Goal: Information Seeking & Learning: Learn about a topic

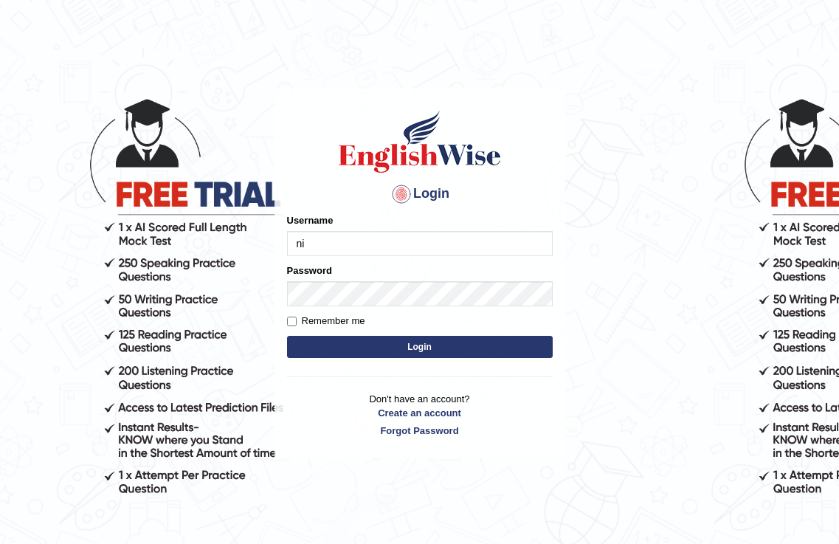
type input "n"
type input "NicolasD"
click at [404, 351] on button "Login" at bounding box center [420, 347] width 266 height 22
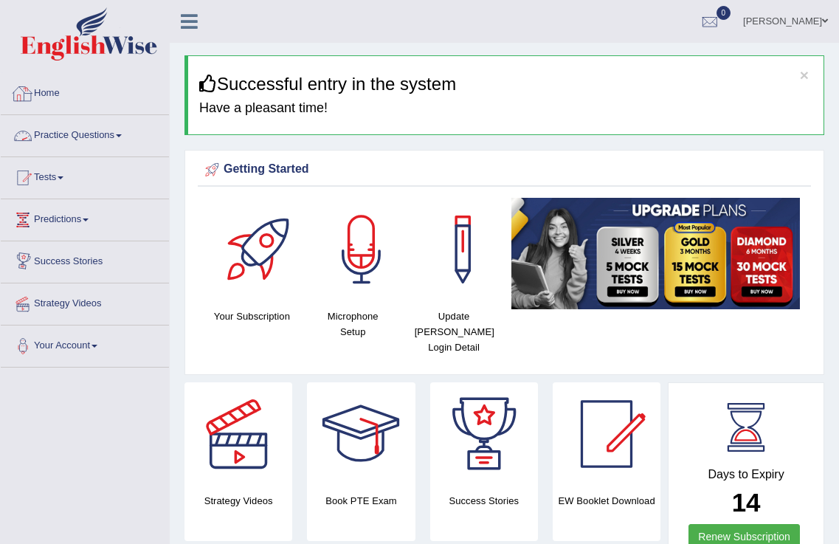
click at [87, 146] on link "Practice Questions" at bounding box center [85, 133] width 168 height 37
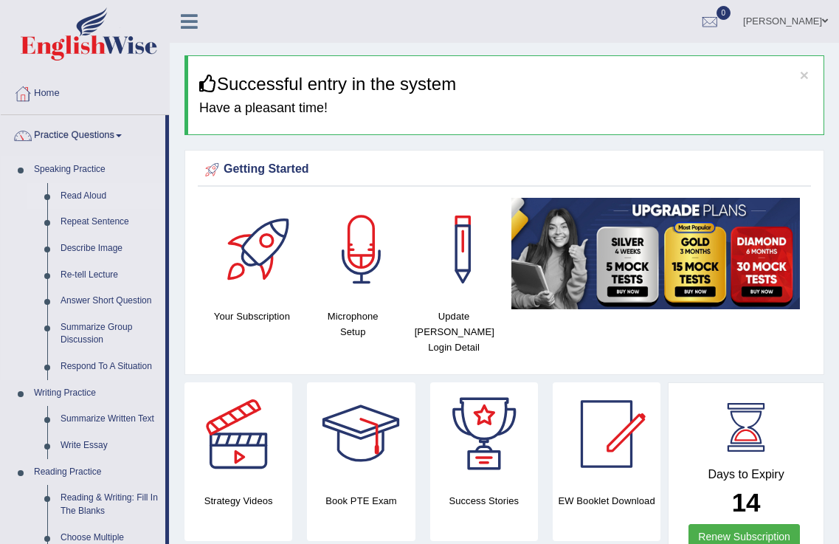
click at [86, 198] on link "Read Aloud" at bounding box center [109, 196] width 111 height 27
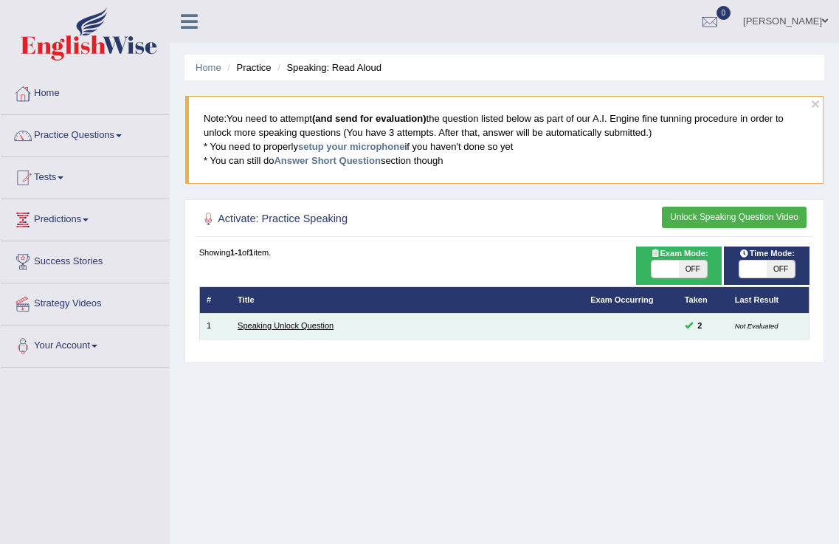
click at [252, 327] on link "Speaking Unlock Question" at bounding box center [286, 325] width 96 height 9
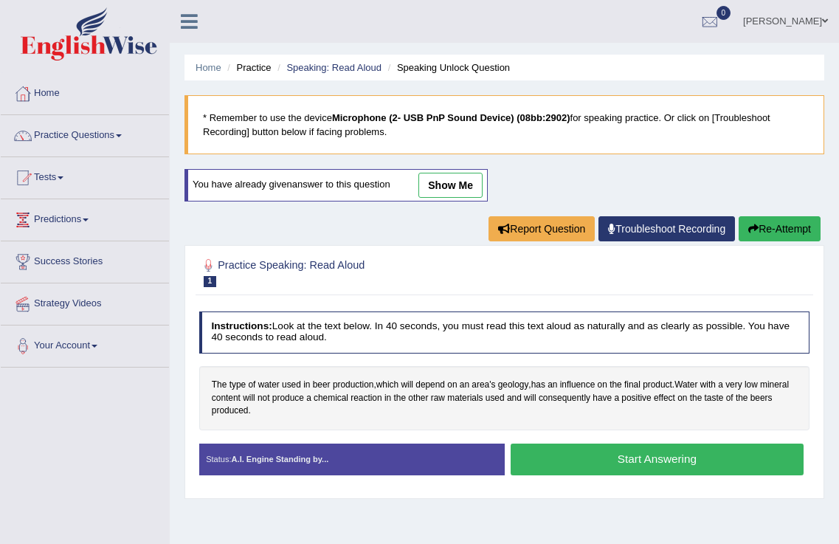
click at [642, 453] on button "Start Answering" at bounding box center [657, 460] width 293 height 32
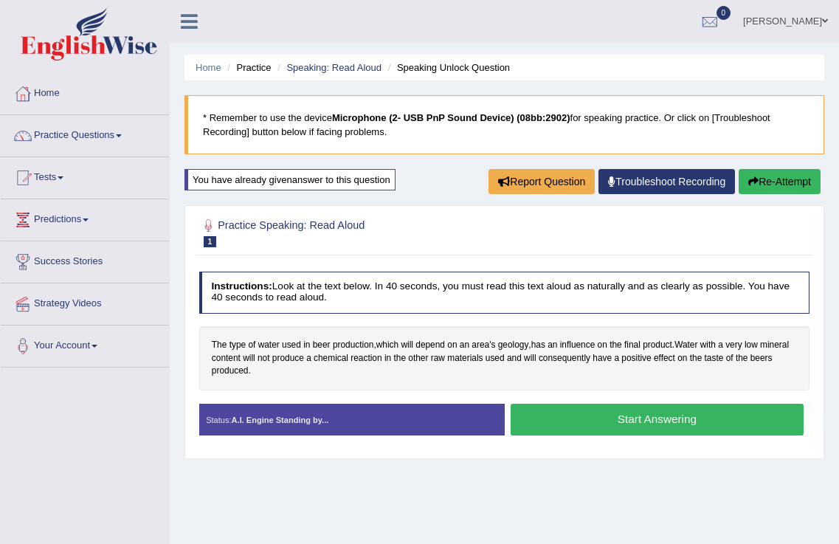
click at [663, 422] on button "Start Answering" at bounding box center [657, 420] width 293 height 32
click at [667, 414] on button "Start Answering" at bounding box center [657, 420] width 293 height 32
click at [654, 420] on button "Start Answering" at bounding box center [657, 420] width 293 height 32
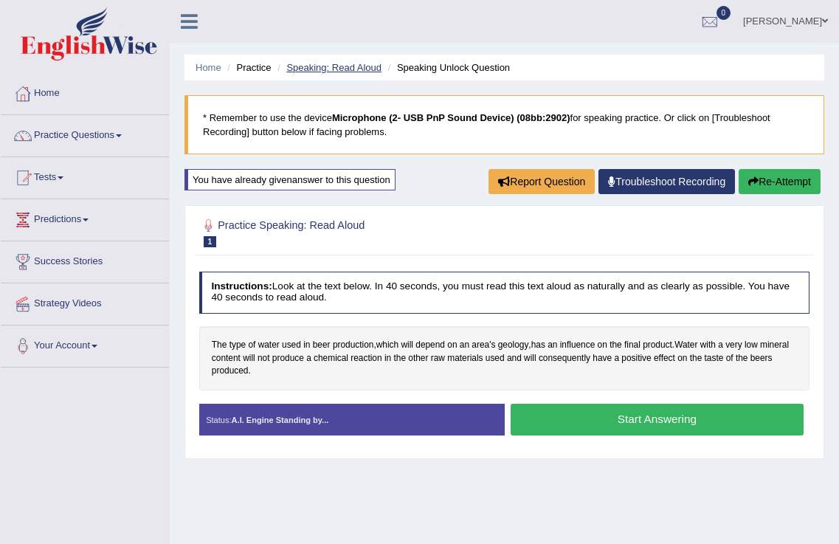
click at [331, 66] on link "Speaking: Read Aloud" at bounding box center [333, 67] width 95 height 11
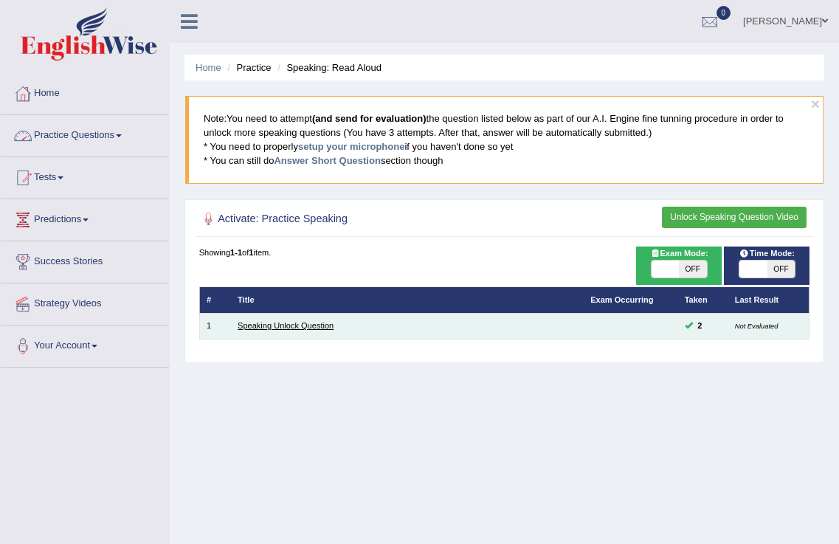
click at [307, 321] on link "Speaking Unlock Question" at bounding box center [286, 325] width 96 height 9
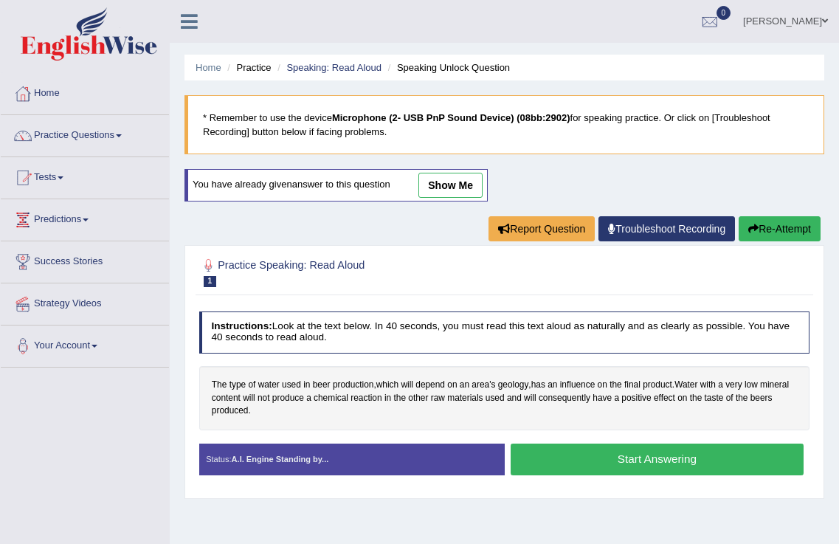
click at [673, 461] on button "Start Answering" at bounding box center [657, 460] width 293 height 32
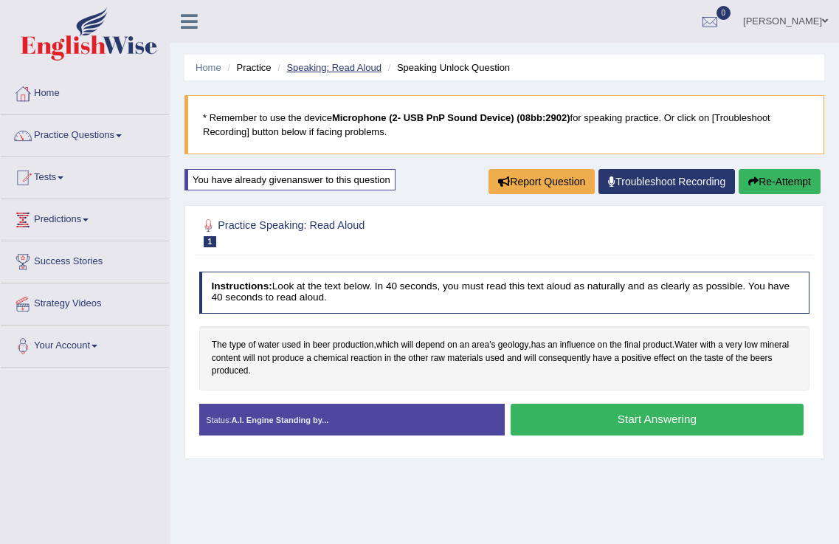
click at [317, 69] on link "Speaking: Read Aloud" at bounding box center [333, 67] width 95 height 11
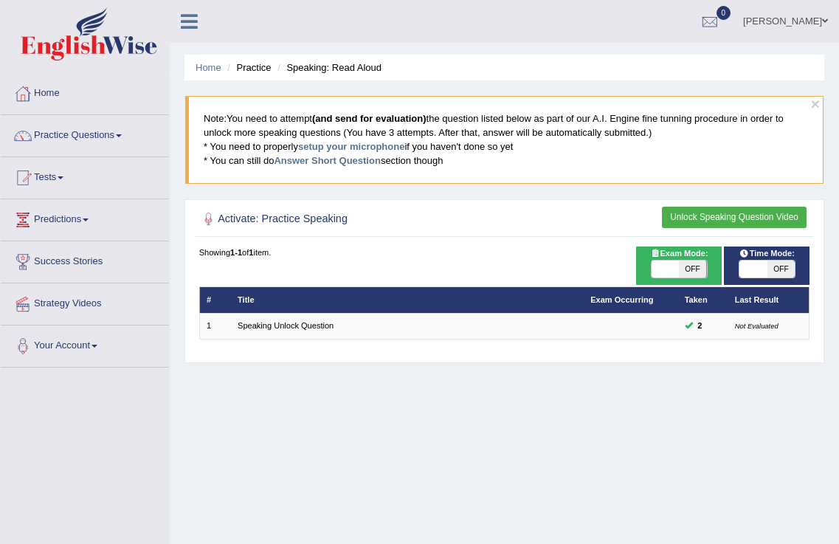
drag, startPoint x: 0, startPoint y: 0, endPoint x: 774, endPoint y: 204, distance: 800.1
click at [776, 203] on div "Activate: Practice Speaking Unlock Speaking Question Video Time Mode: ON OFF Ex…" at bounding box center [505, 281] width 640 height 164
click at [764, 220] on button "Unlock Speaking Question Video" at bounding box center [734, 217] width 145 height 21
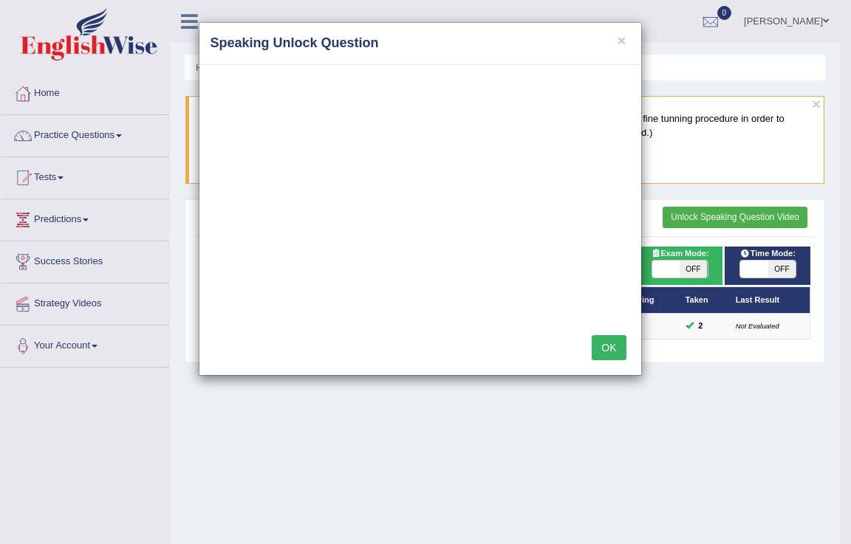
click at [609, 348] on button "OK" at bounding box center [608, 347] width 34 height 25
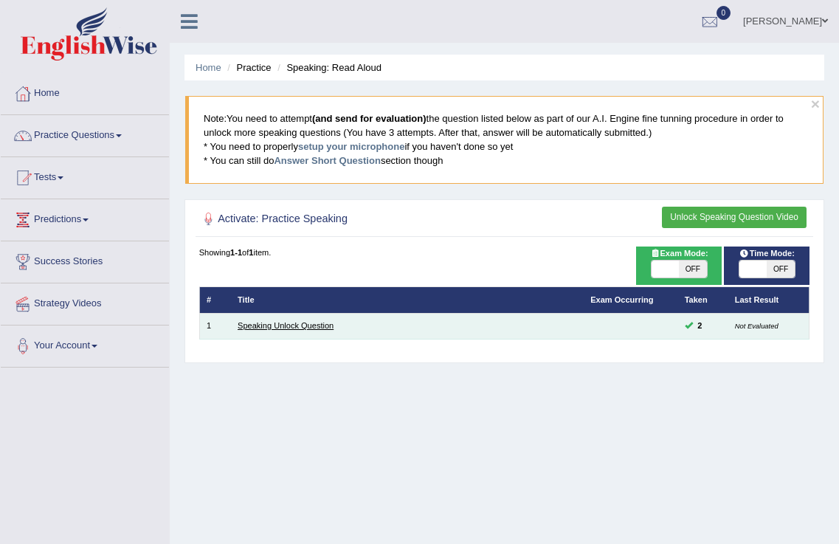
click at [309, 326] on link "Speaking Unlock Question" at bounding box center [286, 325] width 96 height 9
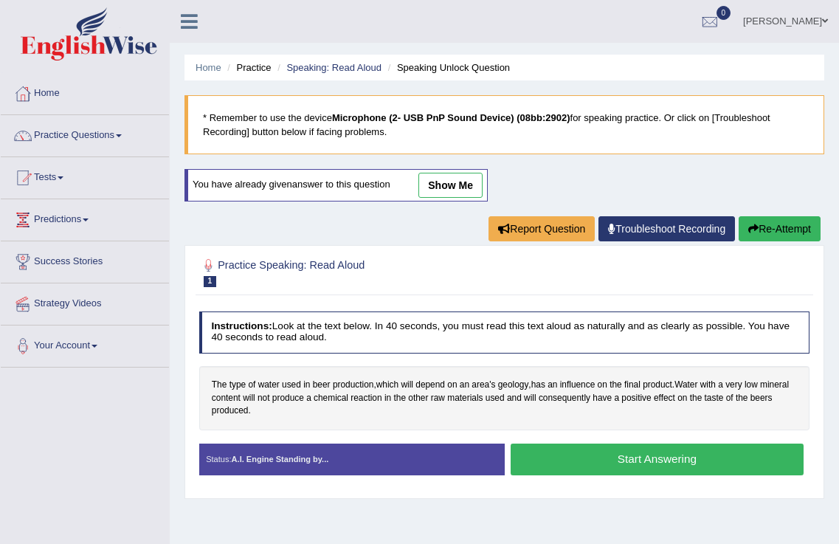
click at [677, 464] on button "Start Answering" at bounding box center [657, 460] width 293 height 32
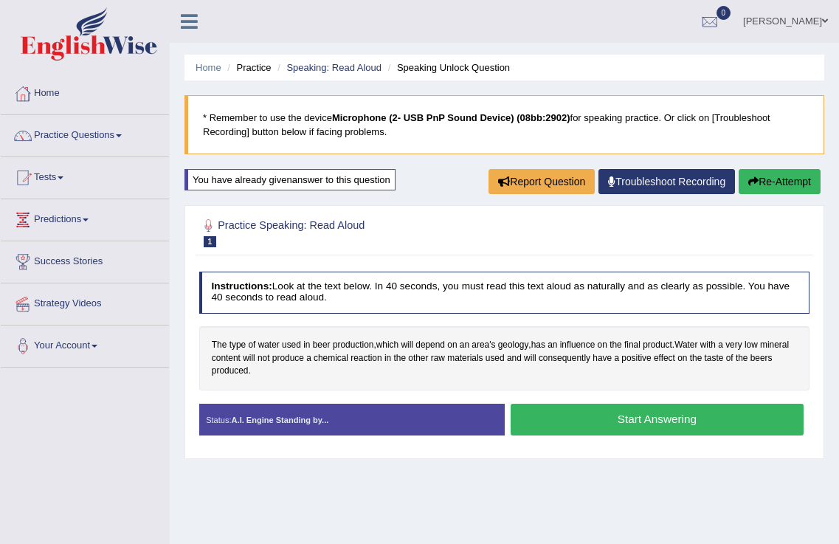
click at [670, 433] on button "Start Answering" at bounding box center [657, 420] width 293 height 32
click at [69, 140] on link "Practice Questions" at bounding box center [85, 133] width 168 height 37
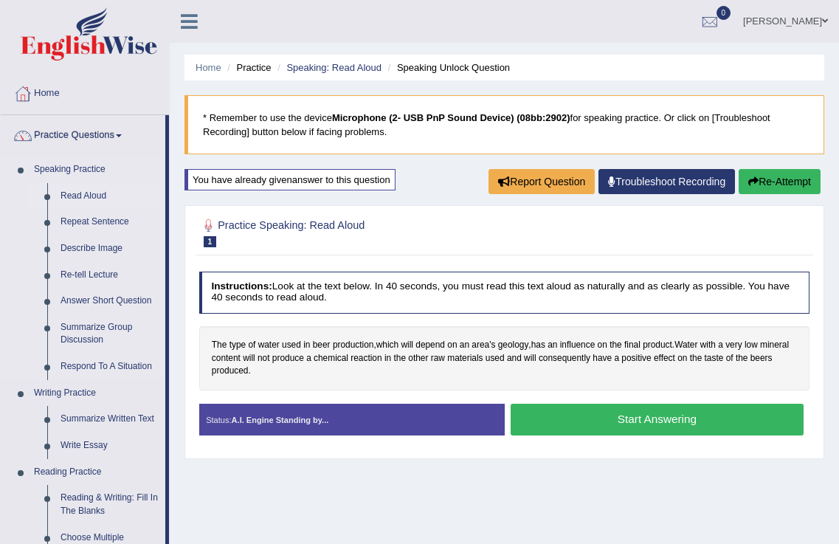
click at [102, 190] on link "Read Aloud" at bounding box center [109, 196] width 111 height 27
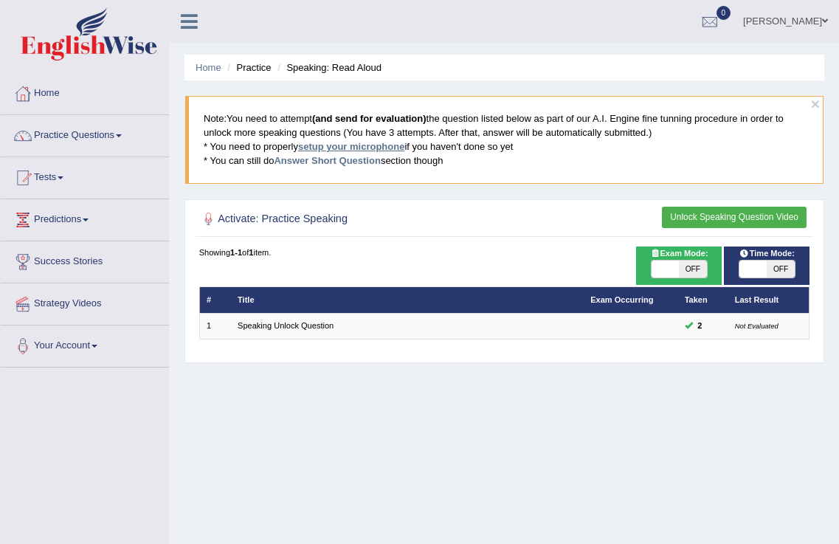
click at [364, 146] on link "setup your microphone" at bounding box center [351, 146] width 106 height 11
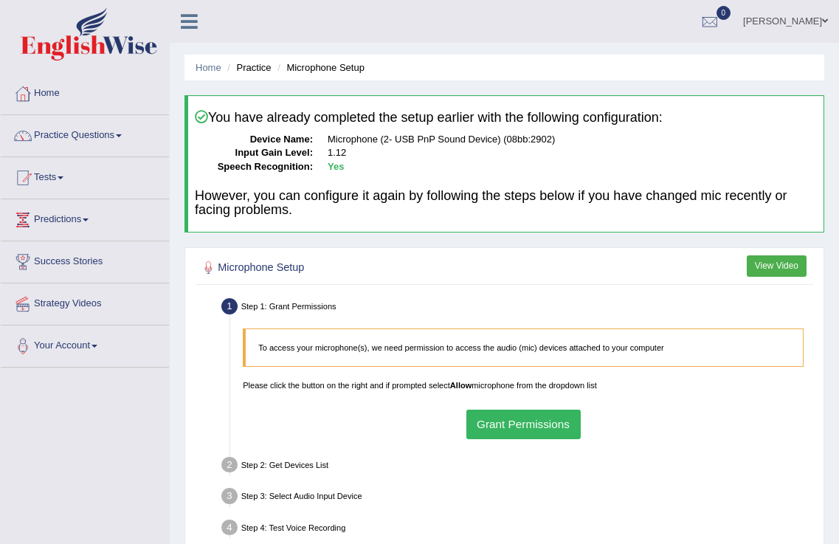
click at [544, 408] on div "To access your microphone(s), we need permission to access the audio (mic) devi…" at bounding box center [524, 383] width 574 height 123
click at [534, 419] on button "Grant Permissions" at bounding box center [524, 424] width 114 height 29
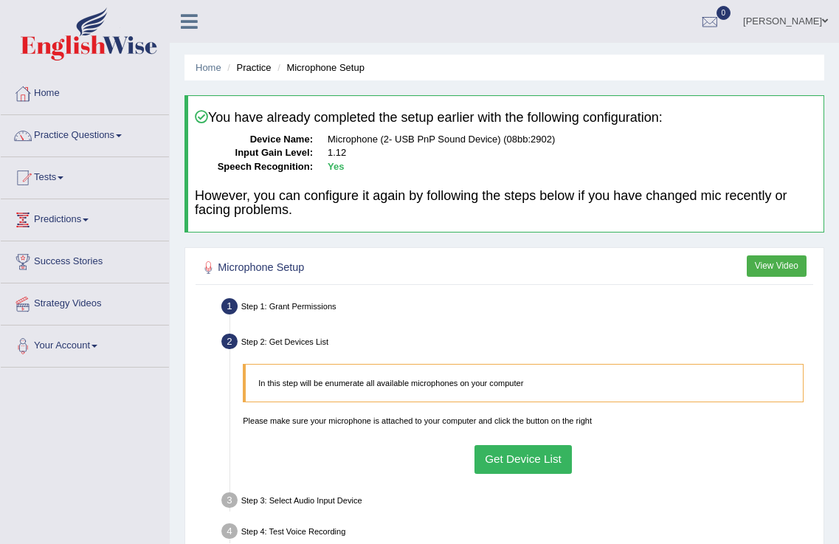
click at [523, 450] on button "Get Device List" at bounding box center [524, 459] width 98 height 29
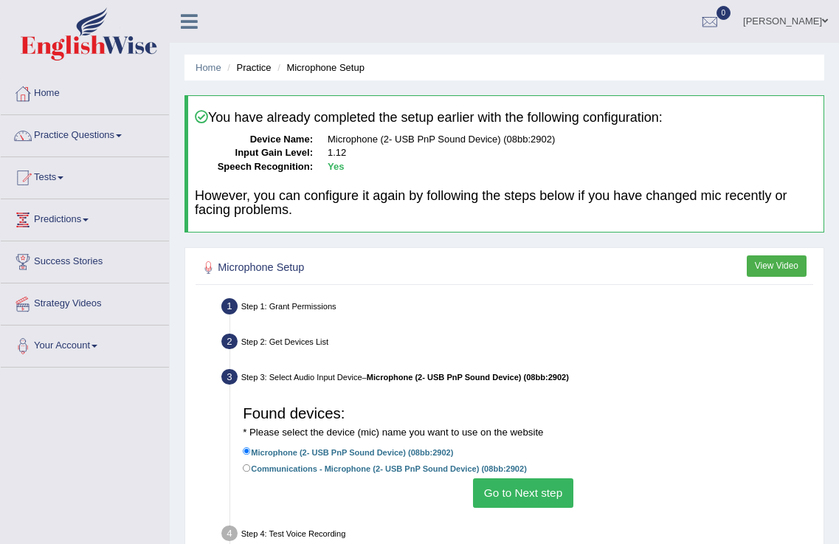
scroll to position [231, 0]
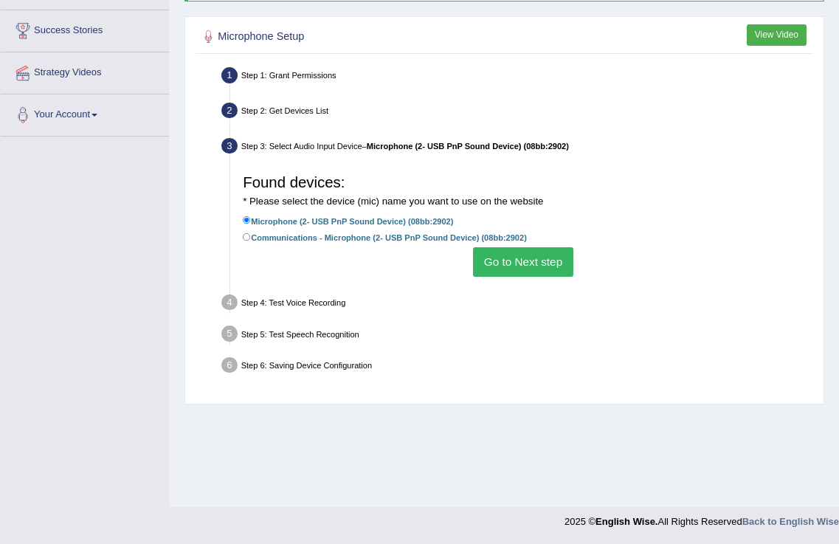
click at [523, 256] on button "Go to Next step" at bounding box center [523, 261] width 100 height 29
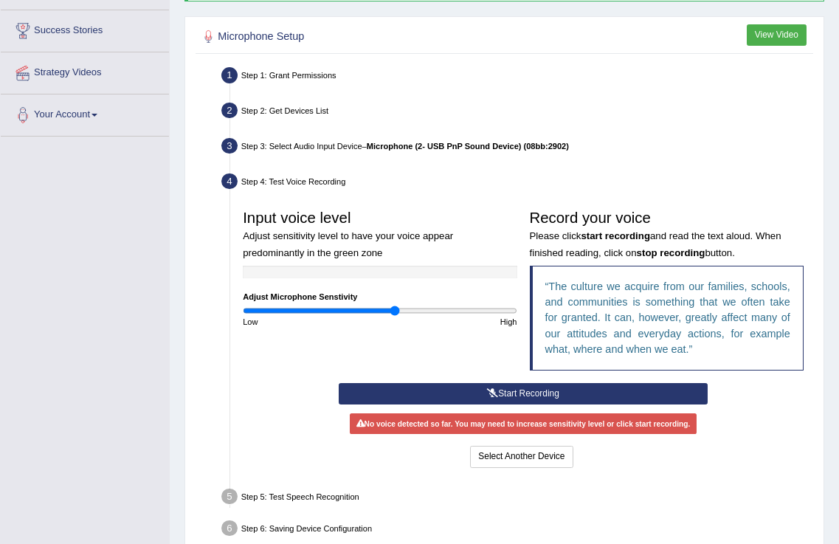
click at [539, 385] on button "Start Recording" at bounding box center [524, 393] width 370 height 21
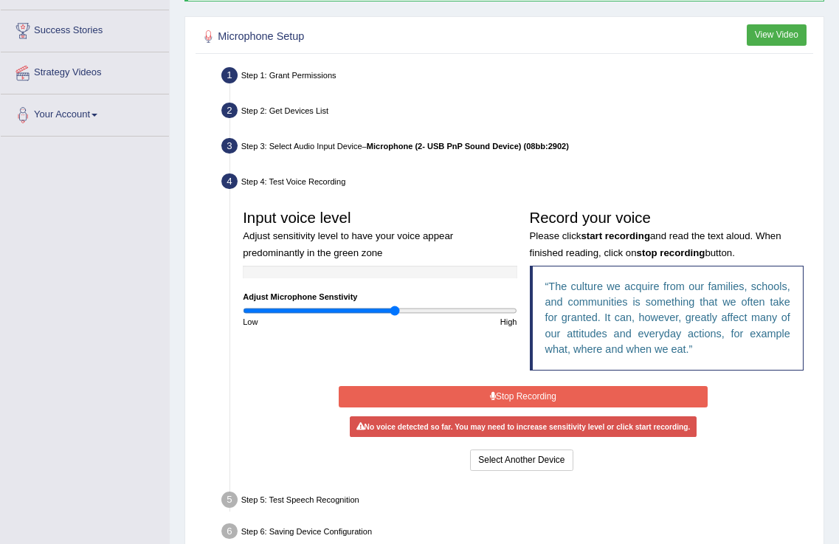
click at [422, 305] on div "Input voice level Adjust sensitivity level to have your voice appear predominan…" at bounding box center [380, 265] width 286 height 125
click at [427, 314] on input "range" at bounding box center [380, 311] width 274 height 10
type input "1.68"
click at [469, 312] on input "range" at bounding box center [380, 311] width 274 height 10
drag, startPoint x: 537, startPoint y: 385, endPoint x: 541, endPoint y: 397, distance: 13.3
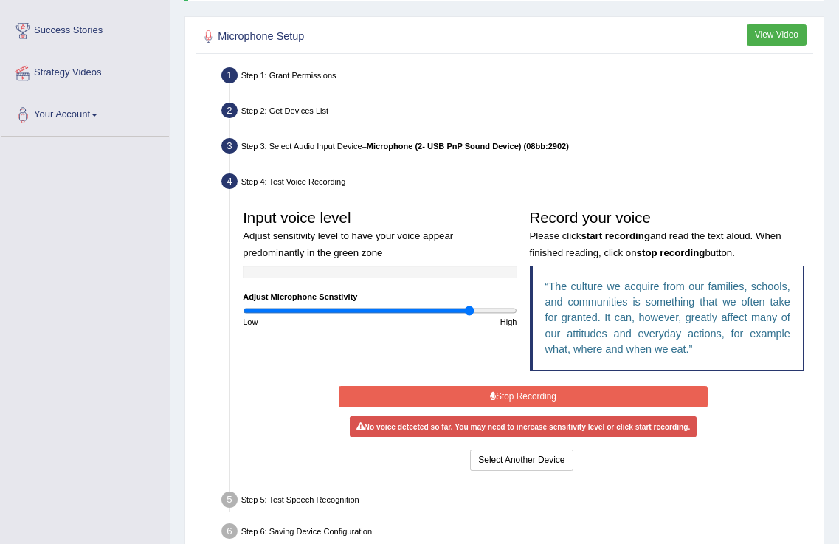
click at [537, 385] on div "Start Recording Stop Recording Note: Please listen to the recording till the en…" at bounding box center [523, 428] width 382 height 91
click at [541, 388] on button "Stop Recording" at bounding box center [524, 396] width 370 height 21
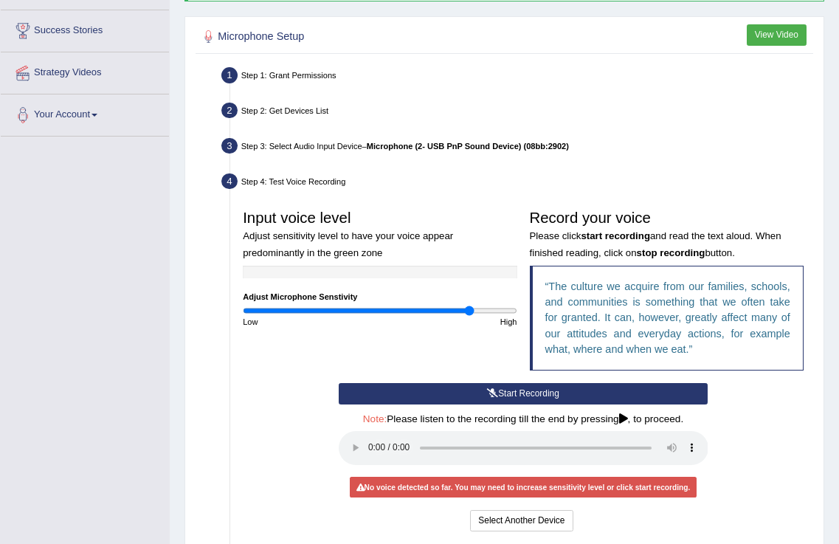
click at [541, 397] on button "Start Recording" at bounding box center [524, 393] width 370 height 21
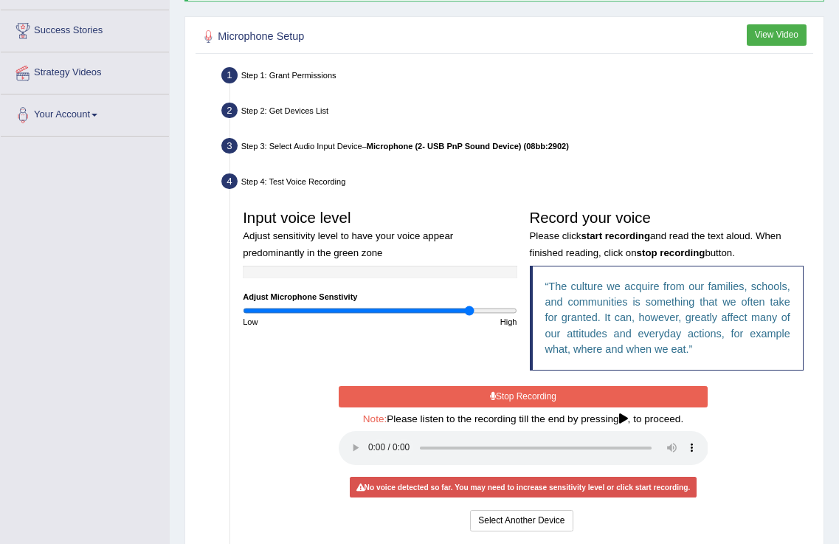
click at [522, 390] on button "Stop Recording" at bounding box center [524, 396] width 370 height 21
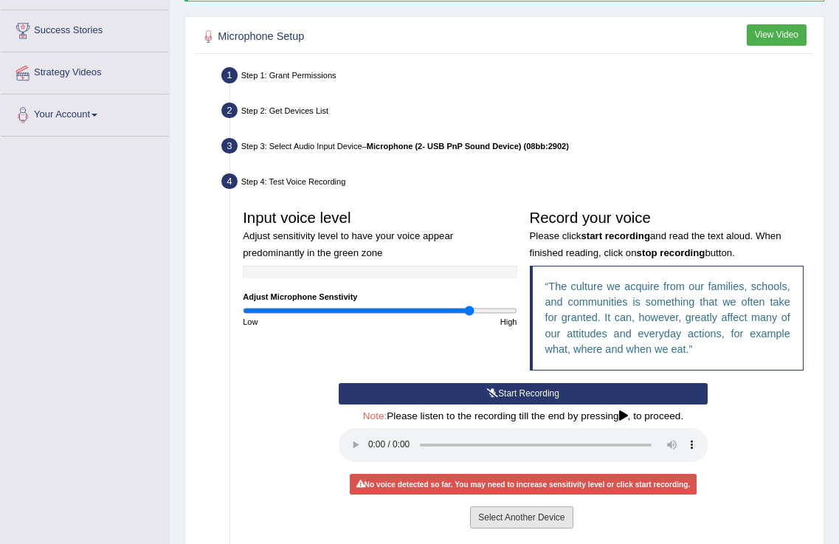
click at [475, 506] on button "Select Another Device" at bounding box center [521, 516] width 103 height 21
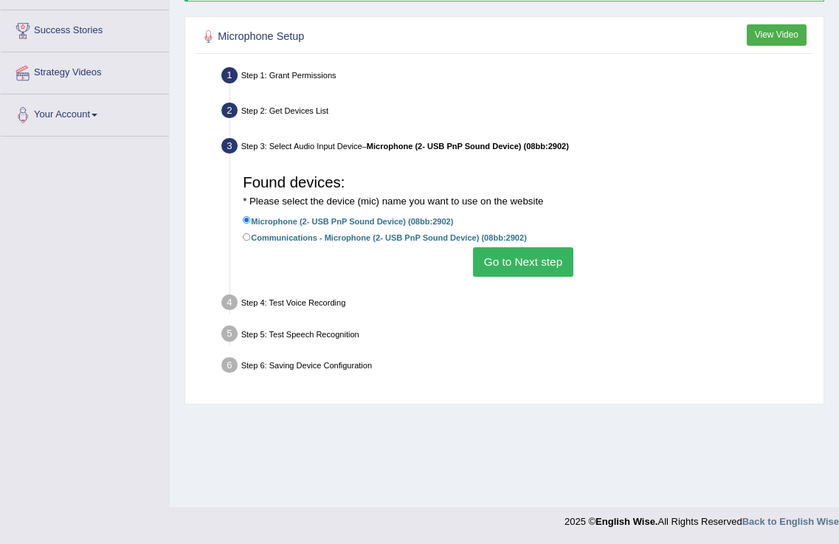
click at [536, 272] on button "Go to Next step" at bounding box center [523, 261] width 100 height 29
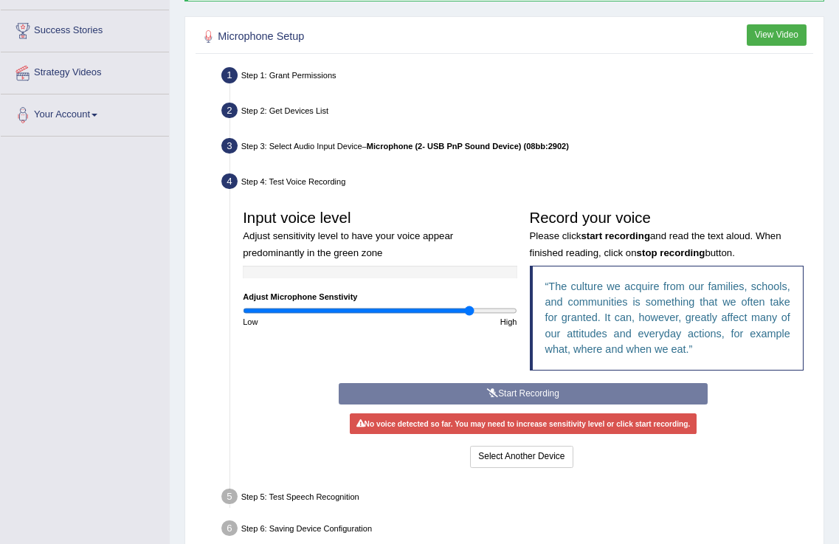
click at [547, 402] on div "Start Recording Stop Recording Note: Please listen to the recording till the en…" at bounding box center [523, 427] width 382 height 88
drag, startPoint x: 563, startPoint y: 394, endPoint x: 541, endPoint y: 359, distance: 40.8
click at [557, 382] on div "Input voice level Adjust sensitivity level to have your voice appear predominan…" at bounding box center [524, 337] width 574 height 280
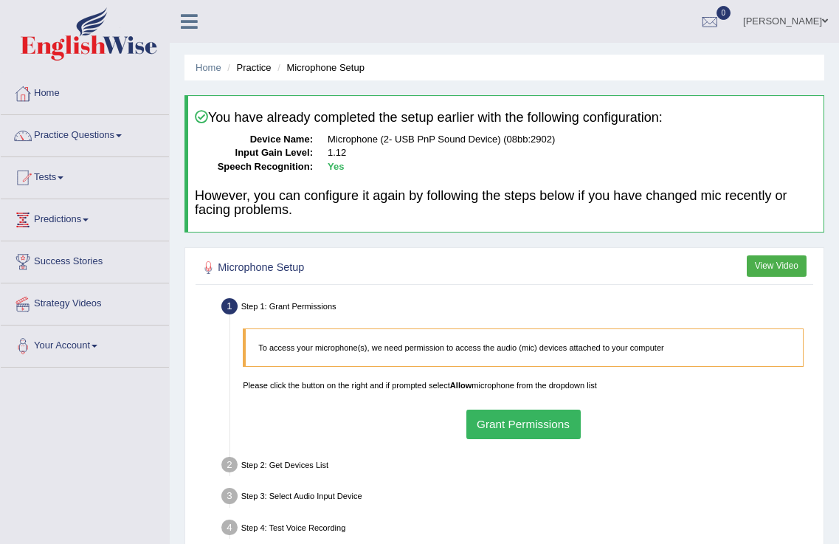
click at [557, 426] on button "Grant Permissions" at bounding box center [524, 424] width 114 height 29
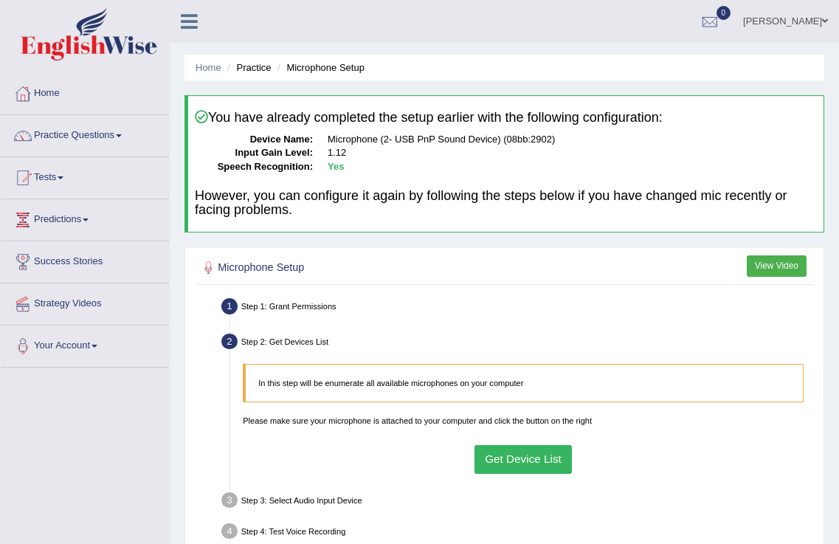
click at [392, 316] on div "Step 1: Grant Permissions" at bounding box center [517, 308] width 602 height 27
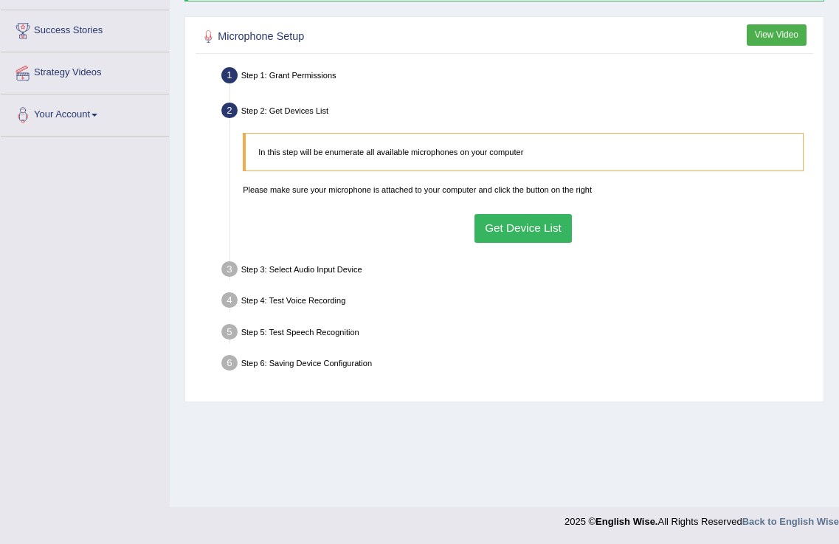
click at [547, 242] on button "Get Device List" at bounding box center [524, 228] width 98 height 29
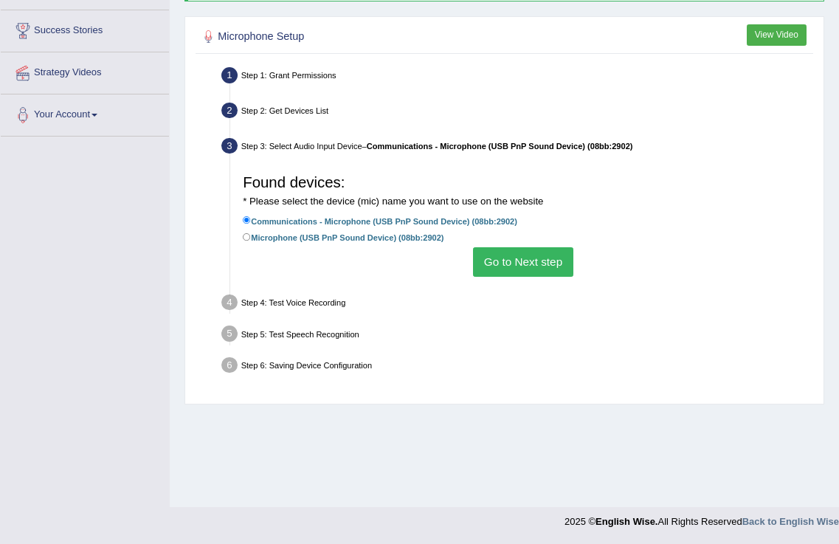
click at [522, 250] on button "Go to Next step" at bounding box center [523, 261] width 100 height 29
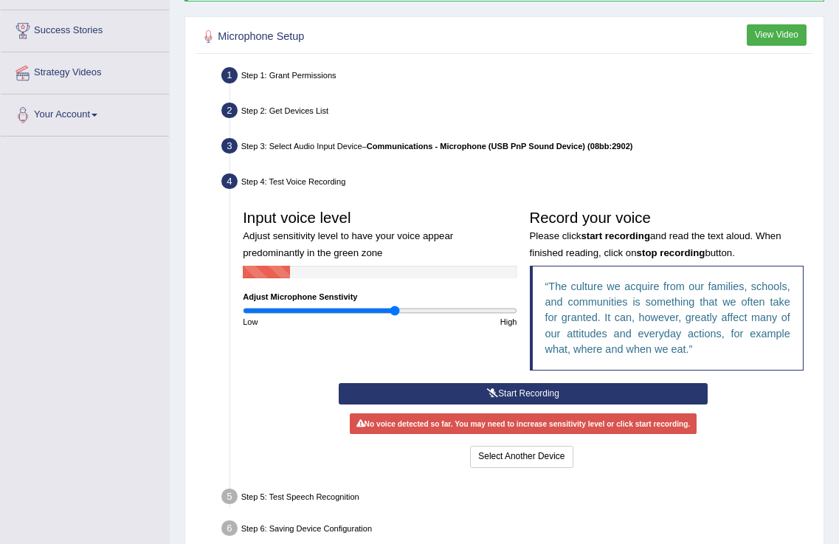
click at [463, 389] on button "Start Recording" at bounding box center [524, 393] width 370 height 21
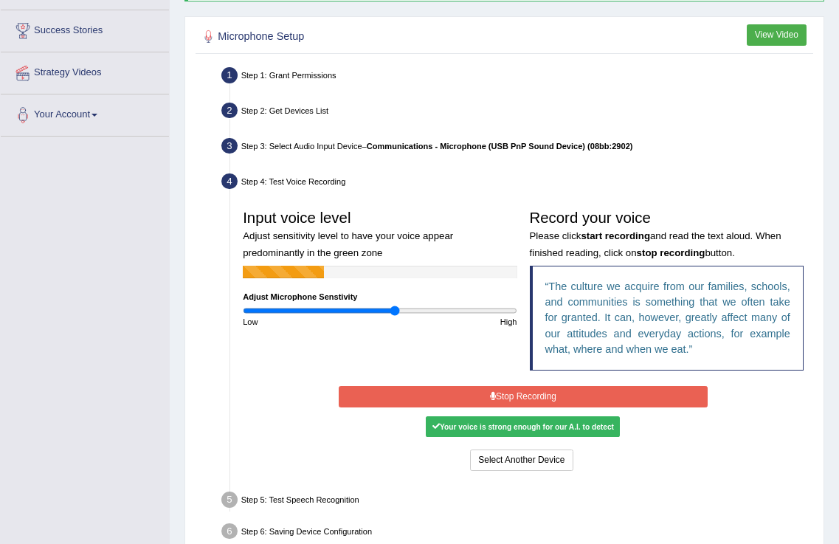
click at [573, 405] on button "Stop Recording" at bounding box center [524, 396] width 370 height 21
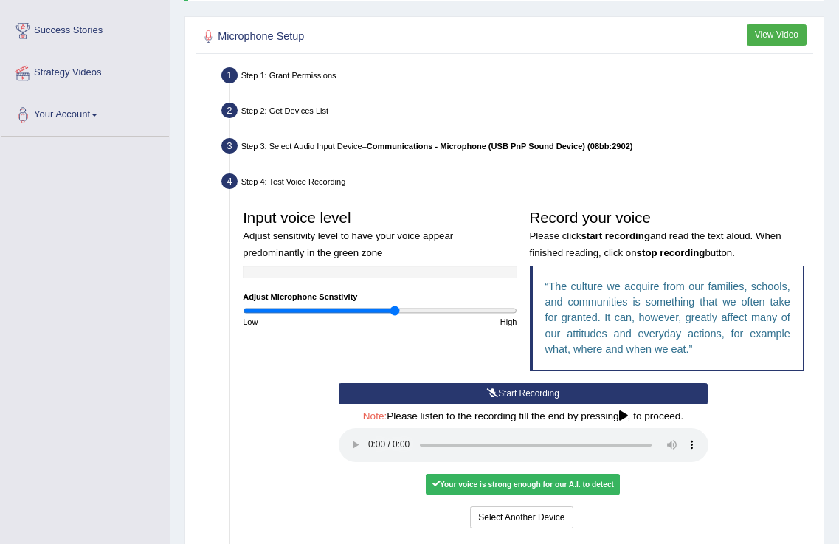
scroll to position [362, 0]
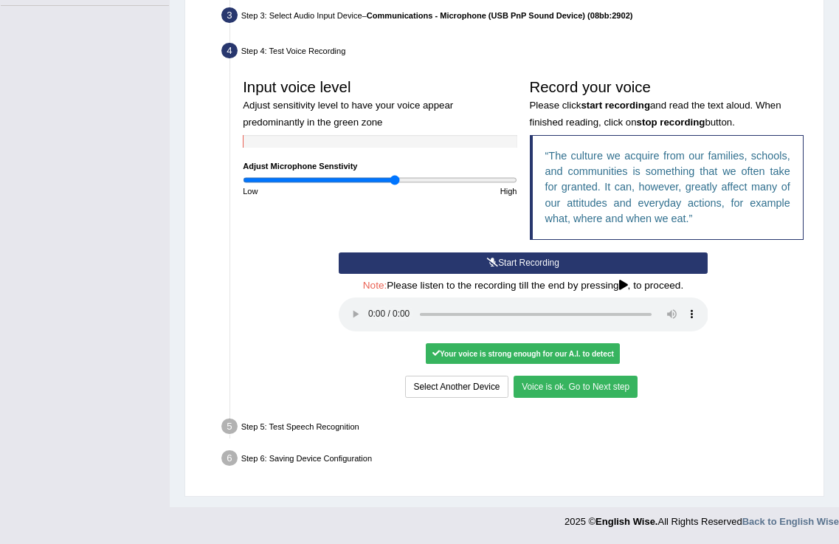
click at [577, 399] on div "Input voice level Adjust sensitivity level to have your voice appear predominan…" at bounding box center [524, 236] width 574 height 340
click at [576, 382] on button "Voice is ok. Go to Next step" at bounding box center [576, 386] width 124 height 21
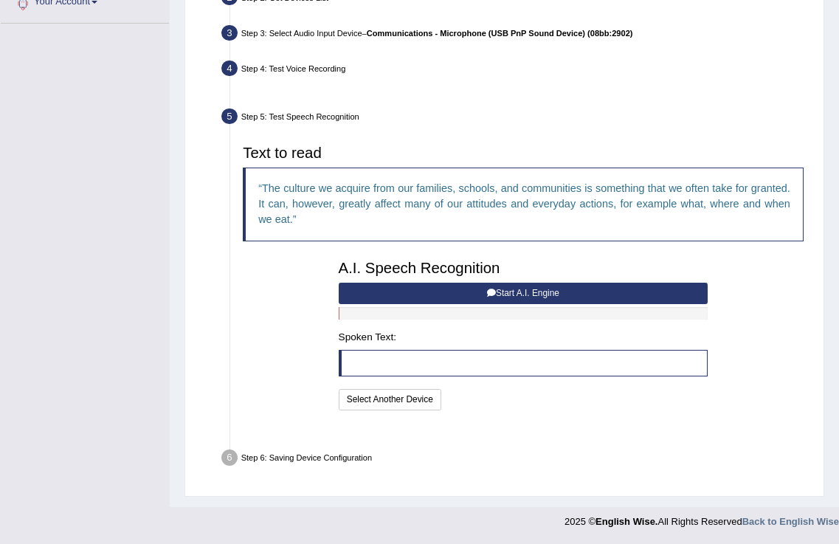
scroll to position [313, 0]
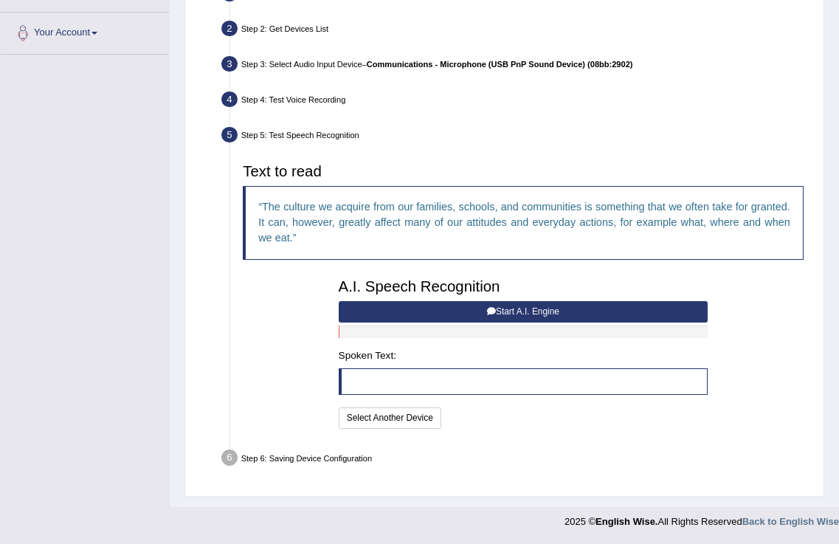
click at [572, 303] on button "Start A.I. Engine" at bounding box center [524, 311] width 370 height 21
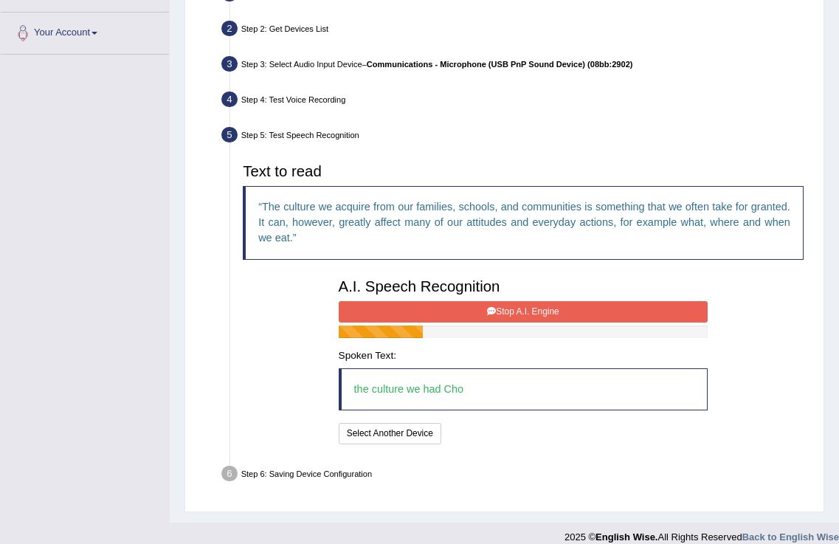
click at [519, 312] on button "Stop A.I. Engine" at bounding box center [524, 311] width 370 height 21
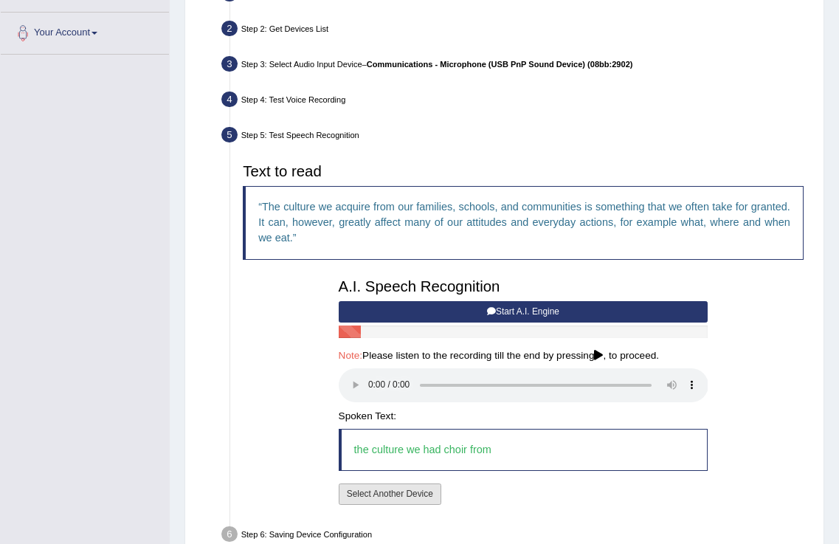
scroll to position [389, 0]
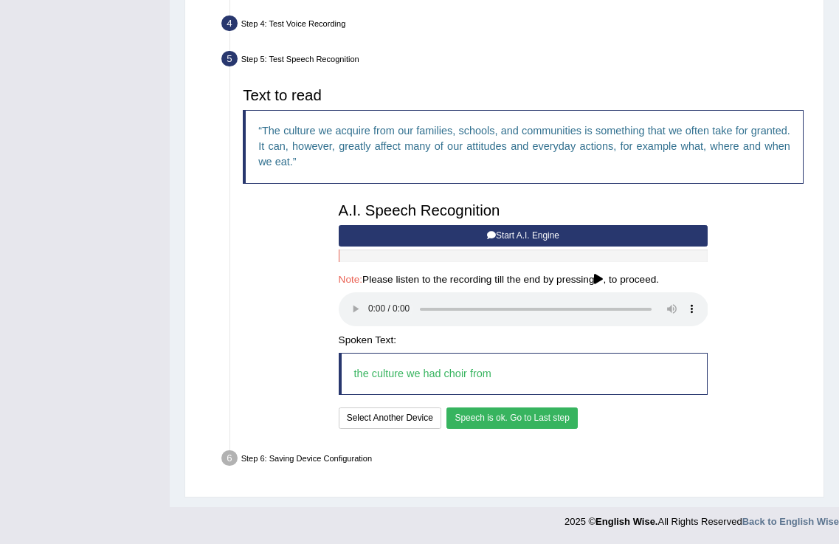
click at [484, 427] on button "Speech is ok. Go to Last step" at bounding box center [512, 418] width 131 height 21
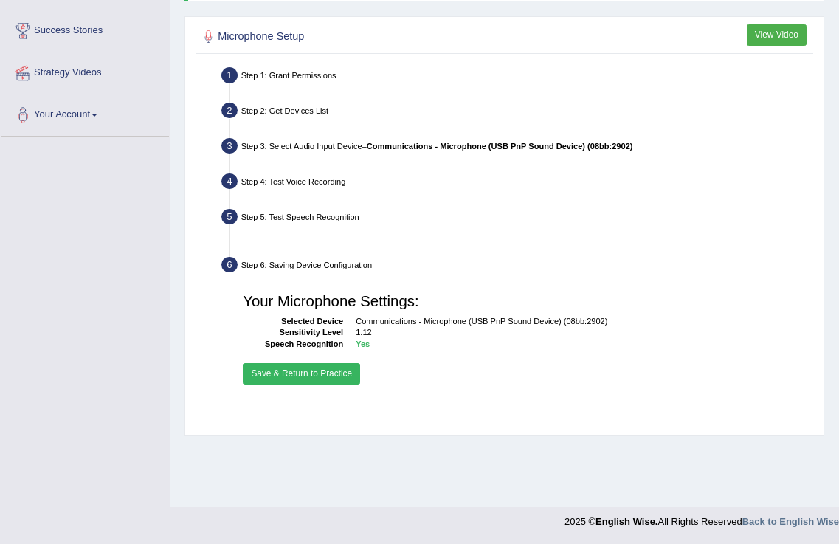
scroll to position [231, 0]
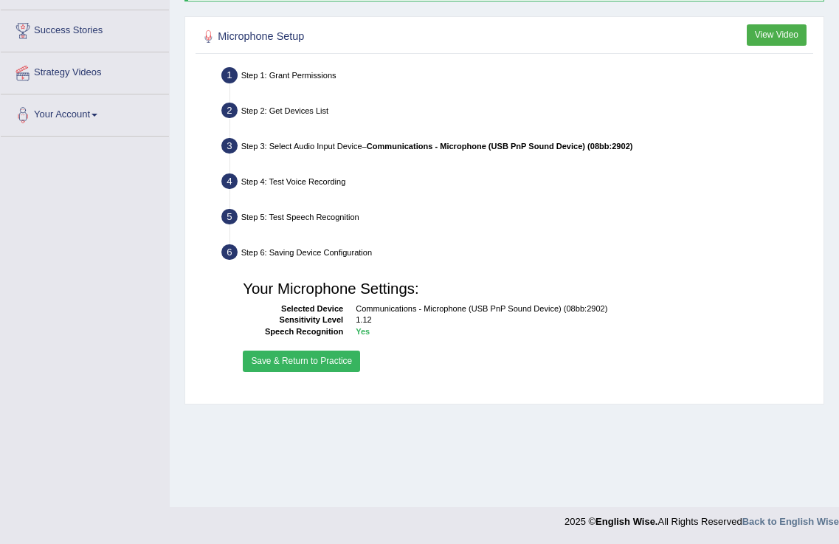
click at [338, 363] on button "Save & Return to Practice" at bounding box center [301, 361] width 117 height 21
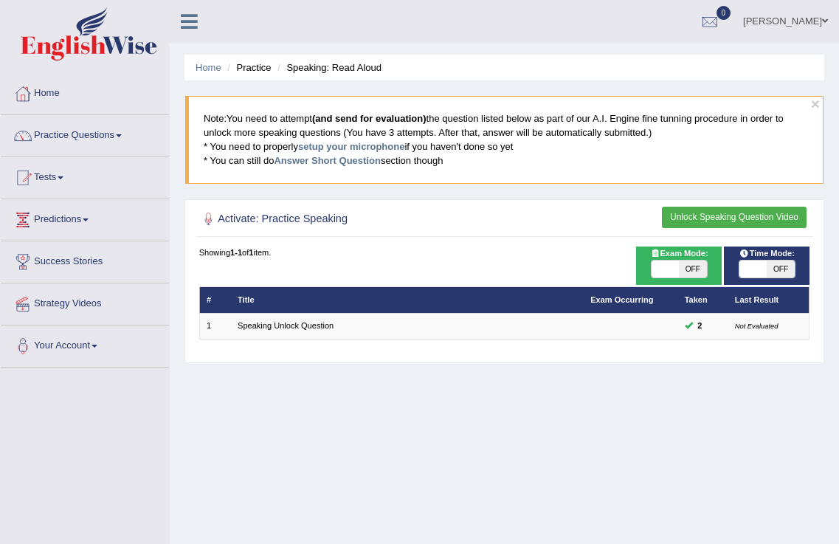
click at [739, 208] on button "Unlock Speaking Question Video" at bounding box center [734, 217] width 145 height 21
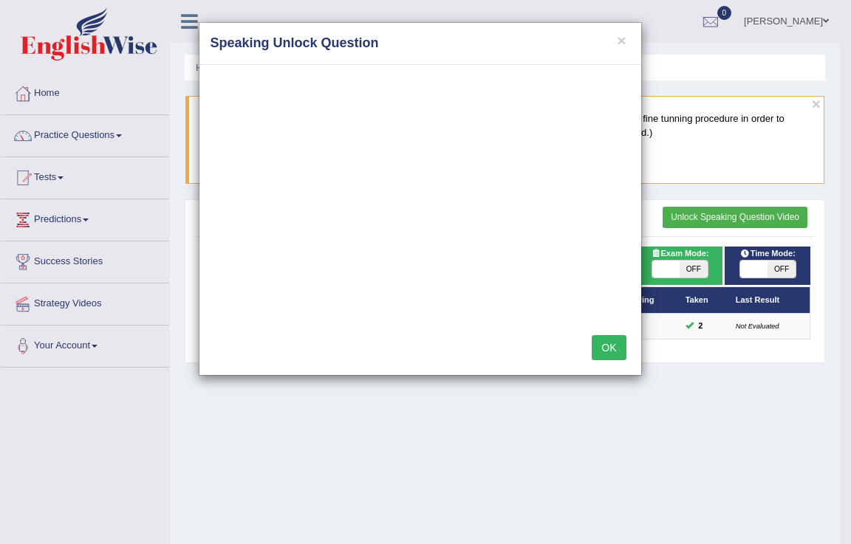
click at [598, 342] on button "OK" at bounding box center [608, 347] width 34 height 25
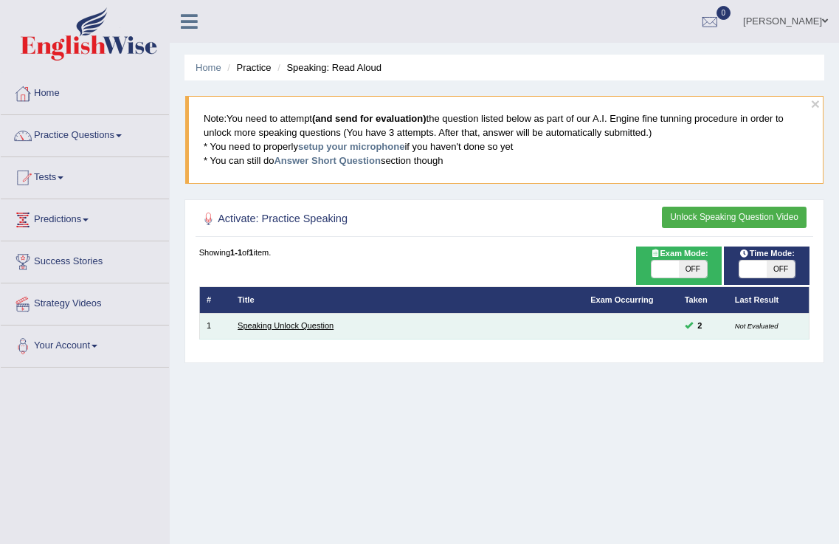
click at [282, 322] on link "Speaking Unlock Question" at bounding box center [286, 325] width 96 height 9
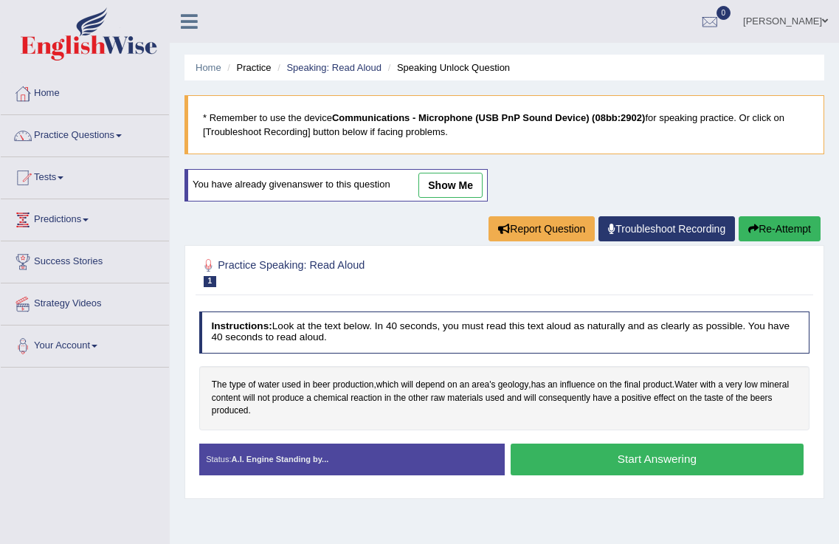
click at [648, 456] on button "Start Answering" at bounding box center [657, 460] width 293 height 32
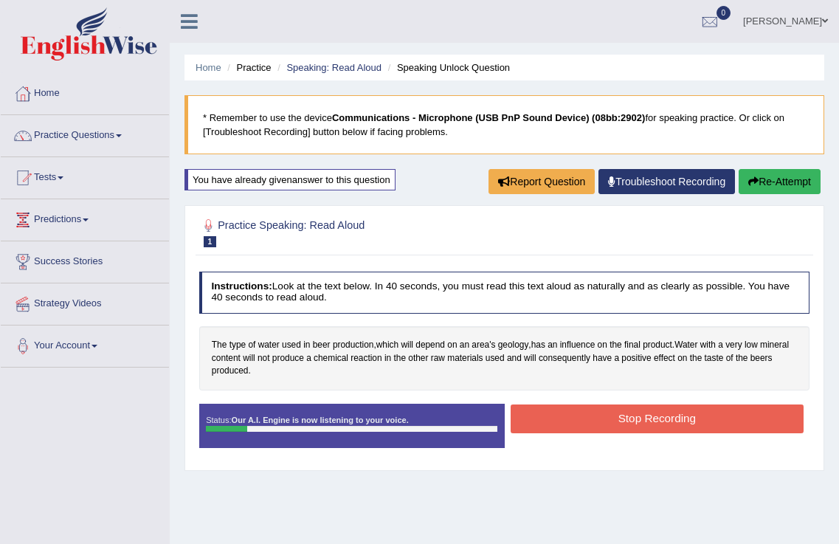
click at [623, 426] on button "Stop Recording" at bounding box center [657, 419] width 293 height 29
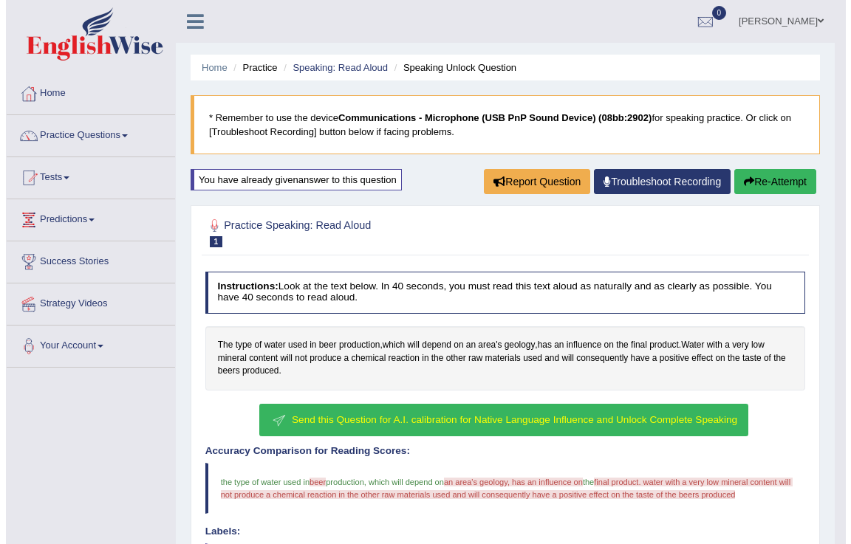
scroll to position [265, 0]
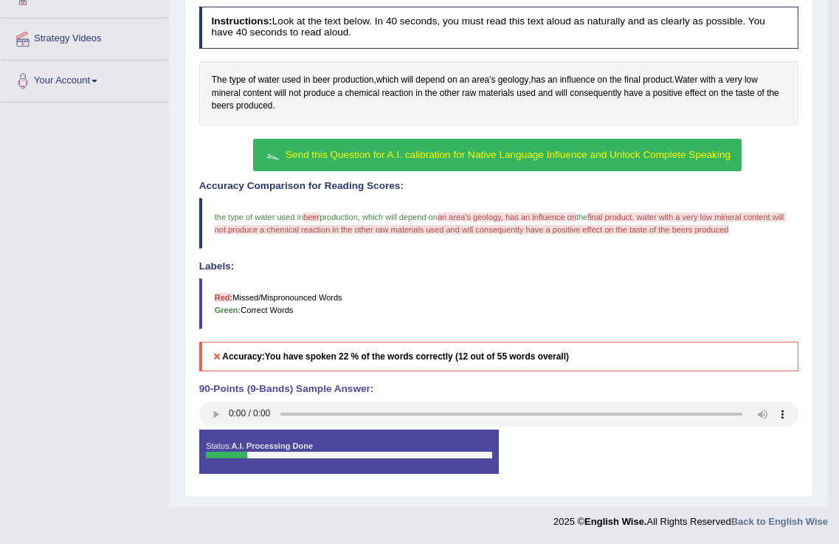
click at [506, 142] on button "Send this Question for A.I. calibration for Native Language Influence and Unloc…" at bounding box center [497, 155] width 489 height 33
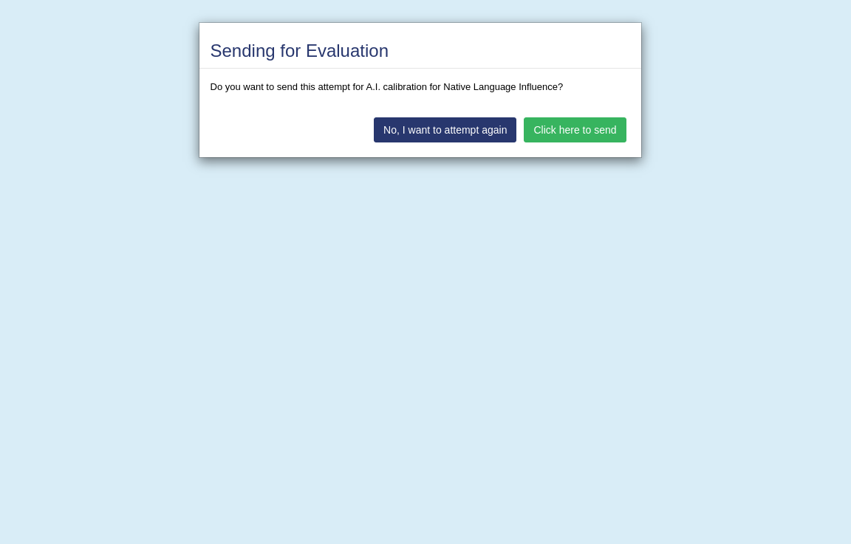
click at [571, 140] on button "Click here to send" at bounding box center [574, 129] width 102 height 25
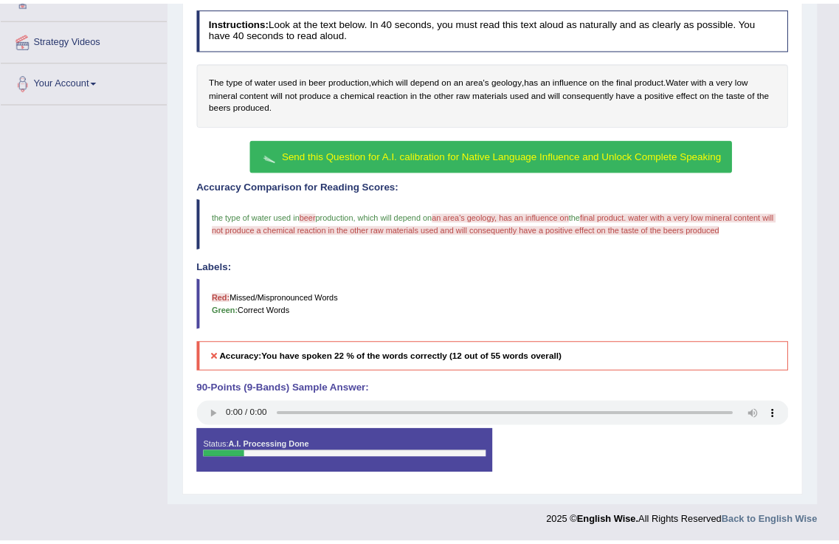
scroll to position [231, 0]
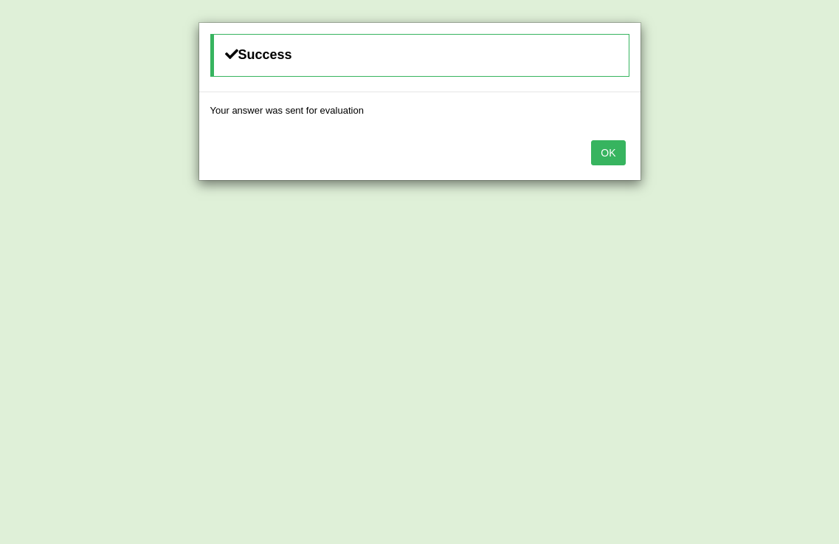
click at [597, 154] on button "OK" at bounding box center [608, 152] width 34 height 25
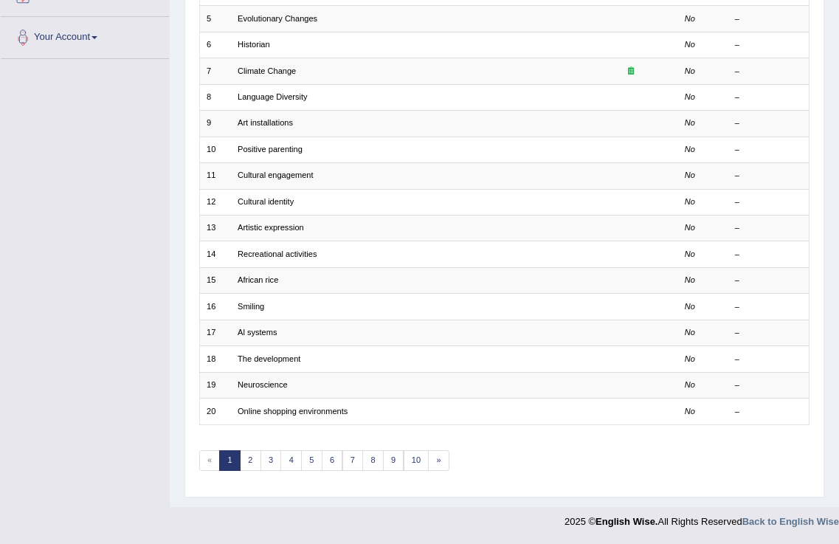
scroll to position [38, 0]
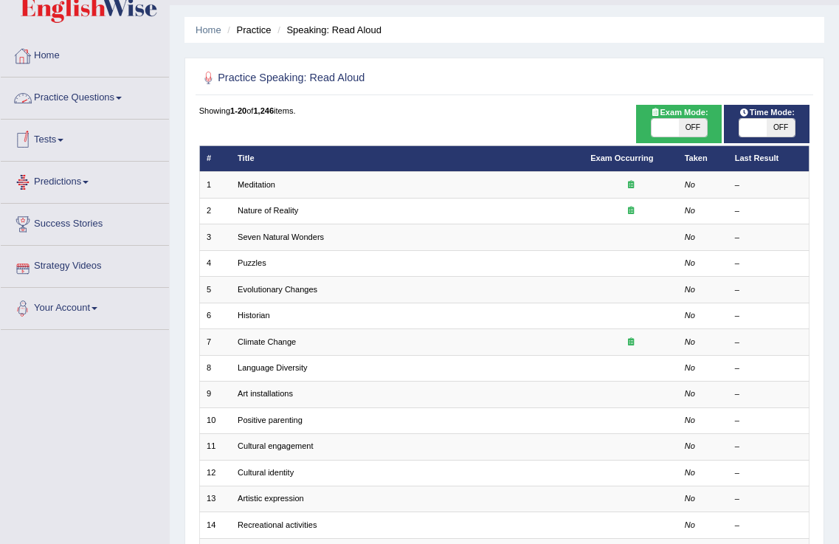
click at [90, 104] on link "Practice Questions" at bounding box center [85, 96] width 168 height 37
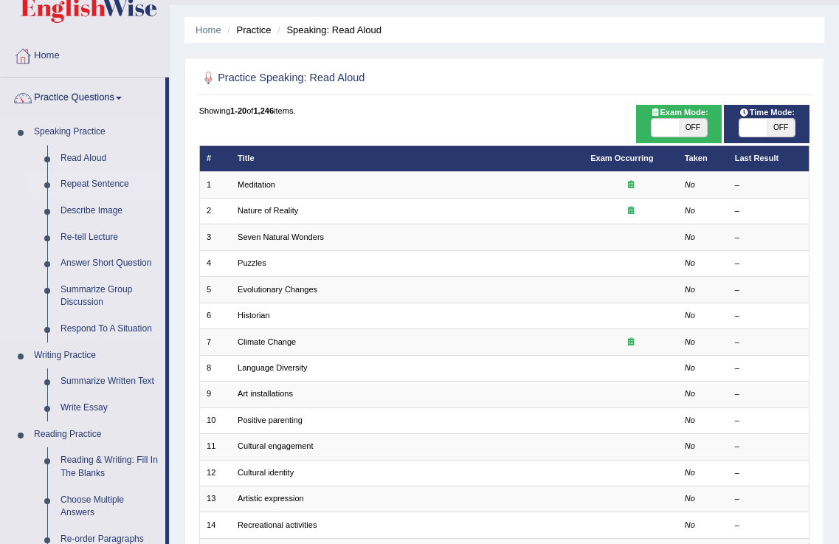
click at [94, 182] on link "Repeat Sentence" at bounding box center [109, 184] width 111 height 27
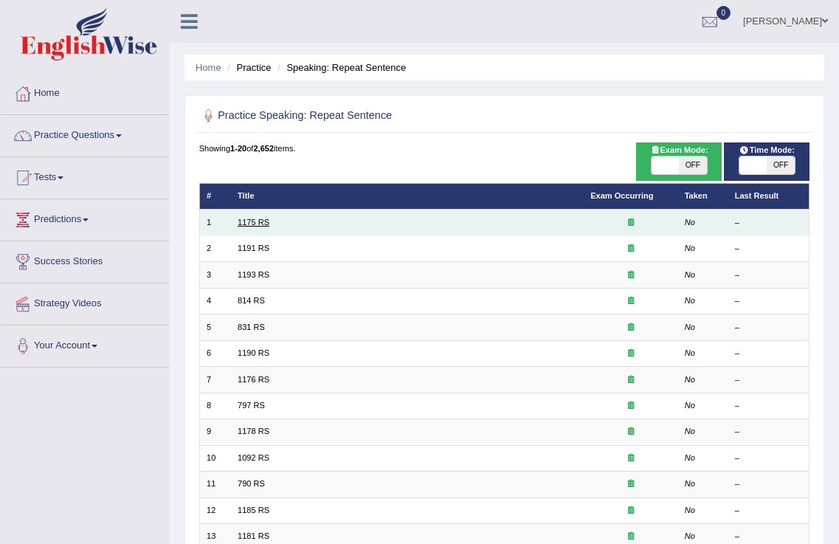
click at [256, 220] on link "1175 RS" at bounding box center [254, 222] width 32 height 9
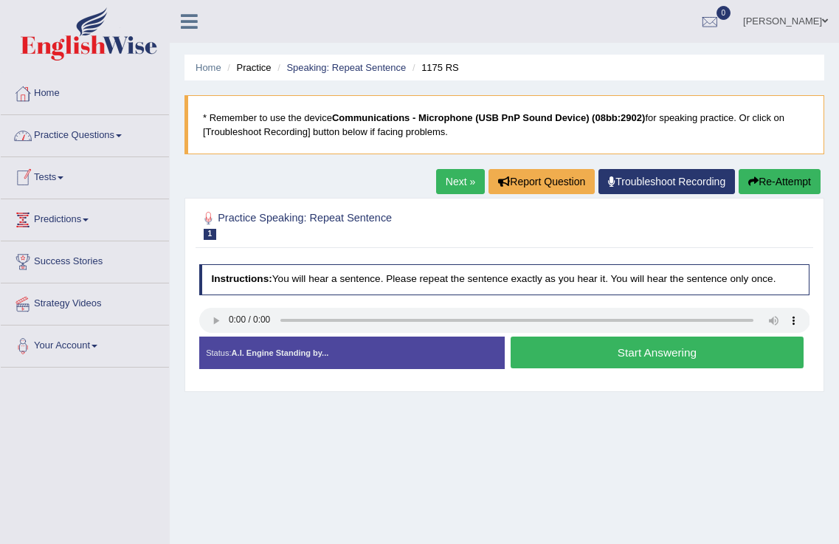
click at [59, 89] on link "Home" at bounding box center [85, 91] width 168 height 37
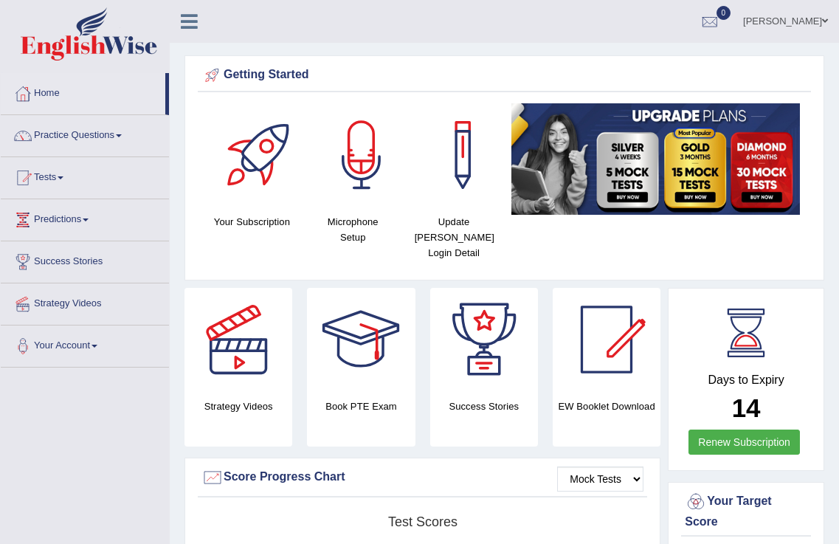
click at [802, 13] on link "Nicolas Delgado" at bounding box center [785, 19] width 107 height 38
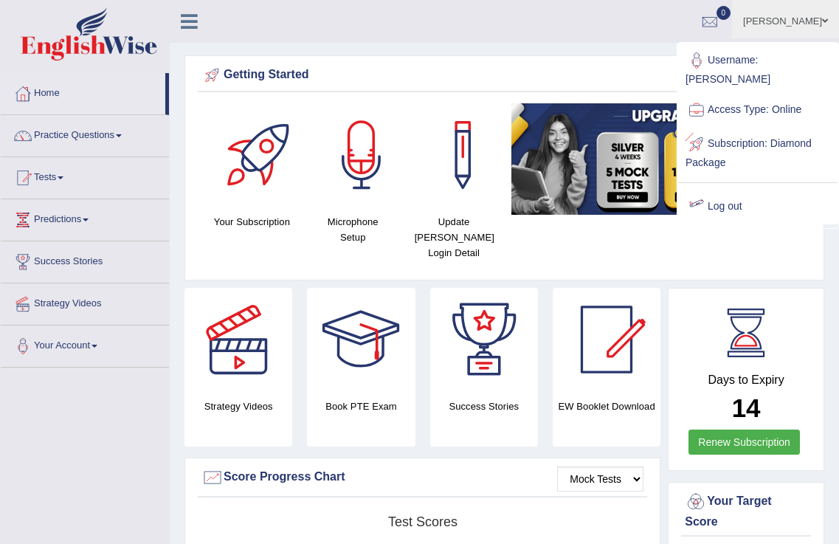
click at [724, 190] on link "Log out" at bounding box center [758, 207] width 159 height 34
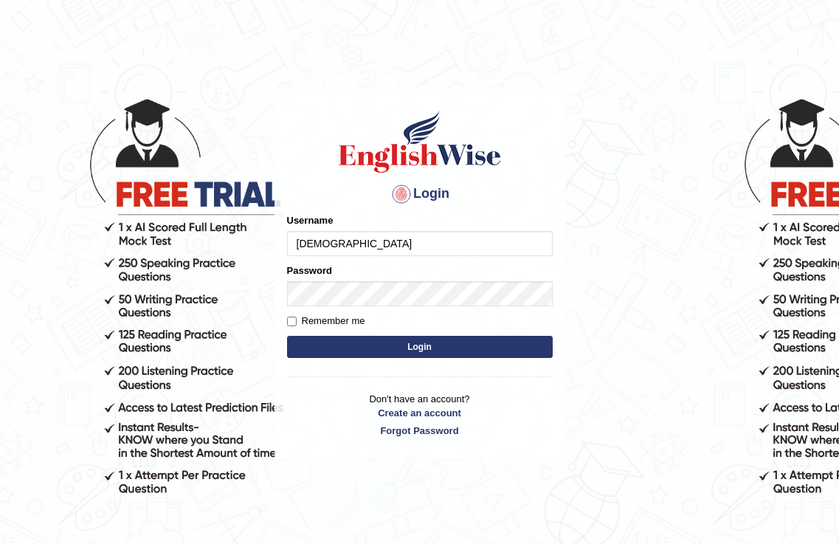
type input "[DEMOGRAPHIC_DATA]"
click at [504, 347] on button "Login" at bounding box center [420, 347] width 266 height 22
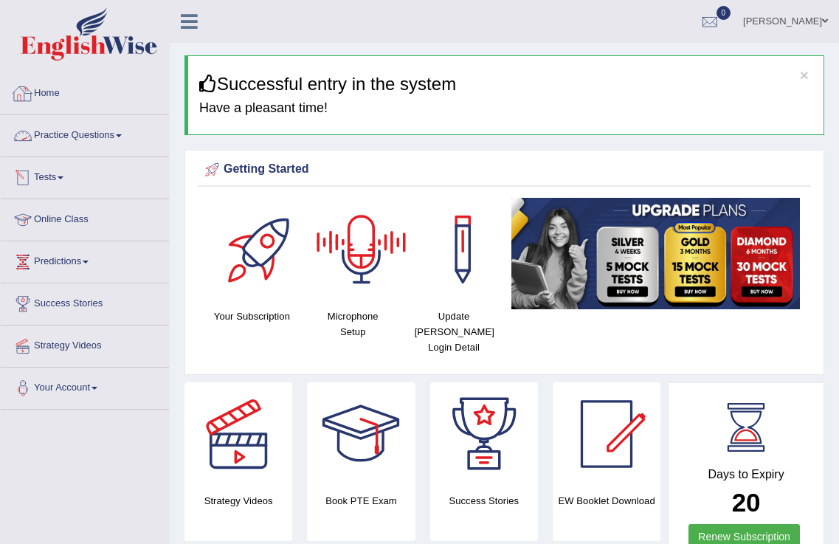
click at [62, 121] on link "Practice Questions" at bounding box center [85, 133] width 168 height 37
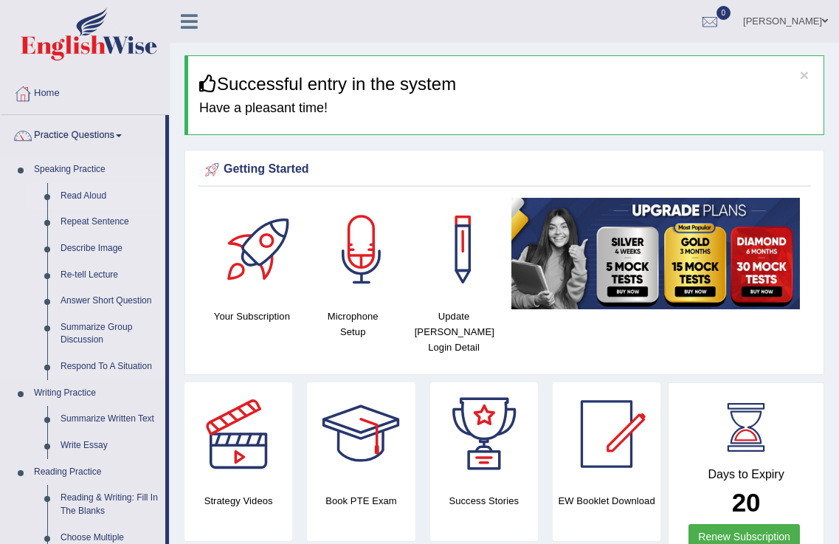
click at [91, 201] on link "Read Aloud" at bounding box center [109, 196] width 111 height 27
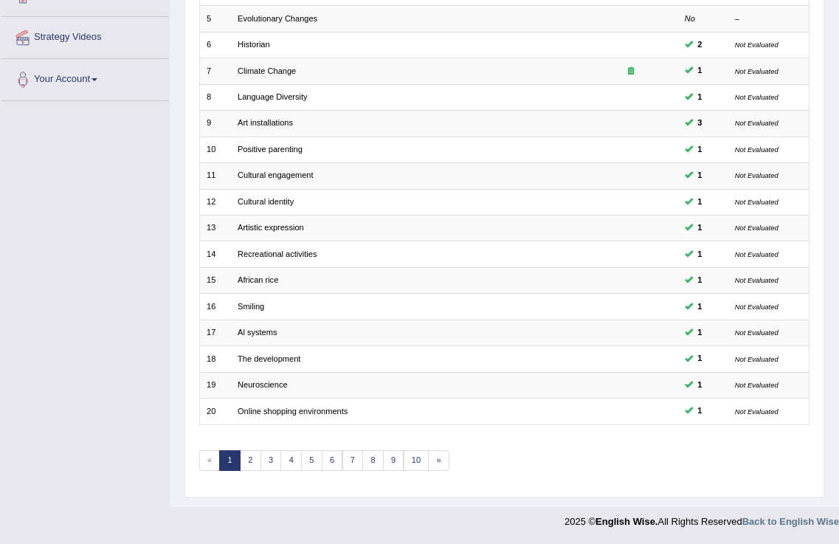
scroll to position [309, 0]
click at [272, 459] on link "3" at bounding box center [271, 460] width 21 height 21
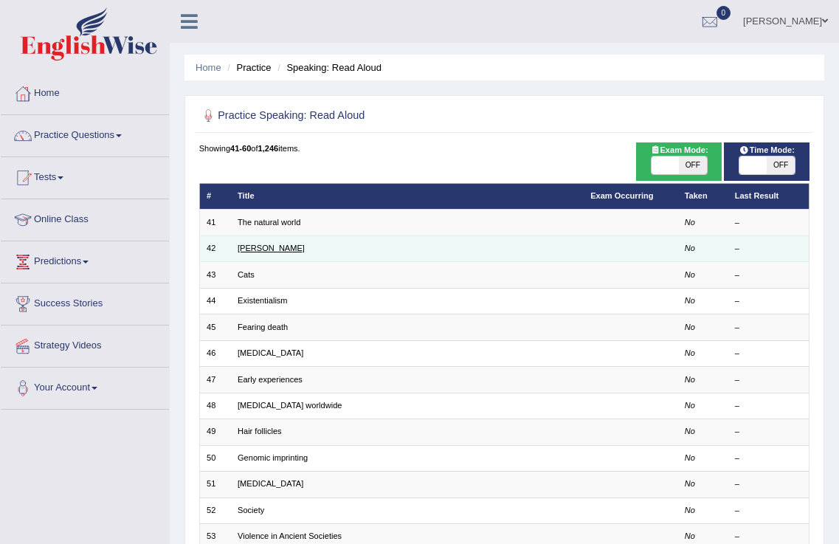
click at [245, 244] on link "[PERSON_NAME]" at bounding box center [271, 248] width 67 height 9
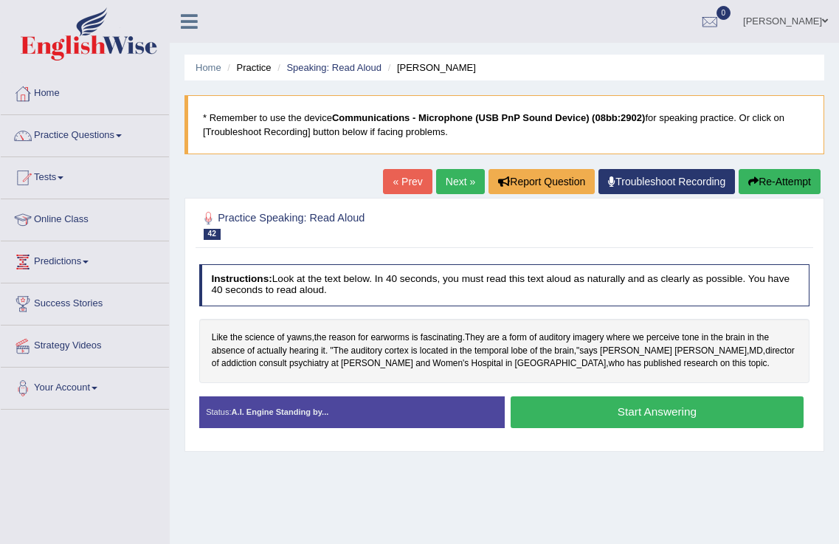
click at [576, 413] on button "Start Answering" at bounding box center [657, 412] width 293 height 32
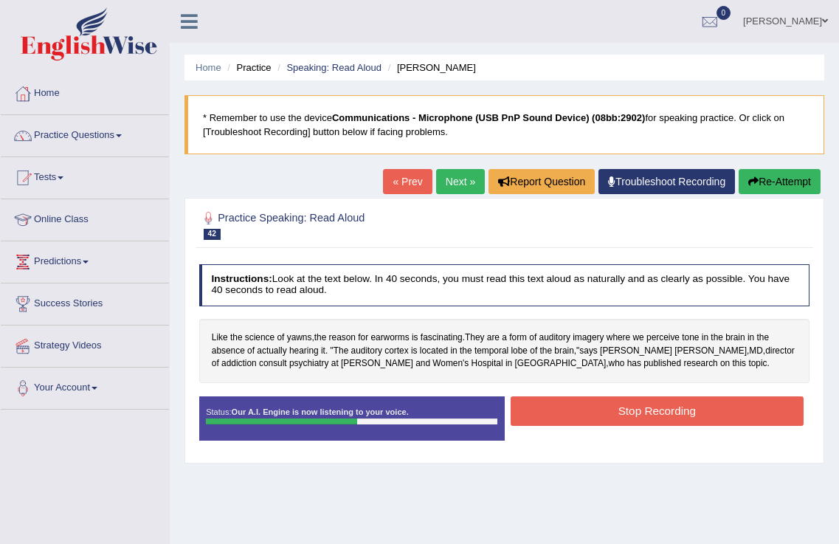
click at [600, 417] on button "Stop Recording" at bounding box center [657, 410] width 293 height 29
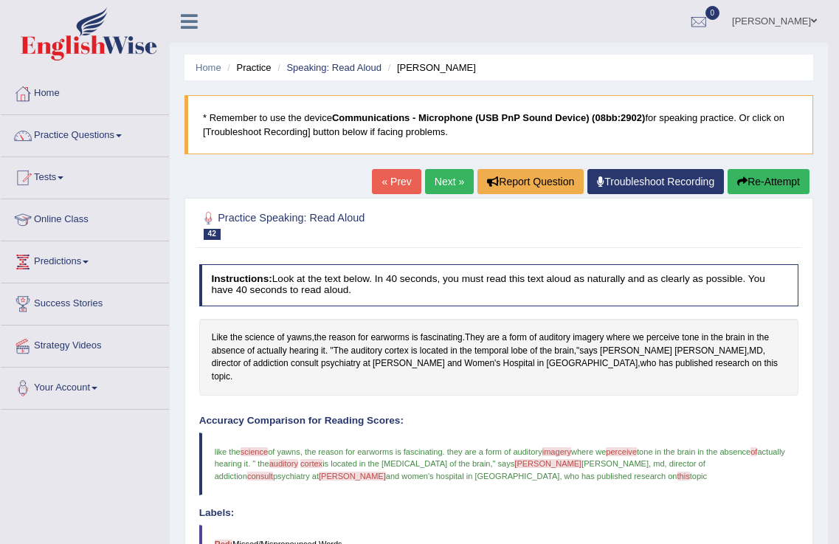
click at [451, 186] on link "Next »" at bounding box center [449, 181] width 49 height 25
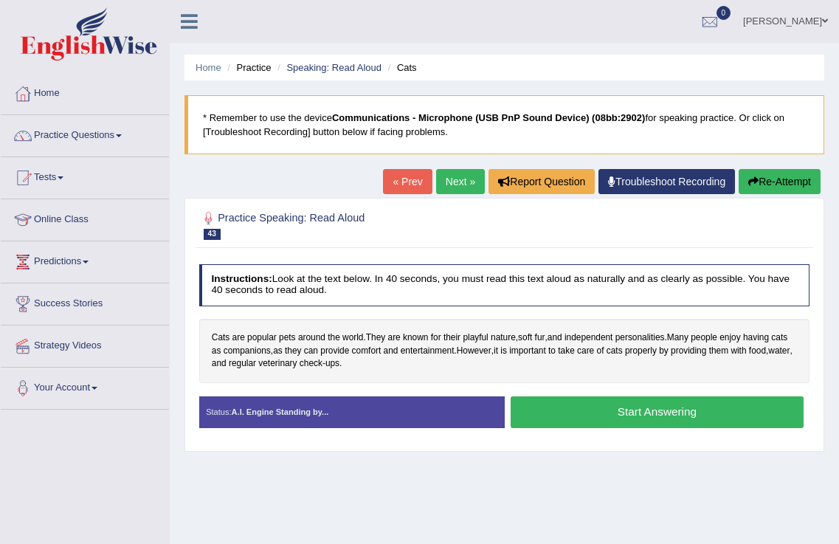
click at [571, 418] on button "Start Answering" at bounding box center [657, 412] width 293 height 32
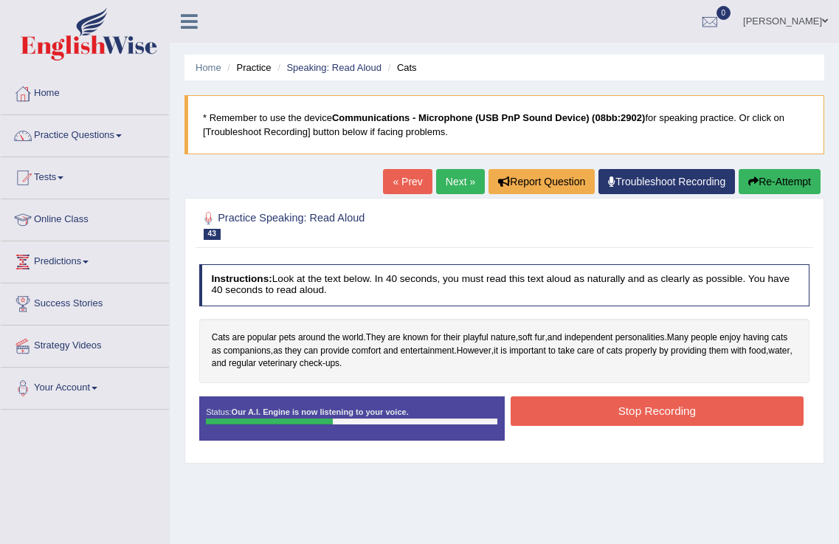
click at [568, 396] on button "Stop Recording" at bounding box center [657, 410] width 293 height 29
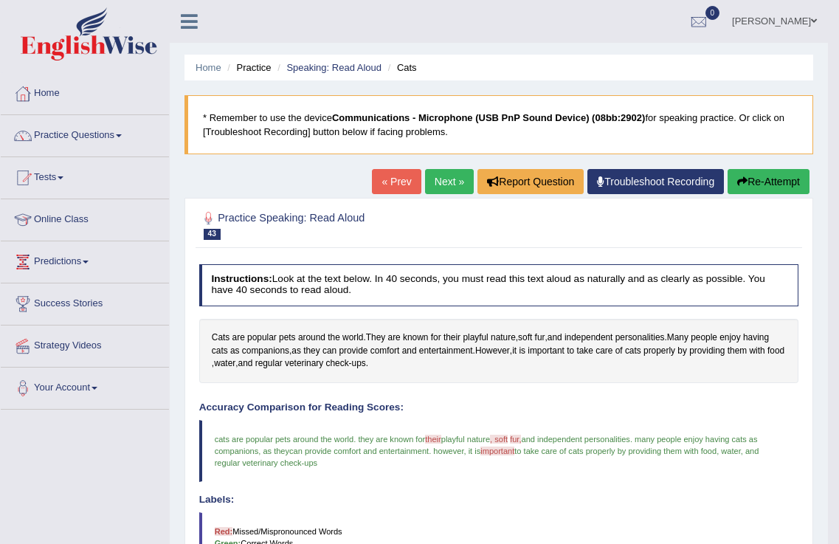
click at [443, 188] on link "Next »" at bounding box center [449, 181] width 49 height 25
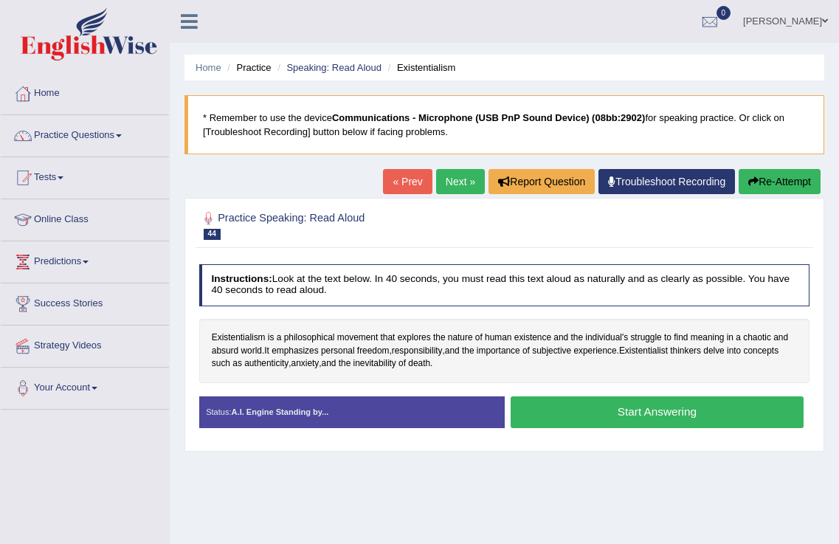
click at [471, 189] on link "Next »" at bounding box center [460, 181] width 49 height 25
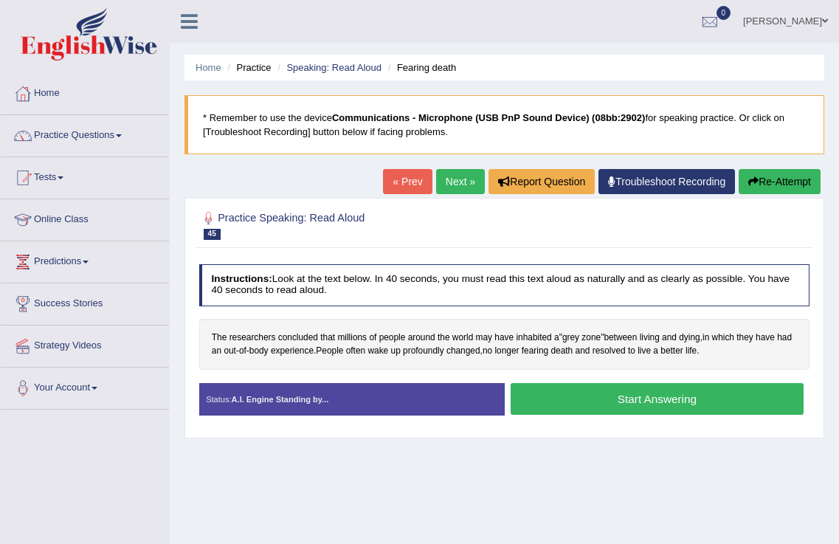
click at [585, 399] on button "Start Answering" at bounding box center [657, 399] width 293 height 32
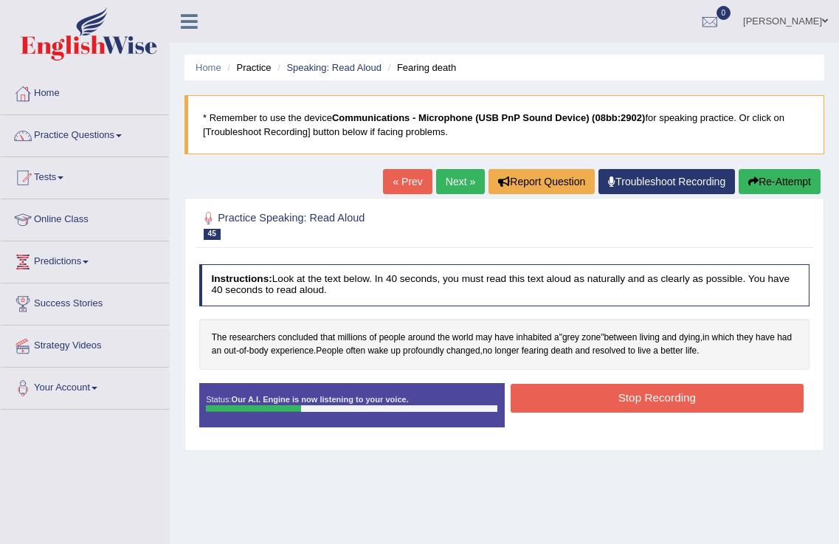
click at [585, 399] on button "Stop Recording" at bounding box center [657, 398] width 293 height 29
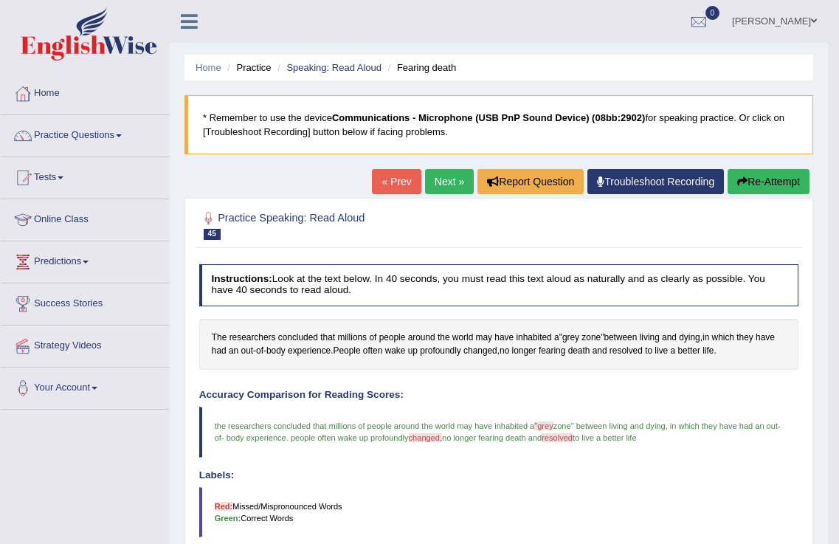
click at [449, 189] on link "Next »" at bounding box center [449, 181] width 49 height 25
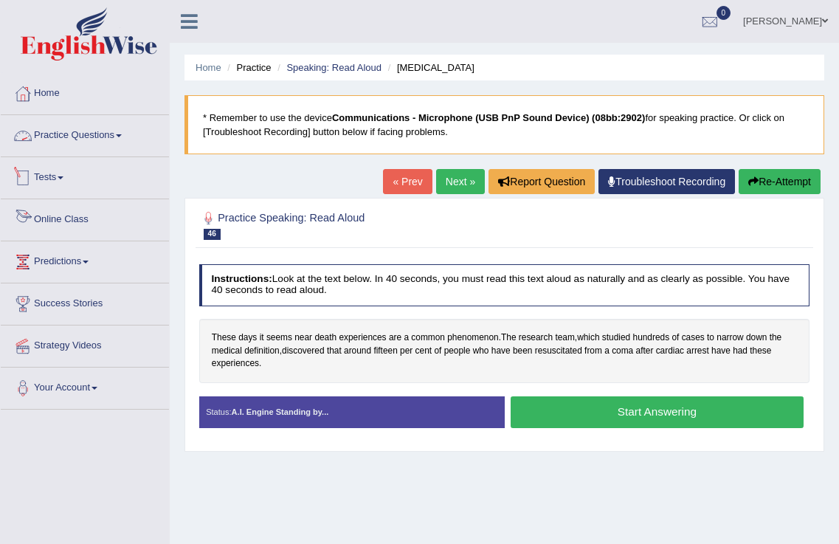
click at [63, 124] on link "Practice Questions" at bounding box center [85, 133] width 168 height 37
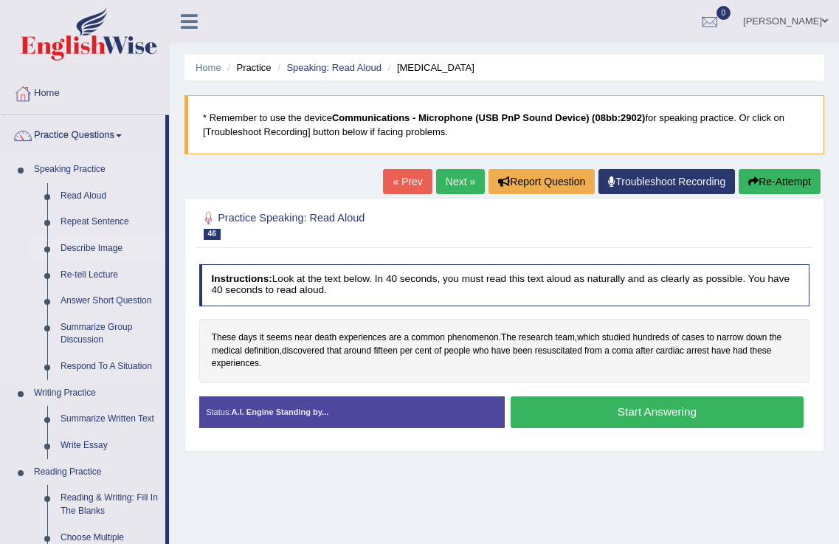
click at [103, 250] on link "Describe Image" at bounding box center [109, 249] width 111 height 27
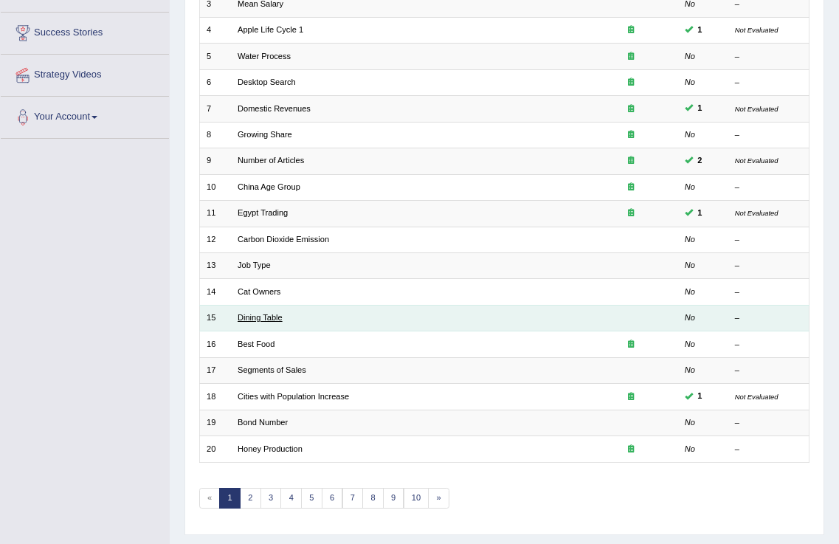
click at [258, 322] on link "Dining Table" at bounding box center [260, 317] width 45 height 9
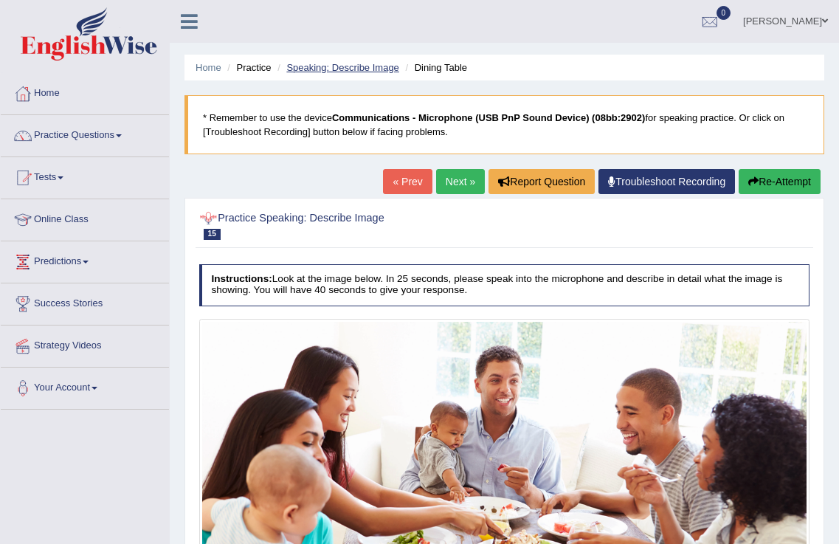
click at [356, 72] on link "Speaking: Describe Image" at bounding box center [342, 67] width 112 height 11
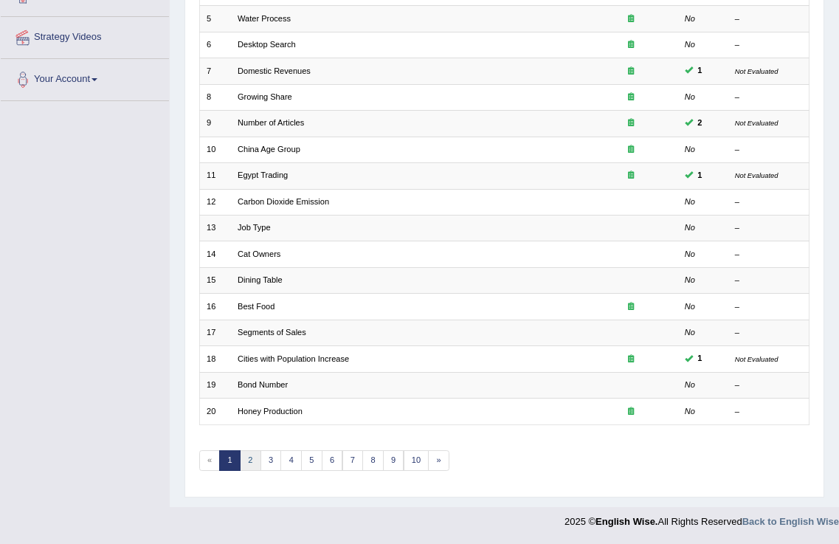
scroll to position [309, 0]
click at [249, 455] on link "2" at bounding box center [250, 460] width 21 height 21
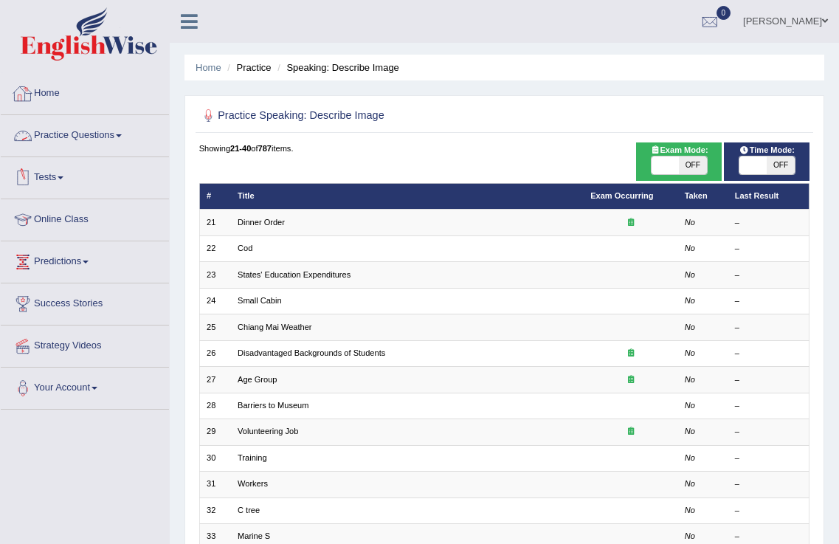
click at [58, 91] on link "Home" at bounding box center [85, 91] width 168 height 37
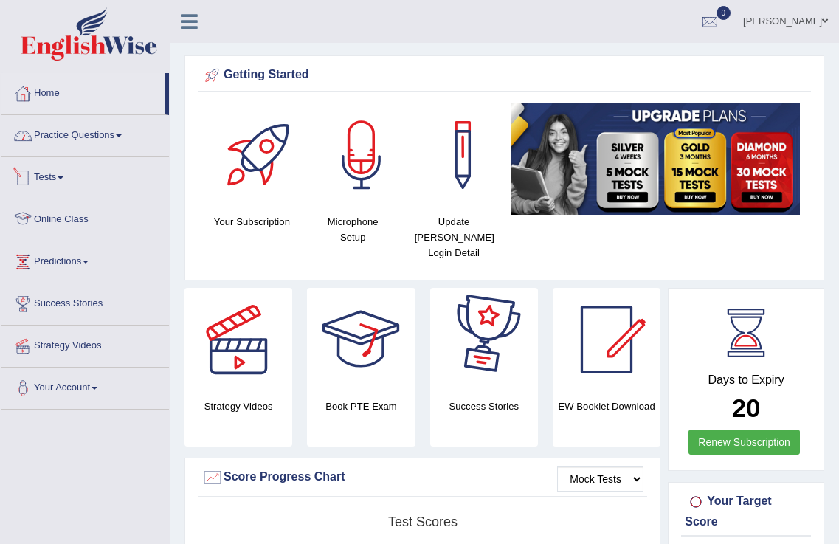
click at [101, 137] on link "Practice Questions" at bounding box center [85, 133] width 168 height 37
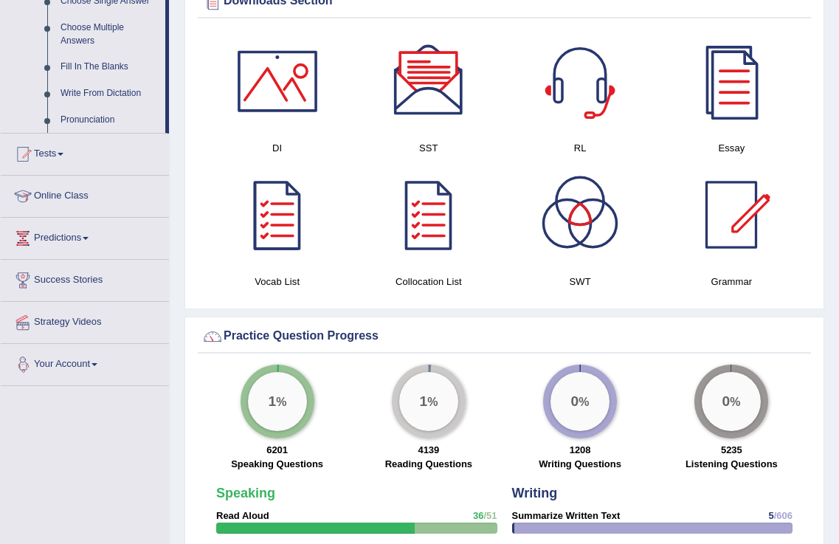
scroll to position [541, 0]
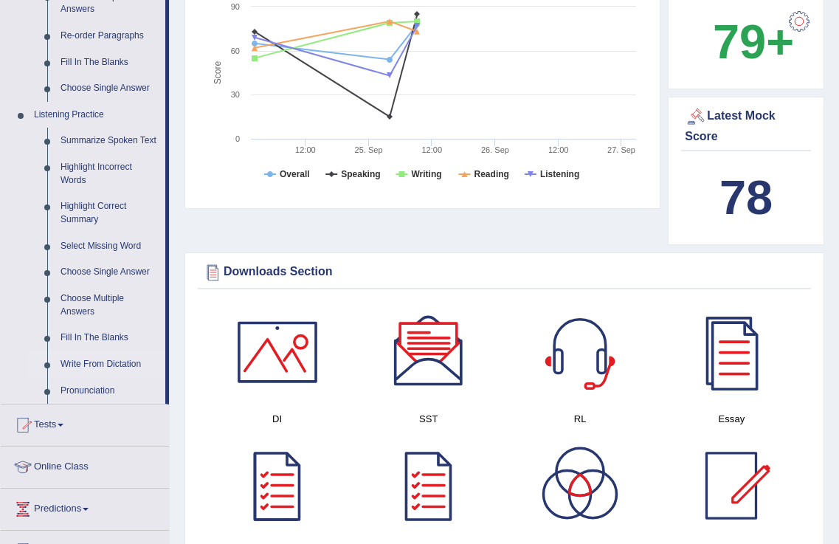
click at [117, 362] on link "Write From Dictation" at bounding box center [109, 364] width 111 height 27
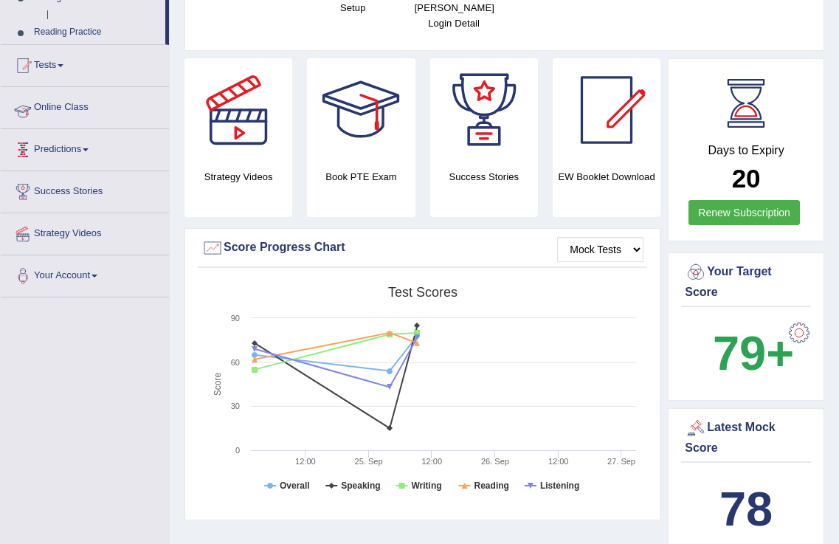
scroll to position [325, 0]
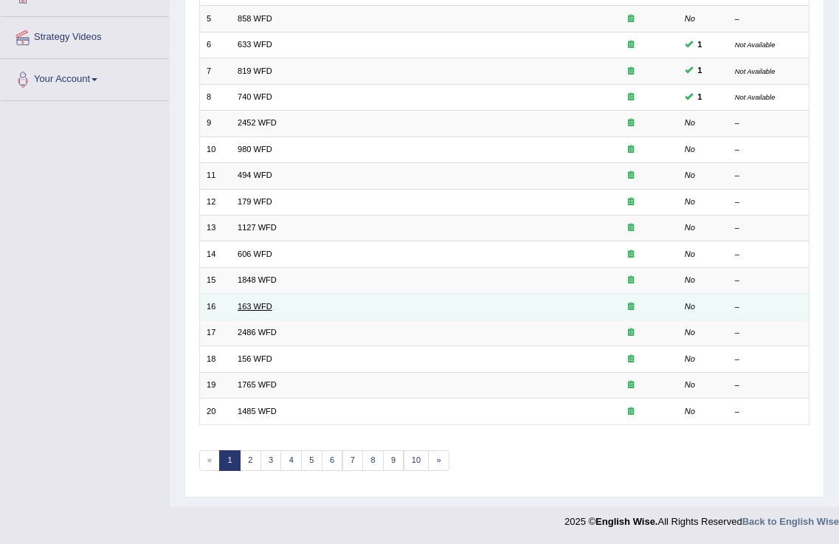
scroll to position [309, 0]
click at [251, 305] on link "163 WFD" at bounding box center [255, 306] width 35 height 9
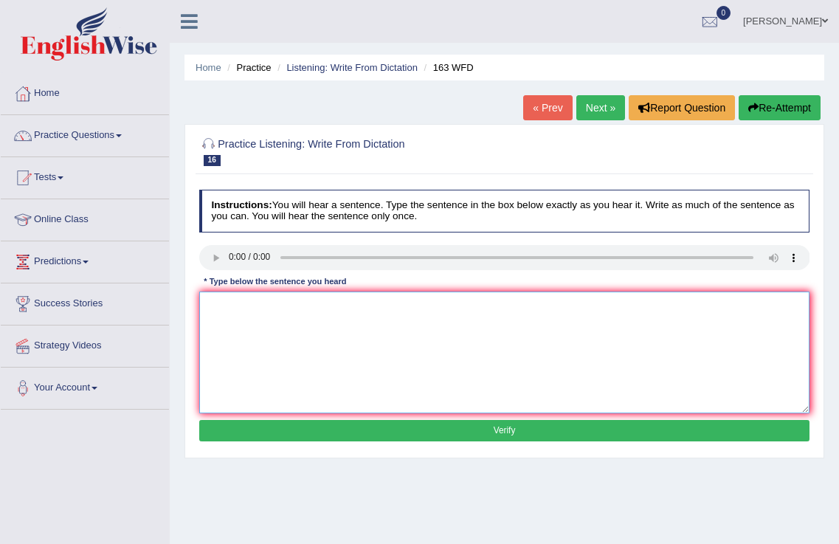
click at [247, 340] on textarea at bounding box center [504, 353] width 611 height 122
type textarea "A number of assignments will be submitted to the conference."
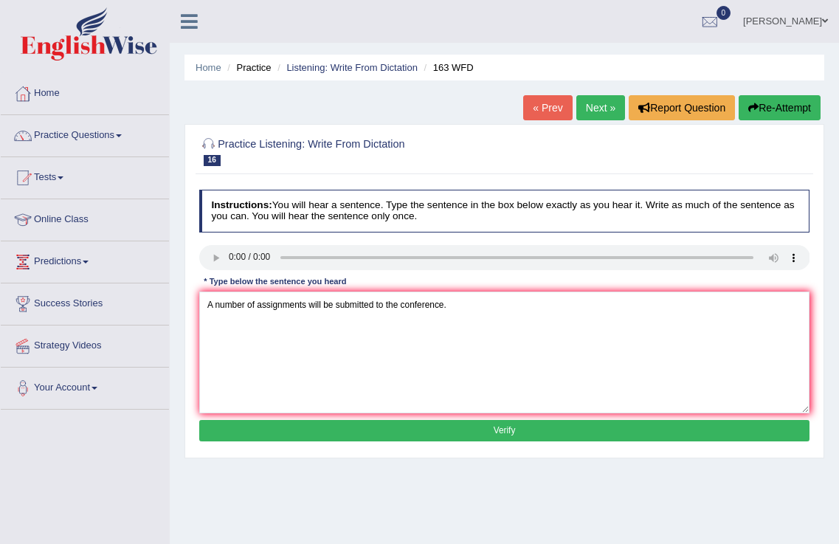
click at [440, 436] on button "Verify" at bounding box center [504, 430] width 611 height 21
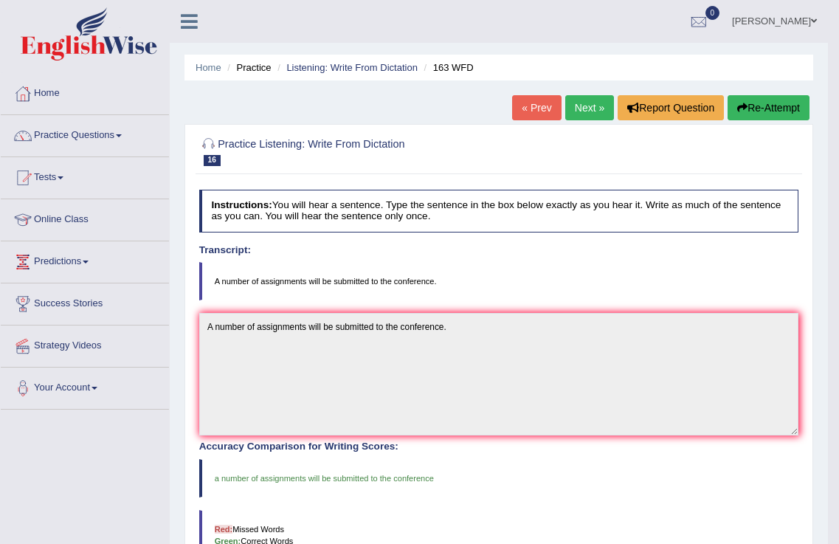
click at [574, 115] on link "Next »" at bounding box center [590, 107] width 49 height 25
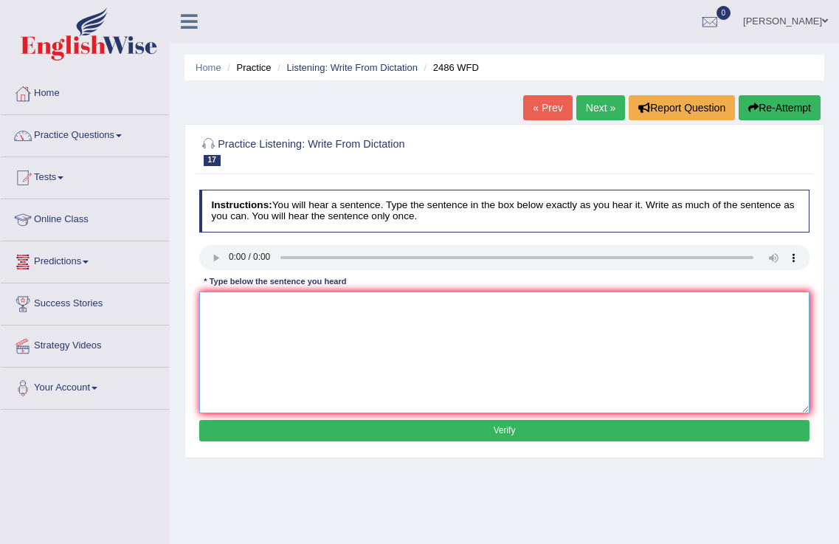
click at [312, 370] on textarea at bounding box center [504, 353] width 611 height 122
drag, startPoint x: 367, startPoint y: 305, endPoint x: 359, endPoint y: 308, distance: 8.6
click at [361, 307] on textarea "It is quite clear that our facial expressiomns are quite different around the w…" at bounding box center [504, 353] width 611 height 122
type textarea "It is quite clear that our facial expressions are quite different around the wo…"
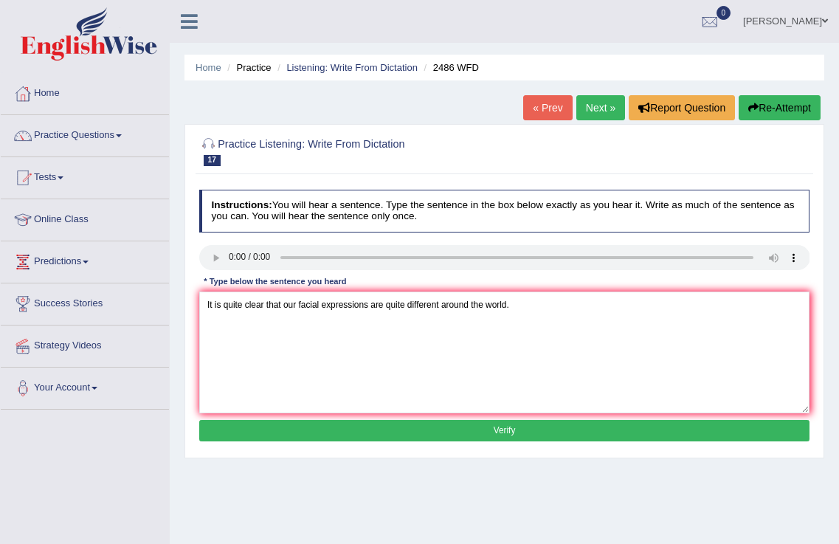
click at [515, 433] on button "Verify" at bounding box center [504, 430] width 611 height 21
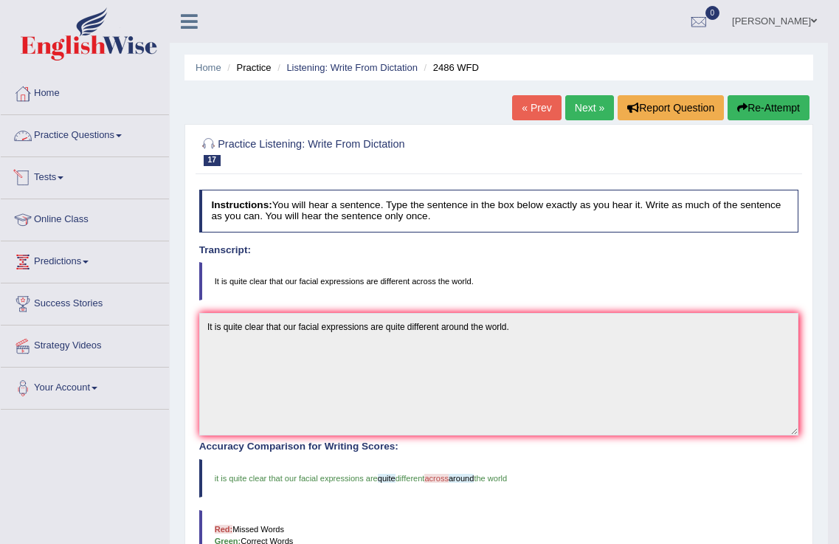
click at [95, 151] on link "Practice Questions" at bounding box center [85, 133] width 168 height 37
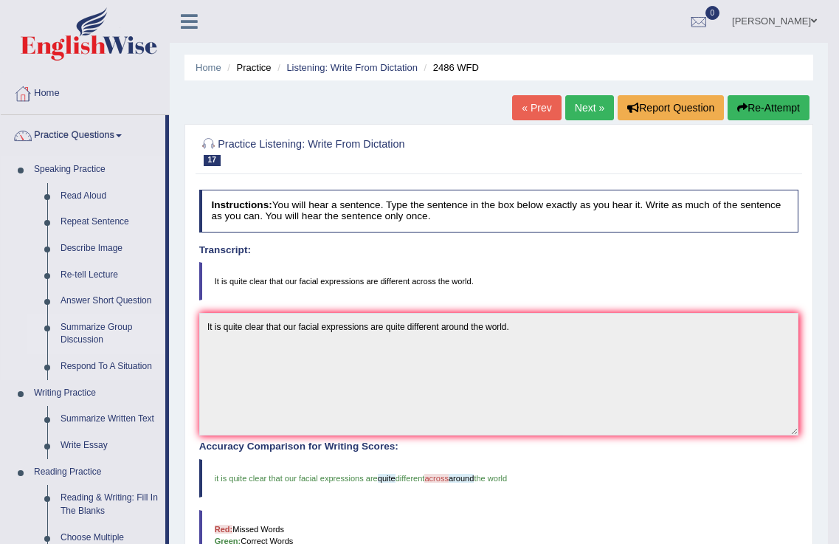
scroll to position [271, 0]
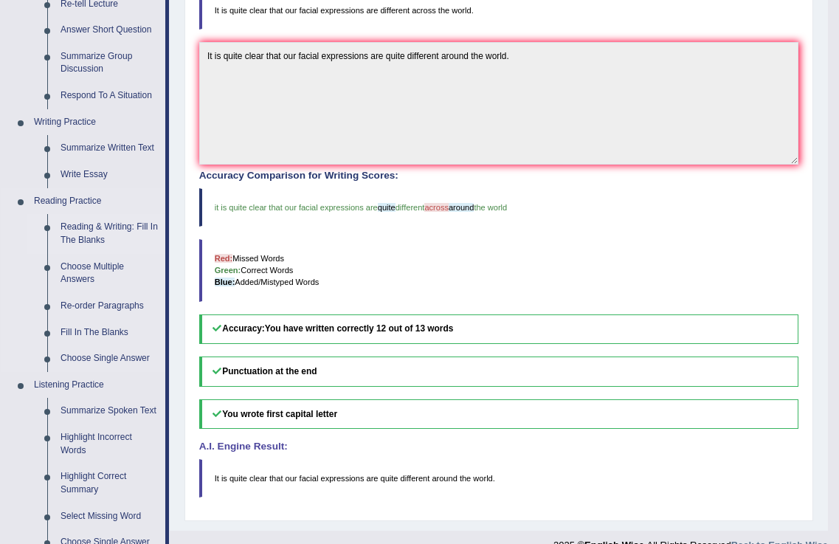
click at [95, 225] on link "Reading & Writing: Fill In The Blanks" at bounding box center [109, 233] width 111 height 39
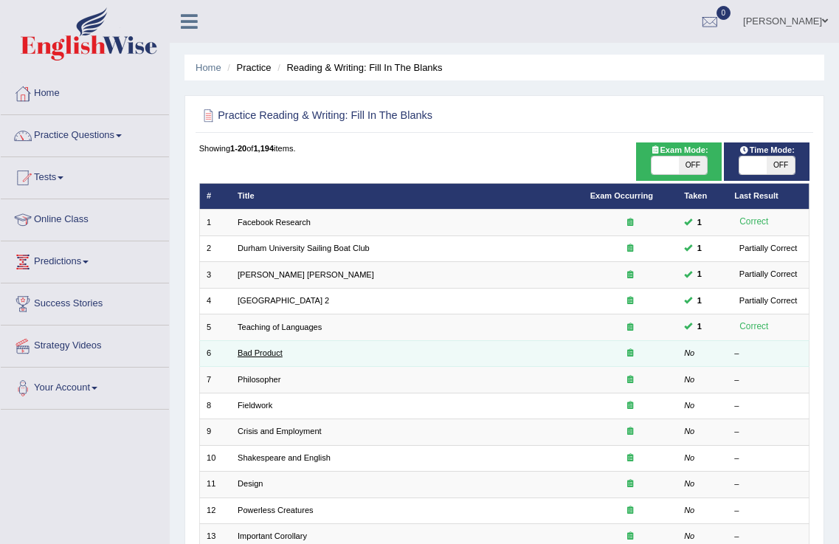
click at [267, 352] on link "Bad Product" at bounding box center [260, 352] width 45 height 9
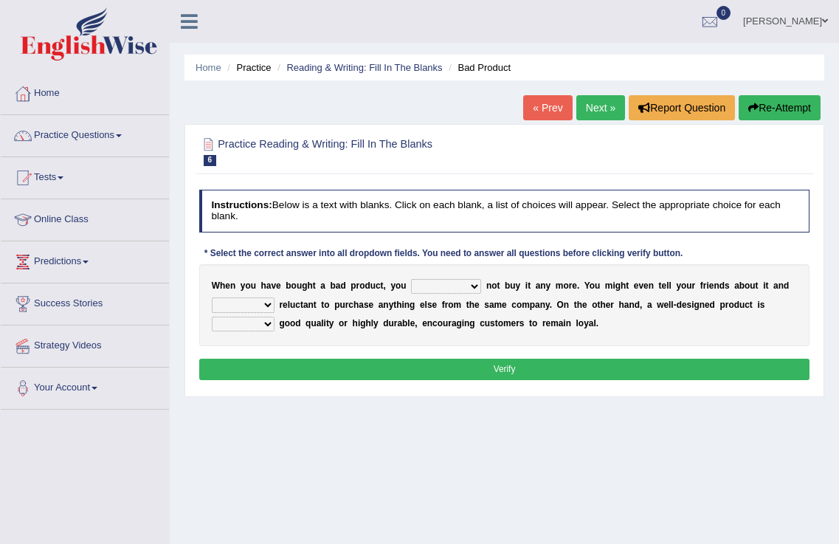
click at [456, 285] on select "would have should have should" at bounding box center [446, 286] width 70 height 15
select select "would"
click at [411, 279] on select "would have should have should" at bounding box center [446, 286] width 70 height 15
click at [244, 303] on select "is are be being" at bounding box center [243, 305] width 63 height 15
select select "are"
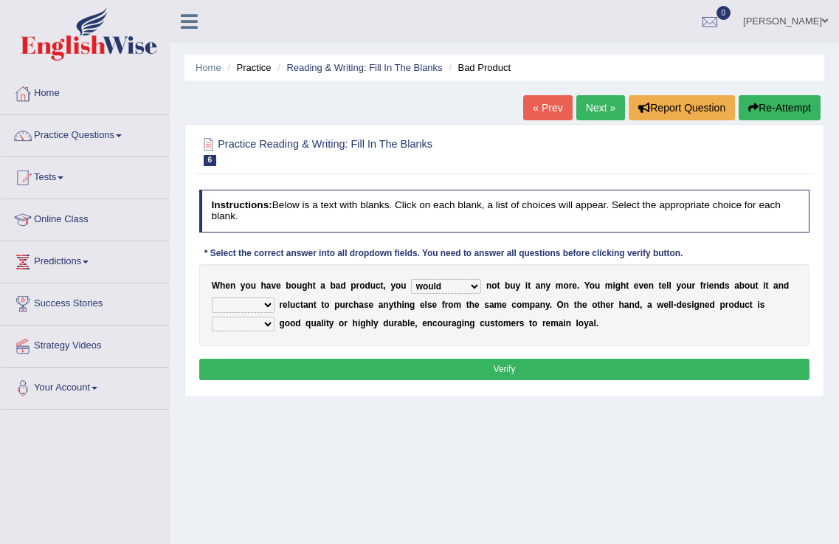
click at [212, 298] on select "is are be being" at bounding box center [243, 305] width 63 height 15
click at [253, 329] on select "both also neither either" at bounding box center [243, 324] width 63 height 15
select select "both"
click at [212, 317] on select "both also neither either" at bounding box center [243, 324] width 63 height 15
click at [318, 376] on button "Verify" at bounding box center [504, 369] width 611 height 21
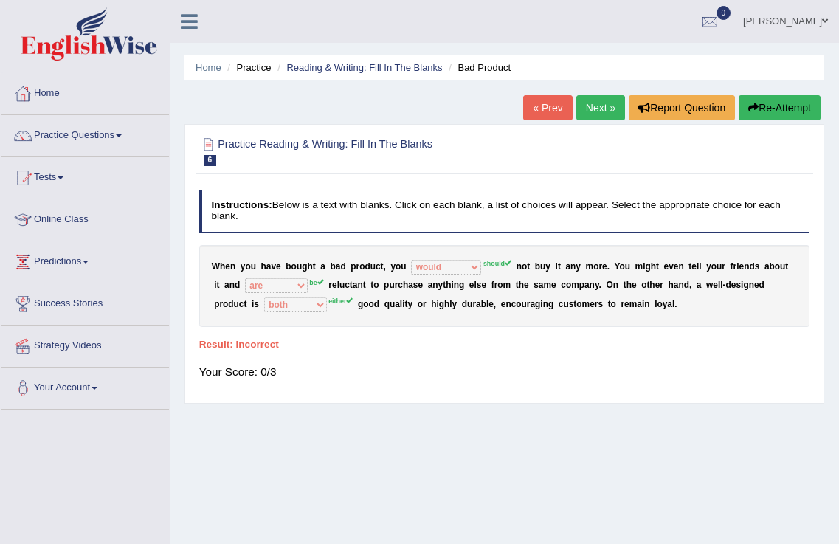
click at [596, 109] on link "Next »" at bounding box center [601, 107] width 49 height 25
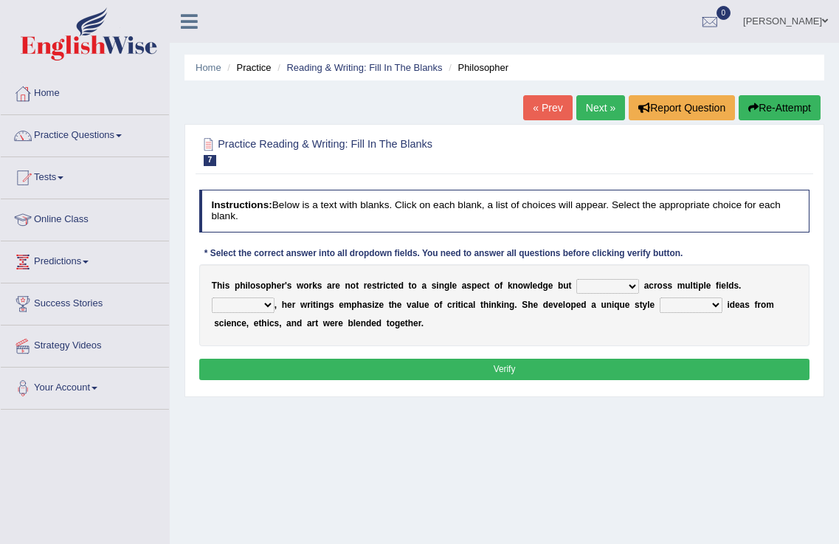
click at [598, 287] on select "constrain contain assemble extend" at bounding box center [608, 286] width 63 height 15
click at [597, 287] on select "constrain contain assemble extend" at bounding box center [608, 286] width 63 height 15
select select "extend"
click at [577, 279] on select "constrain contain assemble extend" at bounding box center [608, 286] width 63 height 15
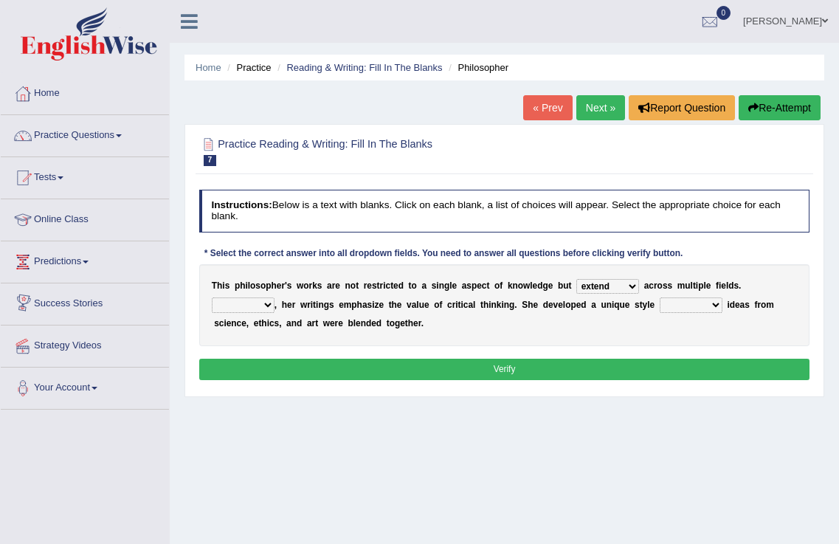
click at [229, 304] on select "Rather So Moreover Likely" at bounding box center [243, 305] width 63 height 15
select select "Moreover"
click at [212, 298] on select "Rather So Moreover Likely" at bounding box center [243, 305] width 63 height 15
click at [661, 301] on select "in that that which in which" at bounding box center [691, 305] width 63 height 15
select select "in which"
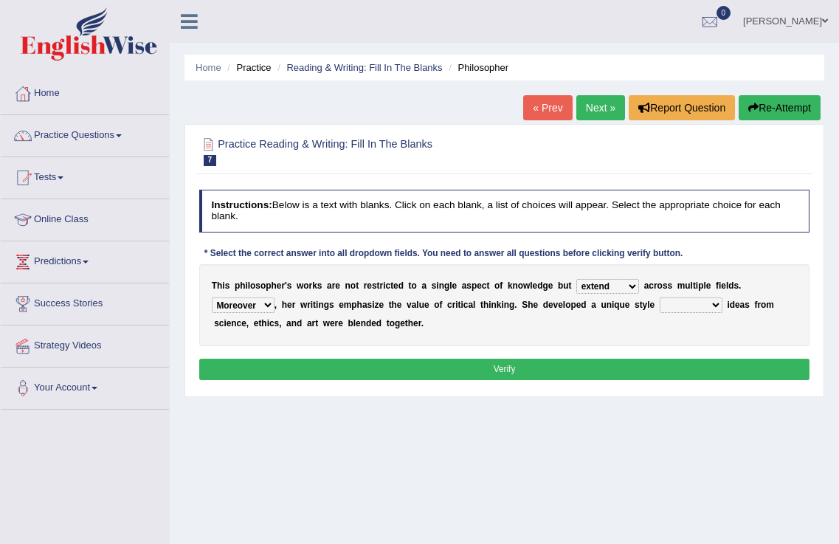
click at [660, 298] on select "in that that which in which" at bounding box center [691, 305] width 63 height 15
click at [645, 363] on button "Verify" at bounding box center [504, 369] width 611 height 21
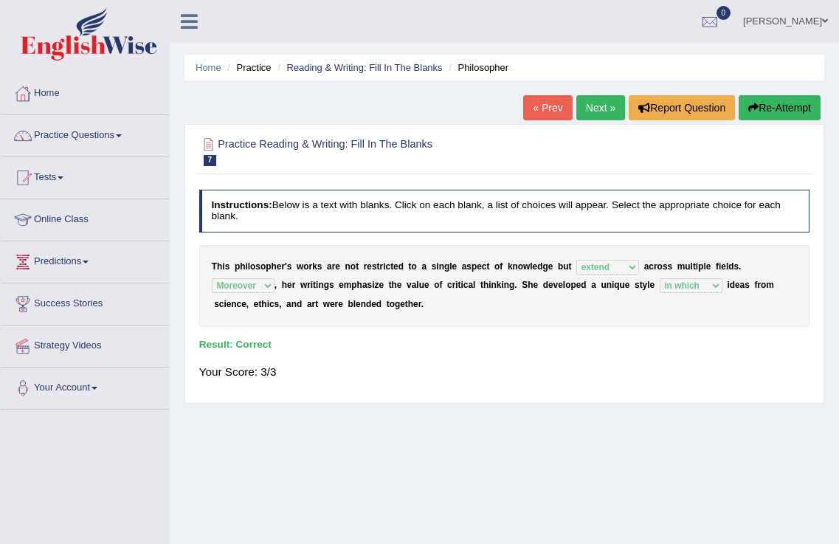
click at [599, 101] on link "Next »" at bounding box center [601, 107] width 49 height 25
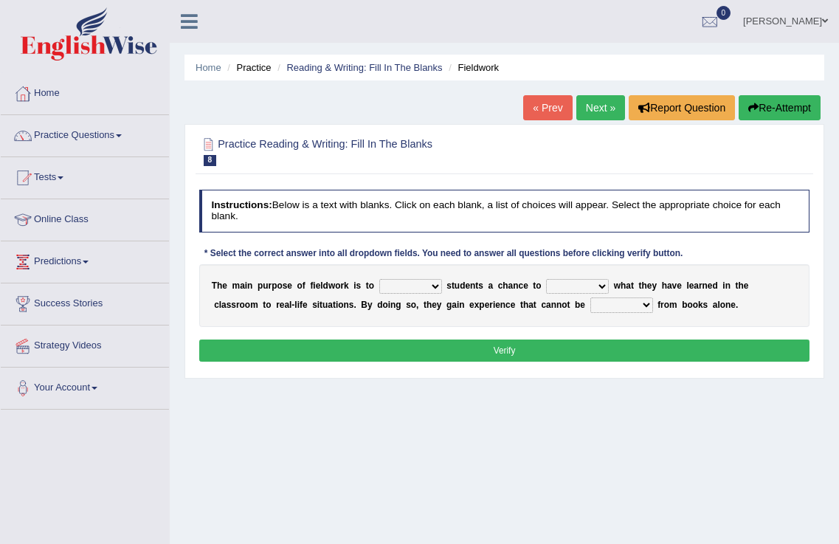
click at [419, 283] on select "resemble stow rave offer" at bounding box center [410, 286] width 63 height 15
select select "offer"
click at [379, 279] on select "resemble stow rave offer" at bounding box center [410, 286] width 63 height 15
click at [583, 286] on select "compare align apply dismount" at bounding box center [577, 286] width 63 height 15
select select "apply"
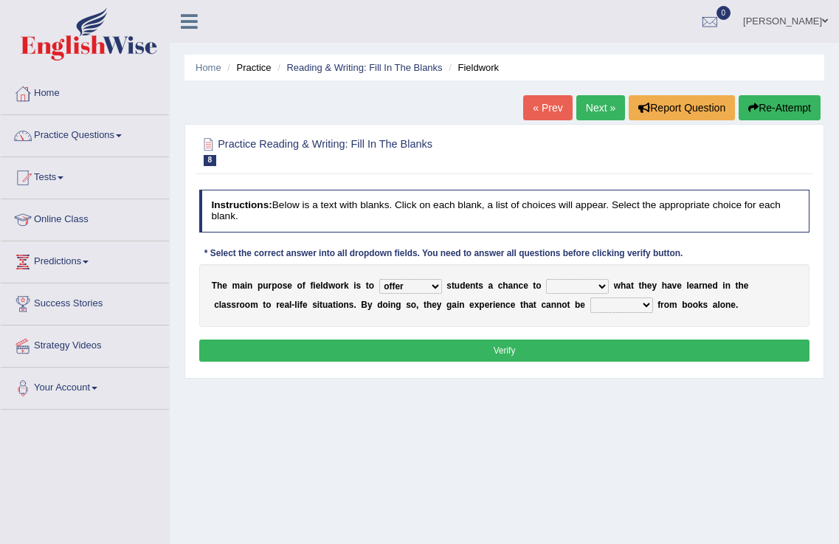
click at [546, 279] on select "compare align apply dismount" at bounding box center [577, 286] width 63 height 15
click at [624, 303] on select "originated prepared obtained touted" at bounding box center [622, 305] width 63 height 15
select select "obtained"
click at [591, 298] on select "originated prepared obtained touted" at bounding box center [622, 305] width 63 height 15
click at [620, 340] on button "Verify" at bounding box center [504, 350] width 611 height 21
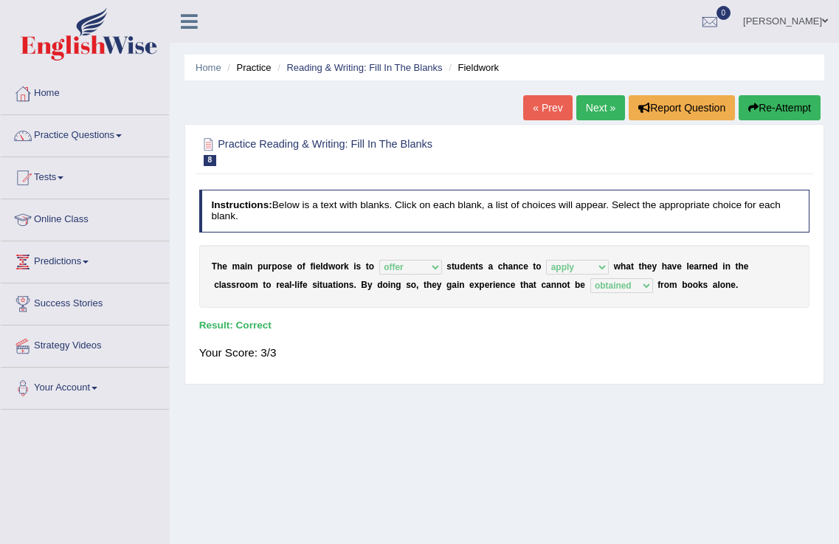
click at [582, 97] on link "Next »" at bounding box center [601, 107] width 49 height 25
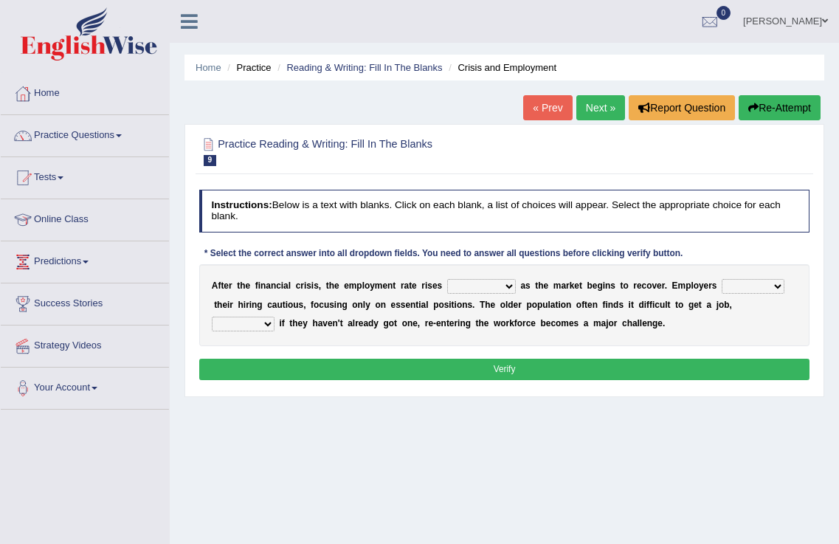
click at [470, 289] on select "normally conversely strenuously sharply" at bounding box center [481, 286] width 69 height 15
select select "sharply"
click at [447, 279] on select "normally conversely strenuously sharply" at bounding box center [481, 286] width 69 height 15
click at [741, 284] on select "keeping kept keep are kept" at bounding box center [753, 286] width 63 height 15
select select "keep"
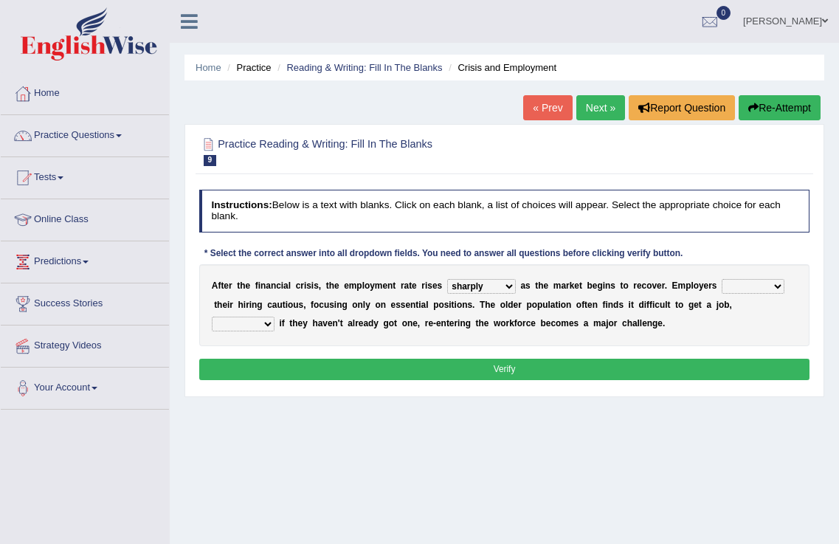
click at [722, 279] on select "keeping kept keep are kept" at bounding box center [753, 286] width 63 height 15
click at [249, 329] on select "although while then because" at bounding box center [243, 324] width 63 height 15
select select "because"
click at [212, 317] on select "although while then because" at bounding box center [243, 324] width 63 height 15
click at [355, 355] on div "Instructions: Below is a text with blanks. Click on each blank, a list of choic…" at bounding box center [504, 287] width 617 height 207
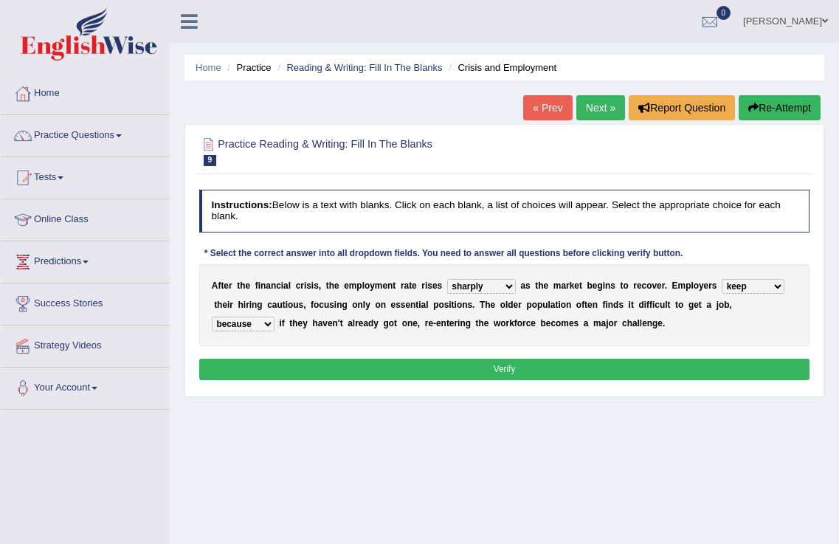
click at [351, 367] on button "Verify" at bounding box center [504, 369] width 611 height 21
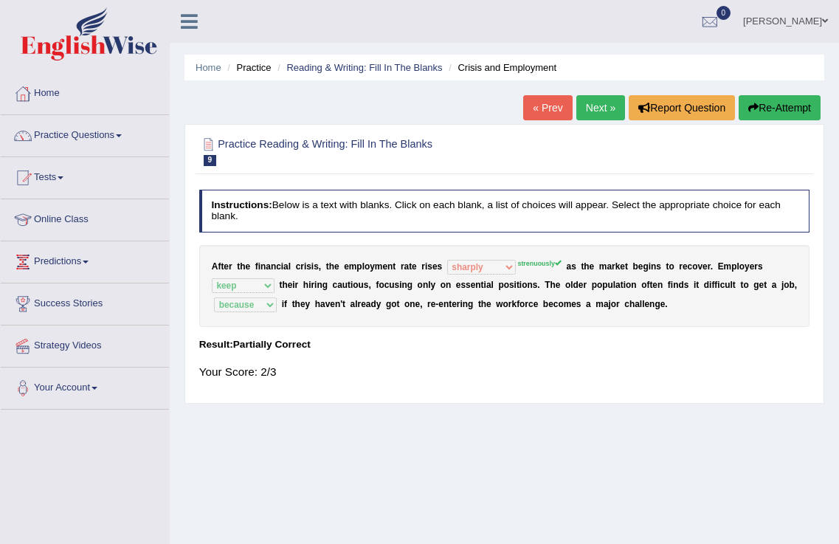
click at [597, 100] on link "Next »" at bounding box center [601, 107] width 49 height 25
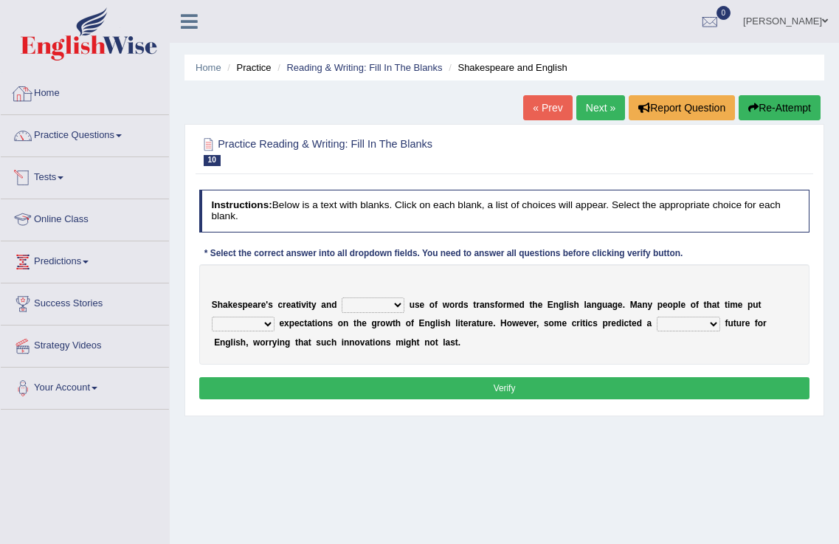
click at [38, 92] on link "Home" at bounding box center [85, 91] width 168 height 37
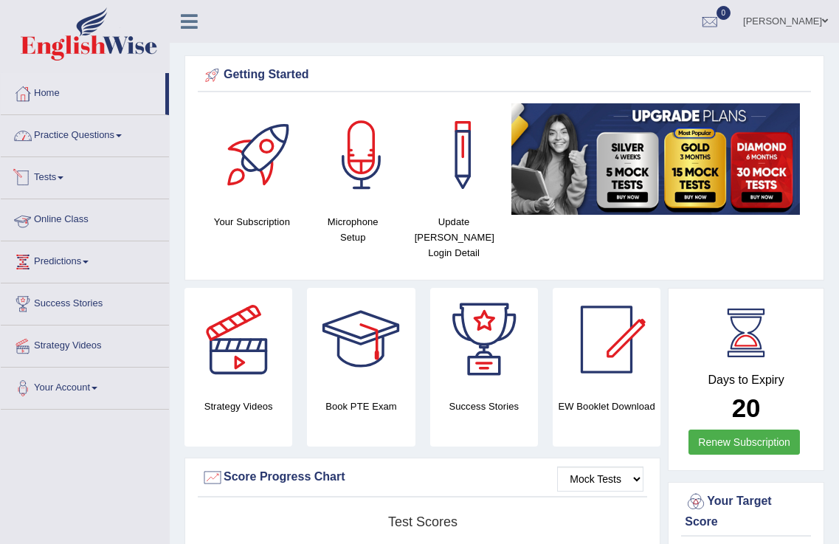
click at [55, 140] on link "Practice Questions" at bounding box center [85, 133] width 168 height 37
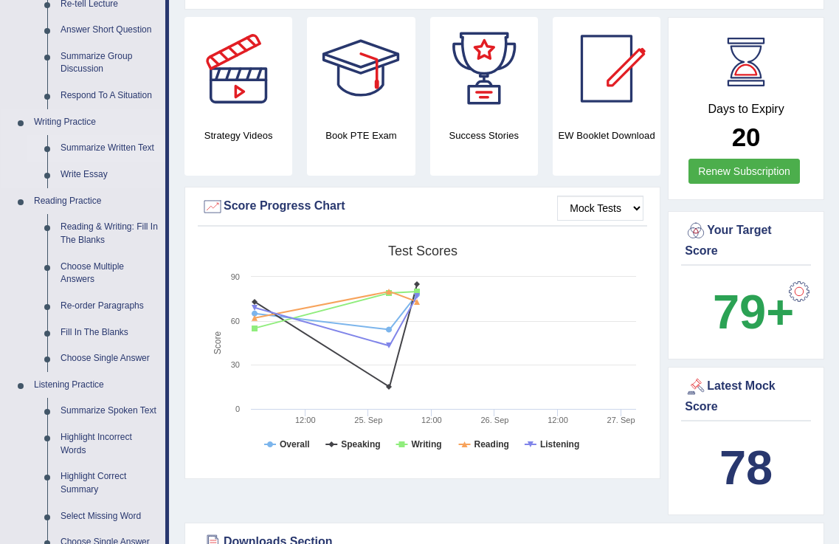
scroll to position [541, 0]
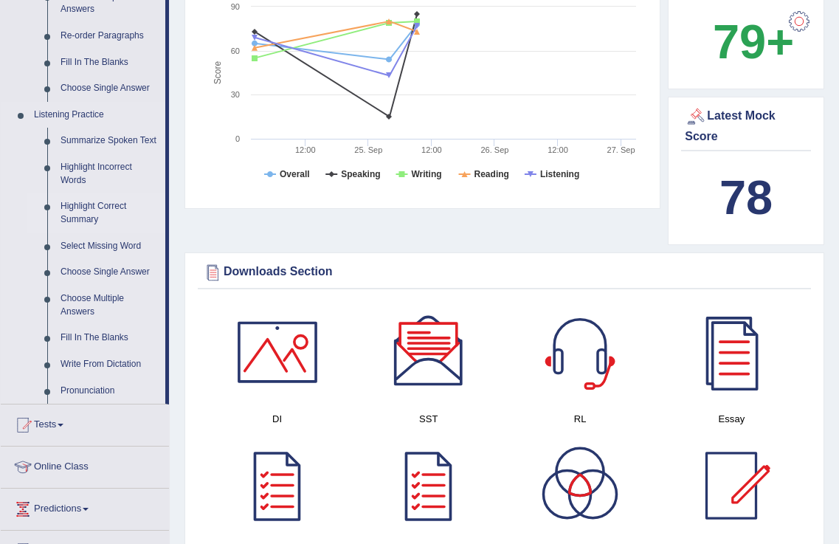
drag, startPoint x: 112, startPoint y: 171, endPoint x: 136, endPoint y: 197, distance: 35.0
click at [113, 171] on link "Highlight Incorrect Words" at bounding box center [109, 173] width 111 height 39
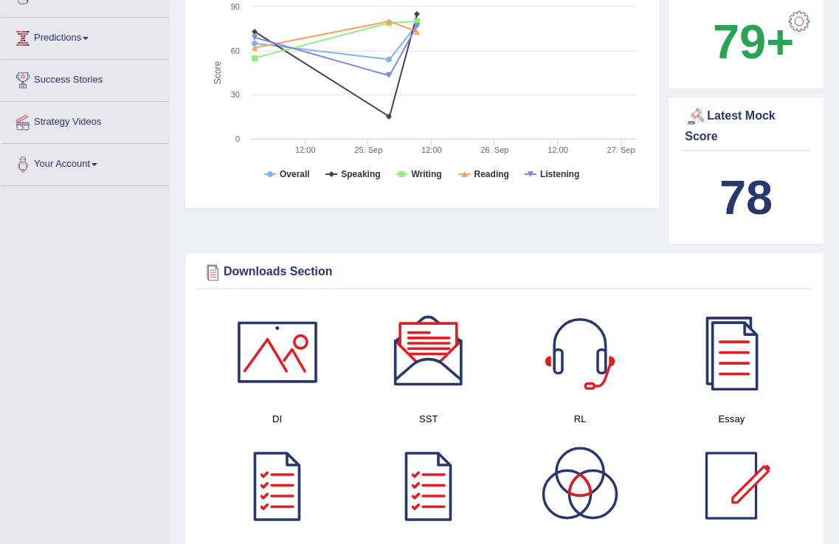
scroll to position [301, 0]
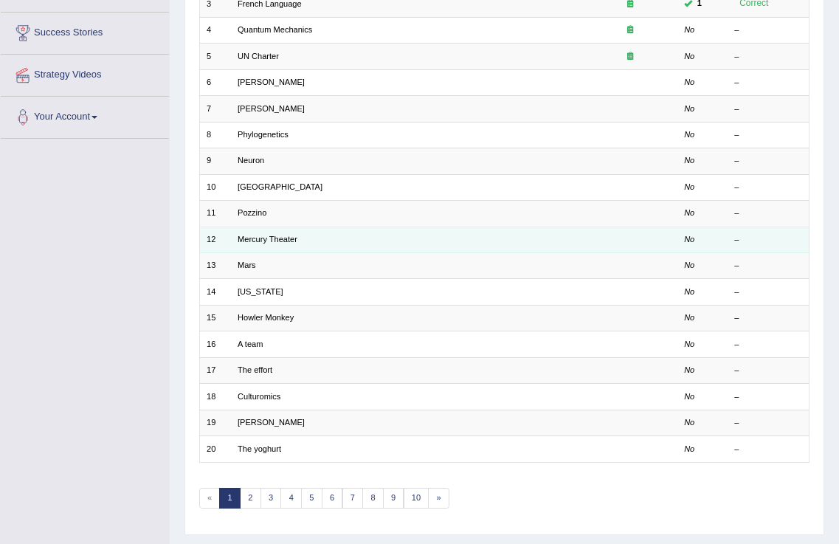
scroll to position [271, 0]
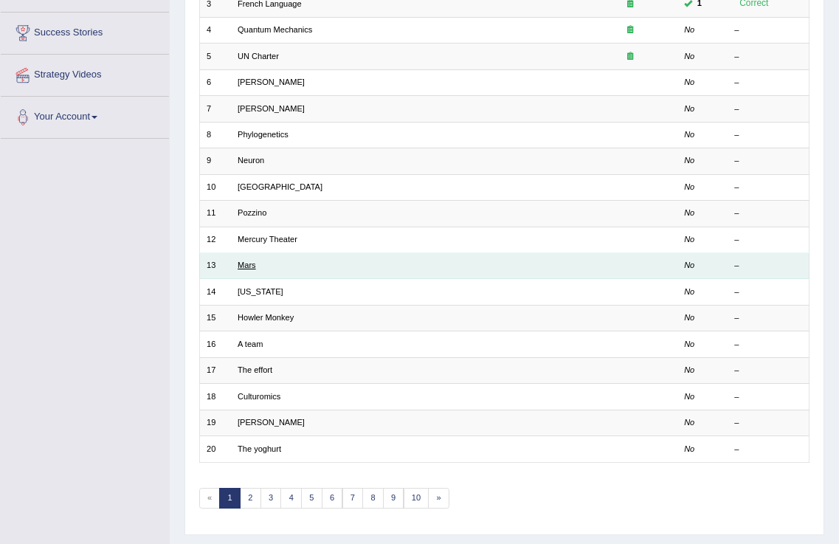
click at [246, 268] on link "Mars" at bounding box center [247, 265] width 18 height 9
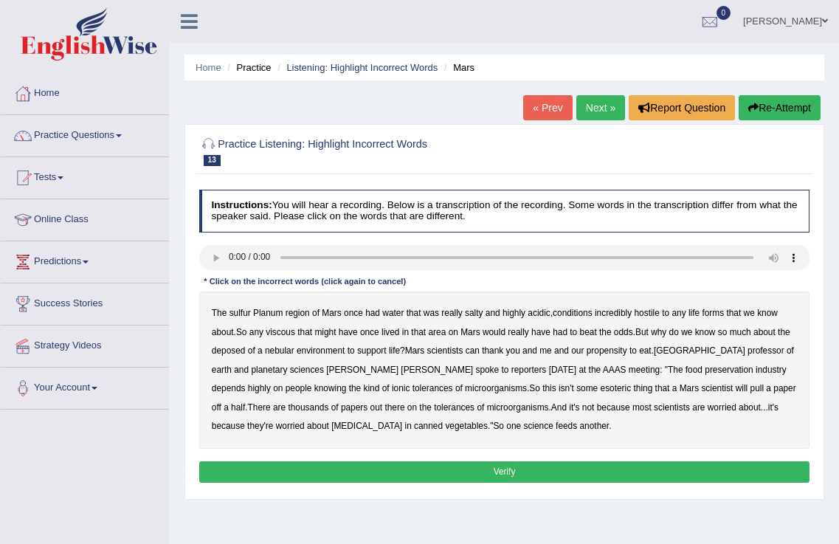
click at [241, 315] on b "sulfur" at bounding box center [240, 313] width 21 height 10
click at [289, 333] on b "viscous" at bounding box center [281, 332] width 30 height 10
click at [224, 351] on b "deposed" at bounding box center [229, 351] width 34 height 10
click at [281, 350] on b "nebular" at bounding box center [280, 351] width 30 height 10
click at [245, 402] on b "half" at bounding box center [238, 407] width 14 height 10
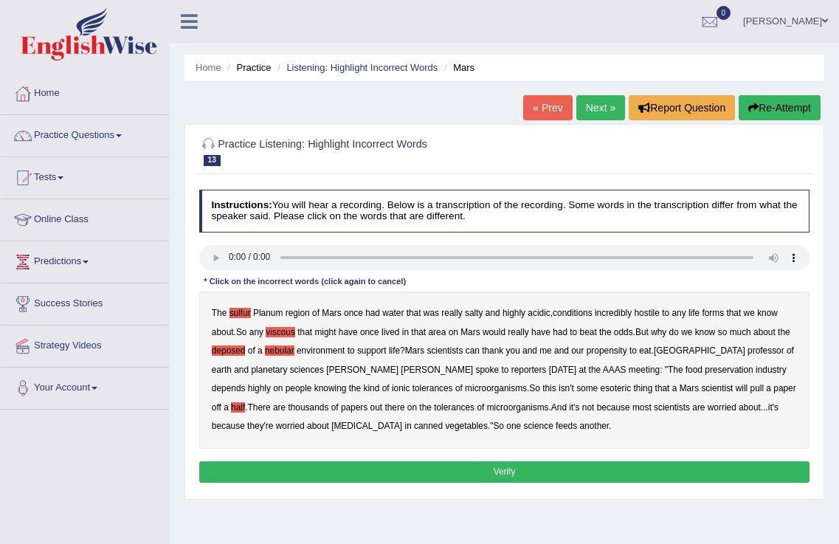
click at [637, 408] on div "The sulfur Planum region of Mars once had water that was really salty and highl…" at bounding box center [504, 370] width 611 height 157
click at [430, 464] on button "Verify" at bounding box center [504, 471] width 611 height 21
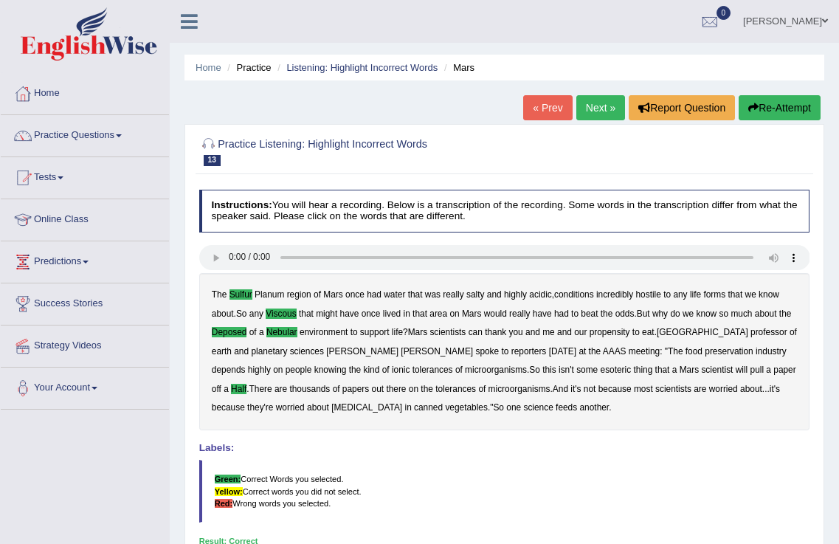
click at [586, 98] on link "Next »" at bounding box center [601, 107] width 49 height 25
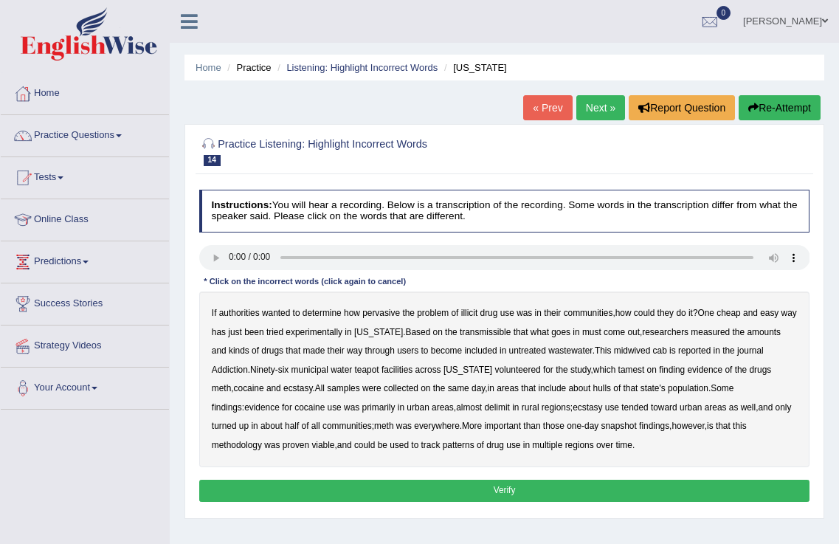
click at [490, 331] on b "transmissible" at bounding box center [485, 332] width 51 height 10
click at [636, 350] on b "midwived" at bounding box center [632, 351] width 37 height 10
click at [664, 353] on b "cab" at bounding box center [660, 351] width 14 height 10
click at [368, 368] on b "teapot" at bounding box center [367, 370] width 24 height 10
click at [594, 390] on b "hulls" at bounding box center [603, 388] width 18 height 10
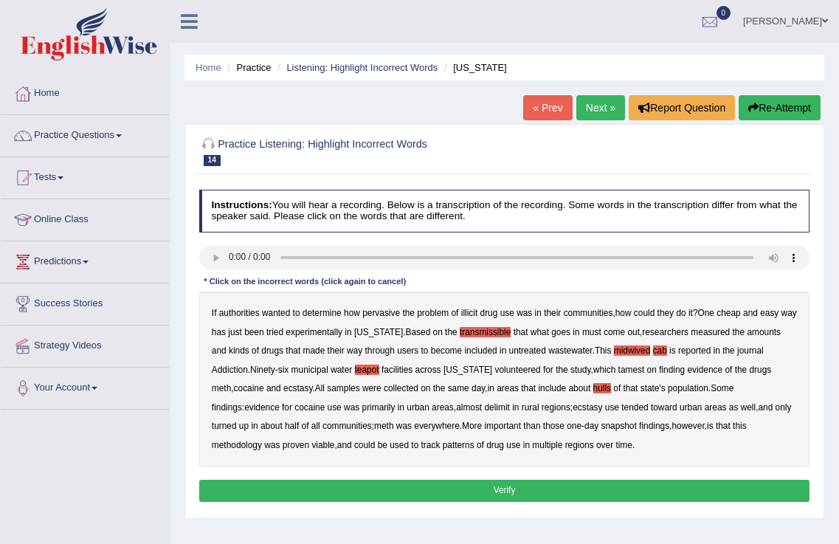
click at [484, 406] on b "delimit" at bounding box center [496, 407] width 25 height 10
click at [541, 486] on button "Verify" at bounding box center [504, 490] width 611 height 21
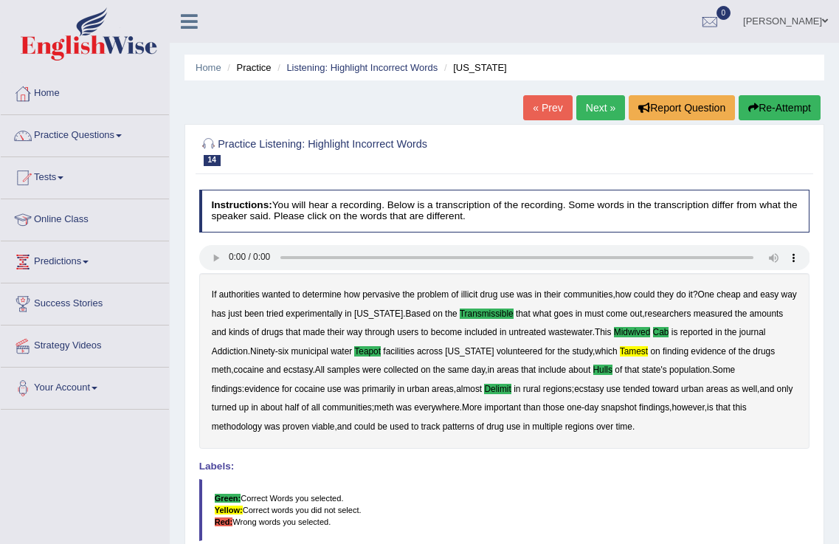
click at [605, 99] on link "Next »" at bounding box center [601, 107] width 49 height 25
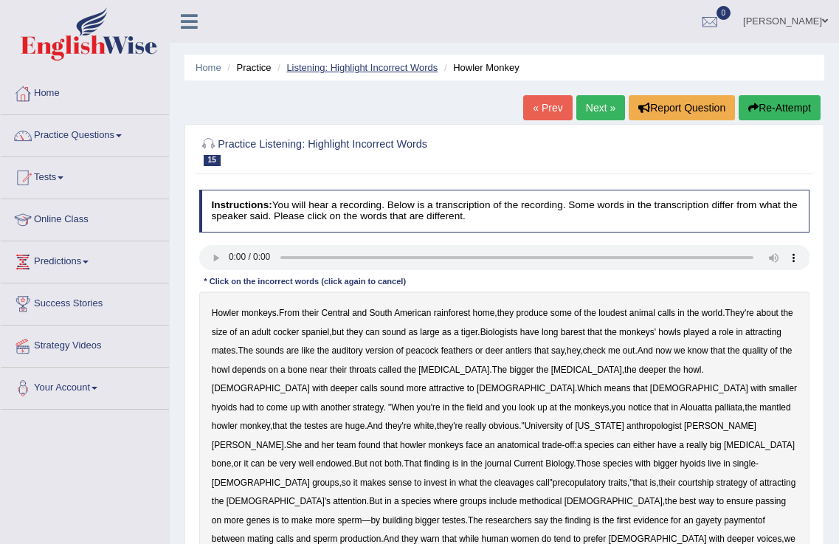
click at [321, 67] on link "Listening: Highlight Incorrect Words" at bounding box center [361, 67] width 151 height 11
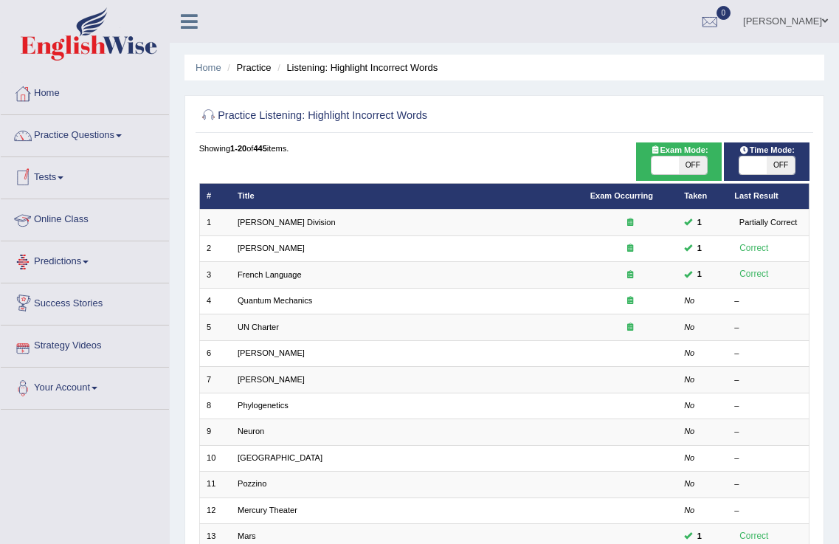
click at [52, 176] on link "Tests" at bounding box center [85, 175] width 168 height 37
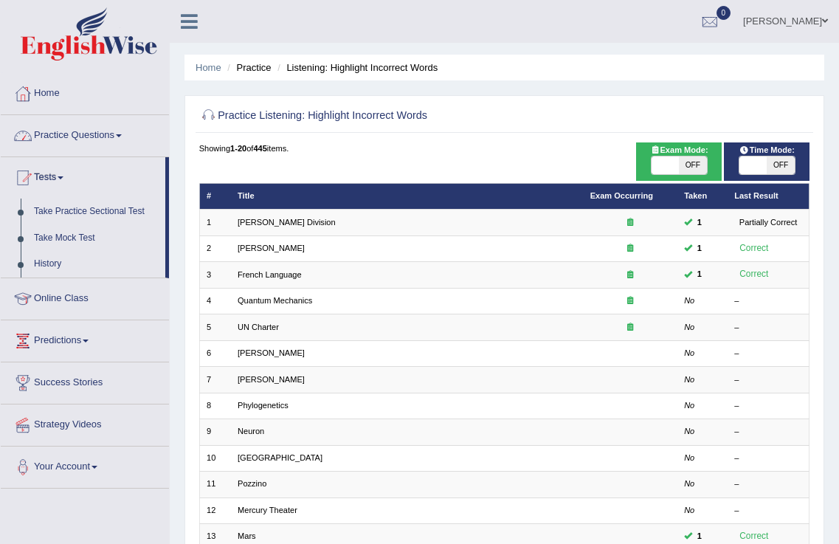
click at [94, 133] on link "Practice Questions" at bounding box center [85, 133] width 168 height 37
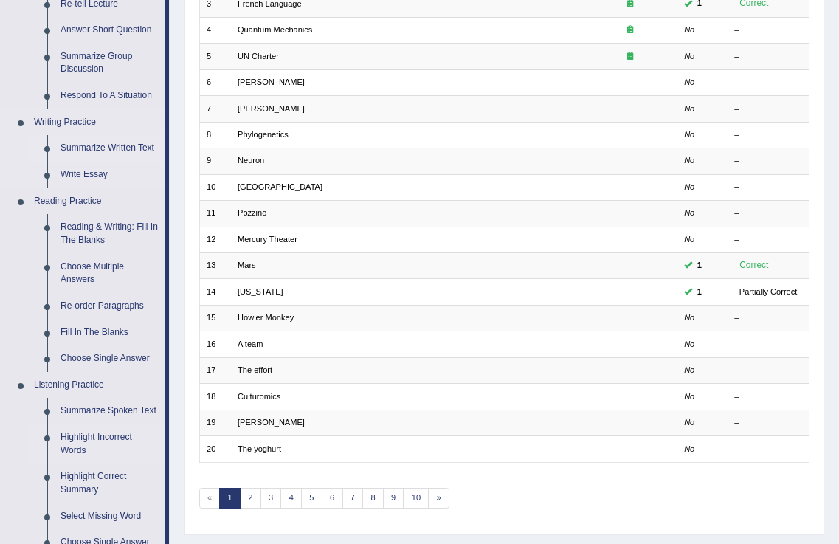
scroll to position [541, 0]
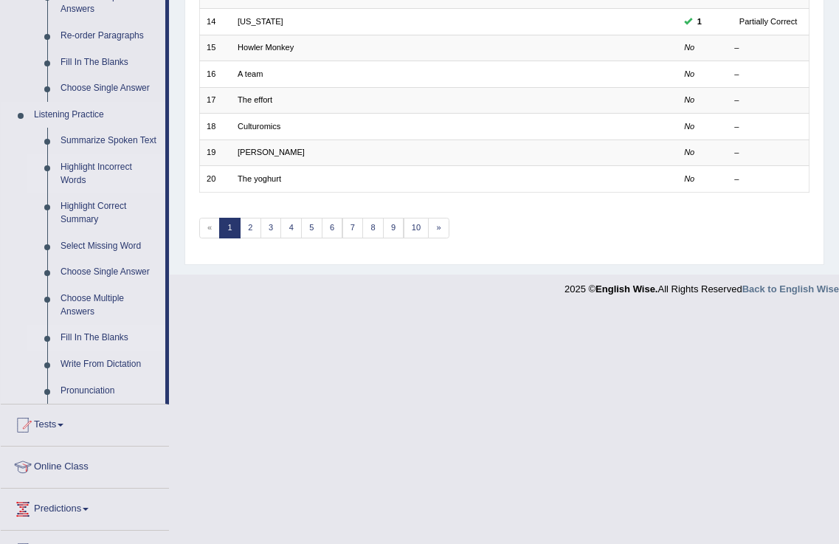
click at [89, 335] on link "Fill In The Blanks" at bounding box center [109, 338] width 111 height 27
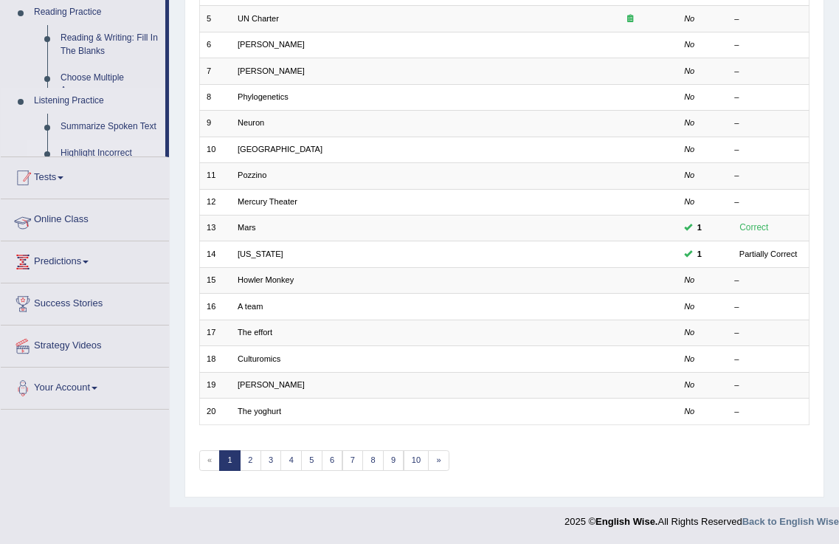
scroll to position [309, 0]
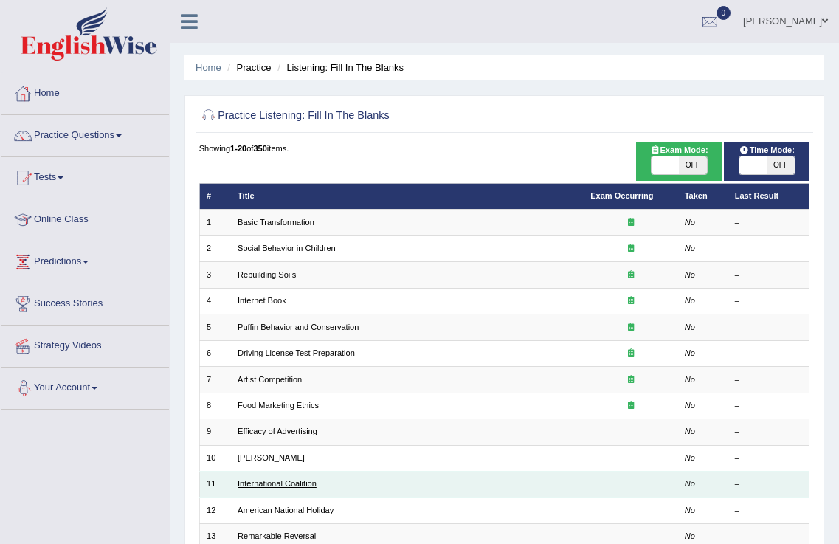
click at [270, 487] on link "International Coalition" at bounding box center [277, 483] width 79 height 9
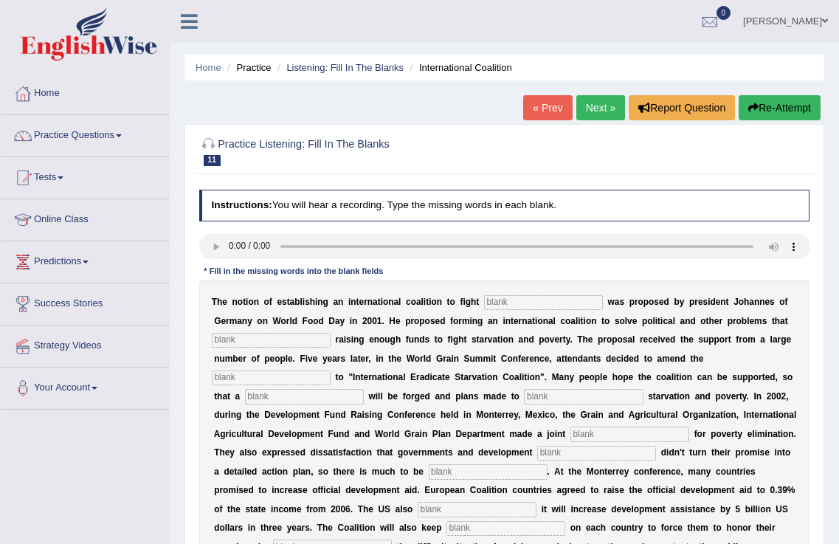
click at [549, 305] on input "text" at bounding box center [543, 302] width 119 height 15
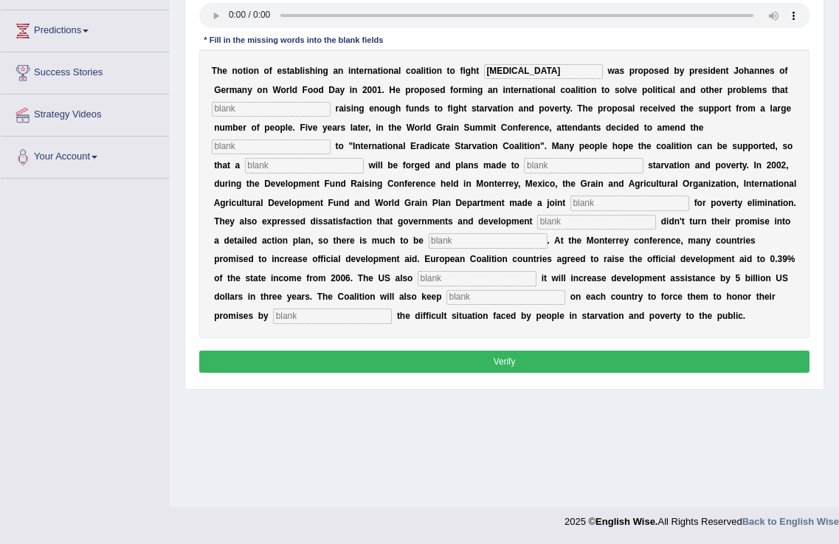
type input "[MEDICAL_DATA]"
click at [271, 115] on input "text" at bounding box center [271, 109] width 119 height 15
type input "obstruct"
click at [254, 155] on div "T h e n o t i o n o f e s t a b l i s h i n g a n i n t e r n a t i o n a l c o…" at bounding box center [504, 193] width 611 height 289
click at [260, 140] on input "text" at bounding box center [271, 147] width 119 height 15
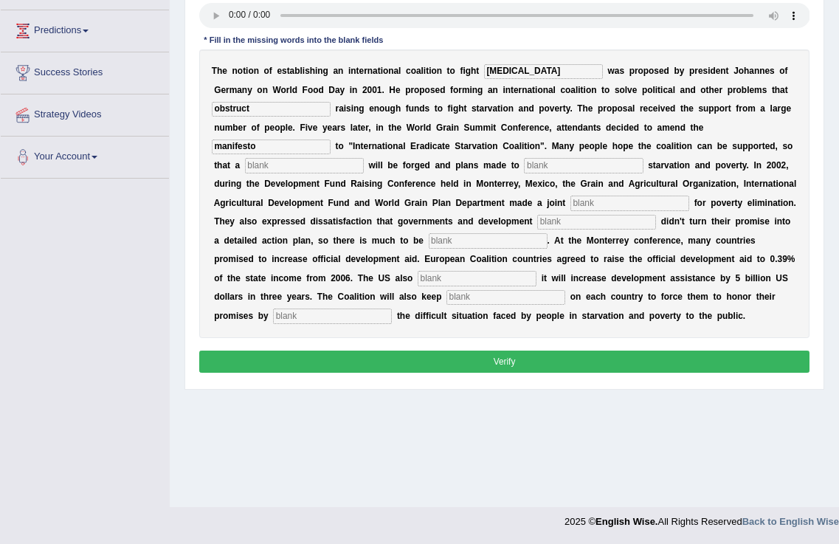
type input "manifesto"
click at [289, 158] on input "text" at bounding box center [304, 165] width 119 height 15
type input "resolution"
click at [613, 162] on input "text" at bounding box center [583, 165] width 119 height 15
type input "eliminate"
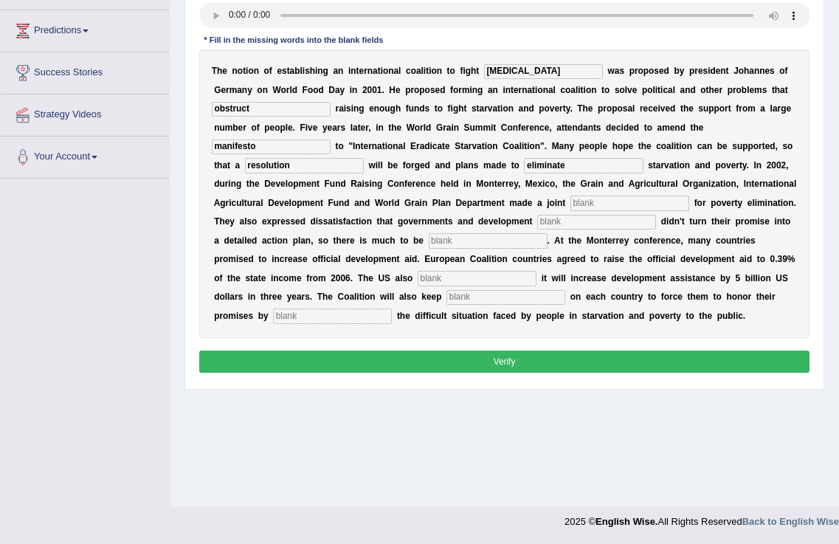
click at [690, 199] on input "text" at bounding box center [630, 203] width 119 height 15
type input "appeal"
click at [656, 223] on input "text" at bounding box center [596, 222] width 119 height 15
type input "partners"
click at [548, 240] on input "text" at bounding box center [488, 240] width 119 height 15
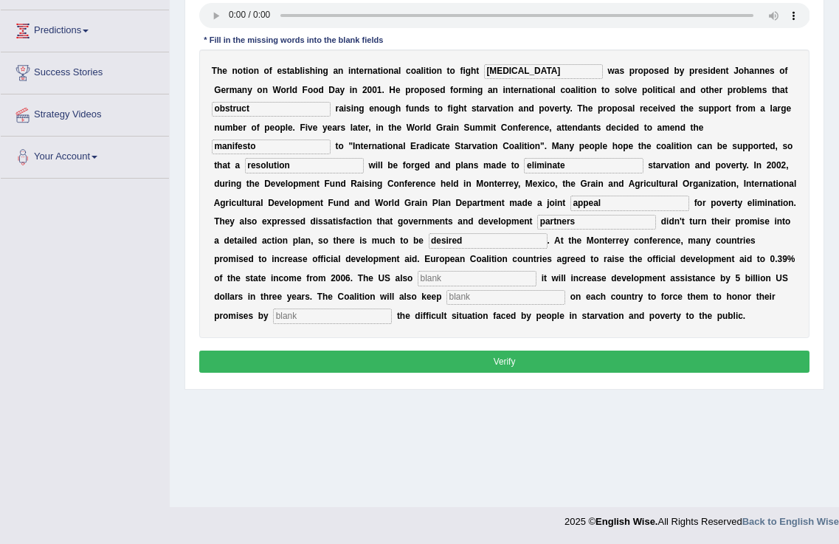
type input "desired"
click at [537, 280] on input "text" at bounding box center [477, 278] width 119 height 15
type input "announced"
click at [566, 299] on input "text" at bounding box center [506, 297] width 119 height 15
type input "pressure"
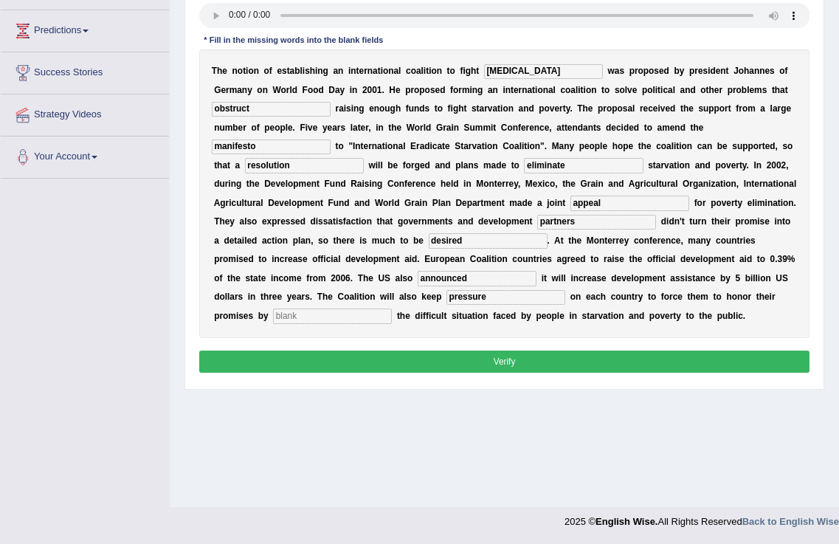
click at [392, 315] on input "text" at bounding box center [332, 316] width 119 height 15
type input "exposing"
click at [645, 372] on button "Verify" at bounding box center [504, 361] width 611 height 21
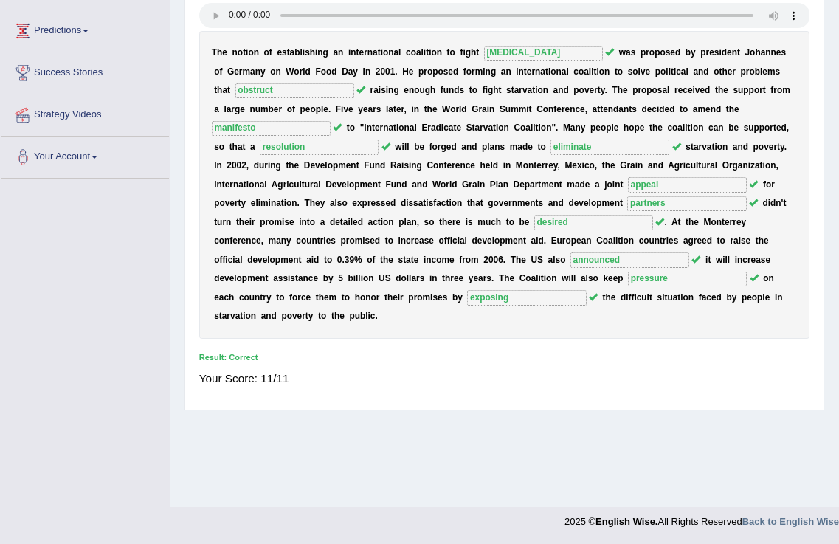
scroll to position [0, 0]
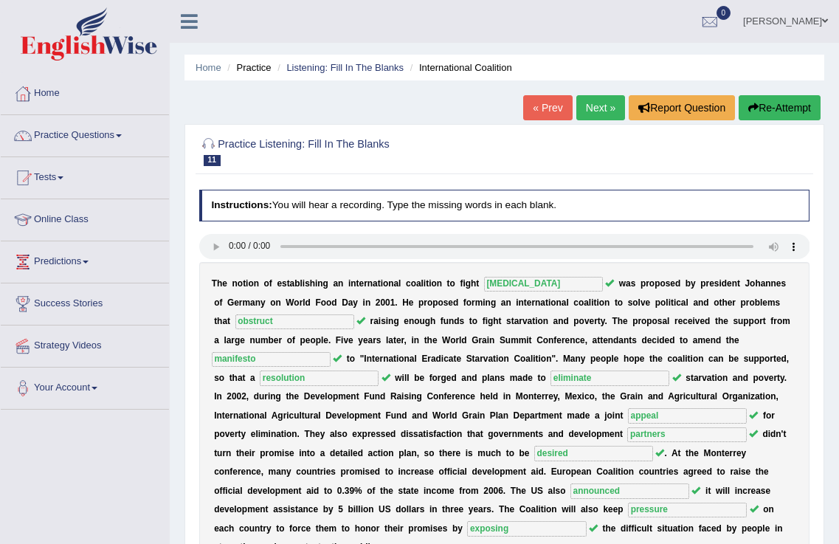
click at [594, 97] on link "Next »" at bounding box center [601, 107] width 49 height 25
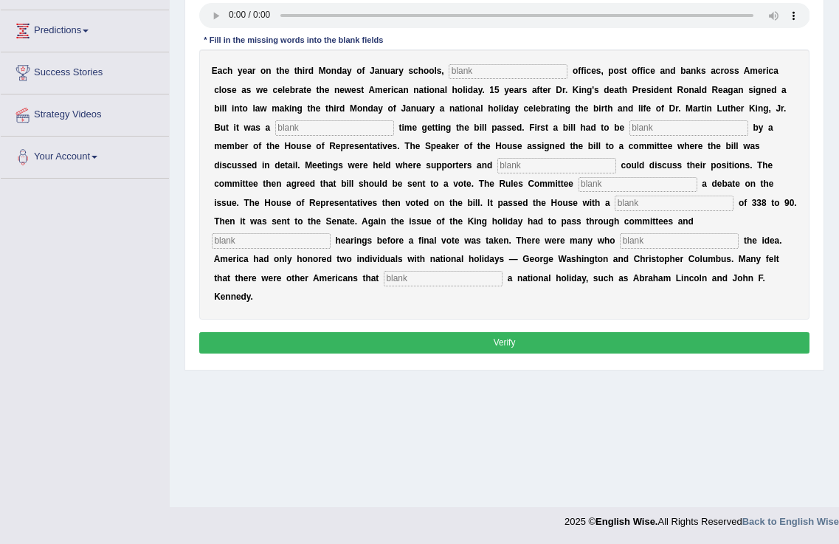
scroll to position [231, 0]
click at [481, 351] on button "Verify" at bounding box center [504, 342] width 611 height 21
click at [499, 74] on input "text" at bounding box center [508, 71] width 119 height 15
type input "federal"
click at [334, 128] on input "text" at bounding box center [334, 127] width 119 height 15
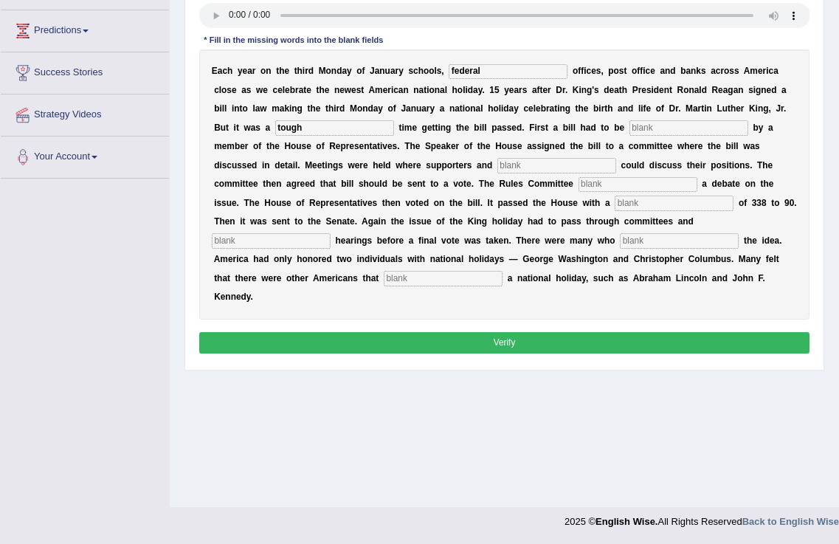
type input "tough"
click at [700, 131] on input "text" at bounding box center [689, 127] width 119 height 15
type input "introduced"
click at [557, 165] on input "text" at bounding box center [557, 165] width 119 height 15
type input "opponents"
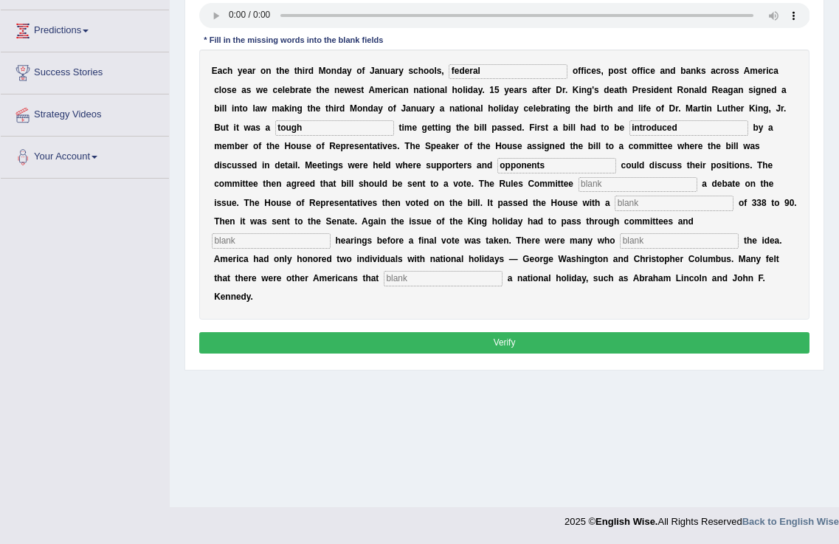
click at [594, 179] on input "text" at bounding box center [638, 184] width 119 height 15
type input "scheduled"
click at [644, 199] on input "text" at bounding box center [674, 203] width 119 height 15
type input "vote"
click at [250, 235] on input "text" at bounding box center [271, 240] width 119 height 15
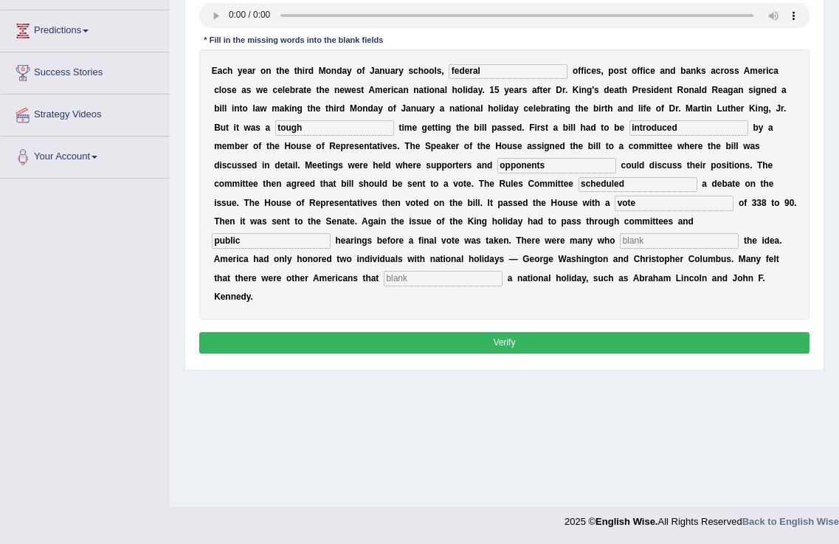
type input "public"
click at [679, 240] on input "text" at bounding box center [679, 240] width 119 height 15
type input "opposed"
click at [464, 281] on input "text" at bounding box center [443, 278] width 119 height 15
type input "deserved"
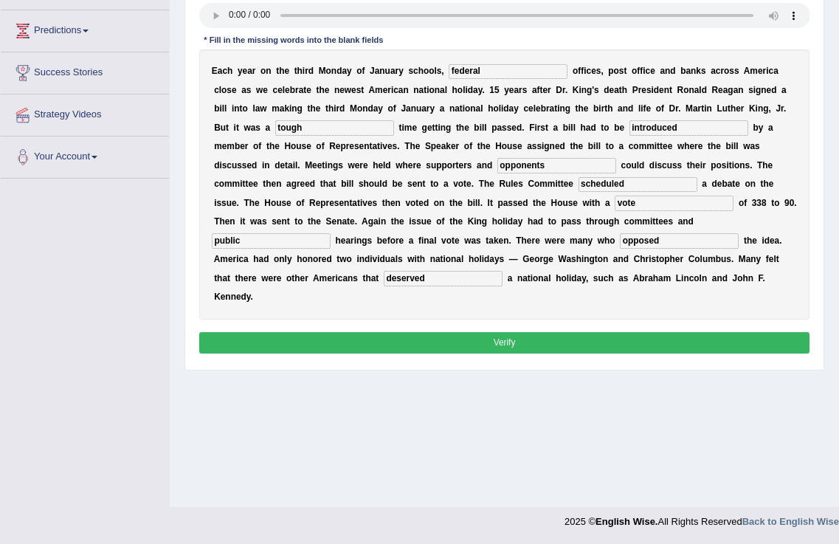
click at [512, 341] on button "Verify" at bounding box center [504, 342] width 611 height 21
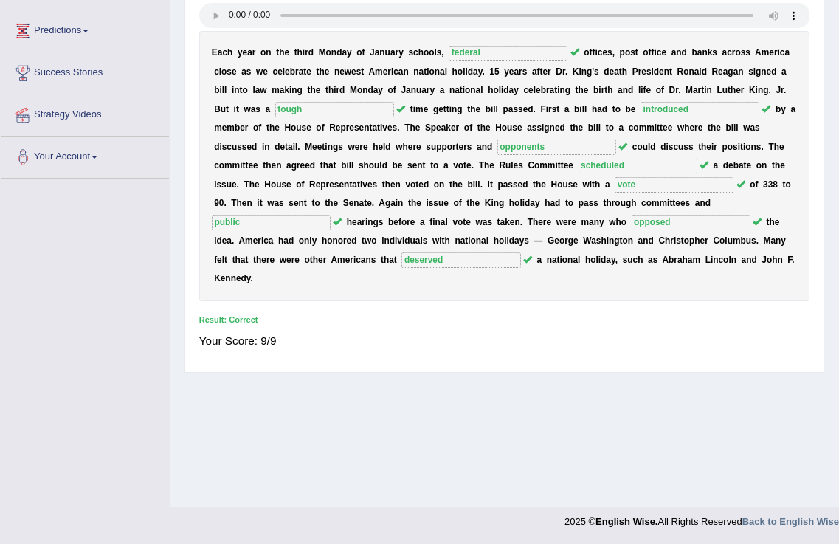
scroll to position [0, 0]
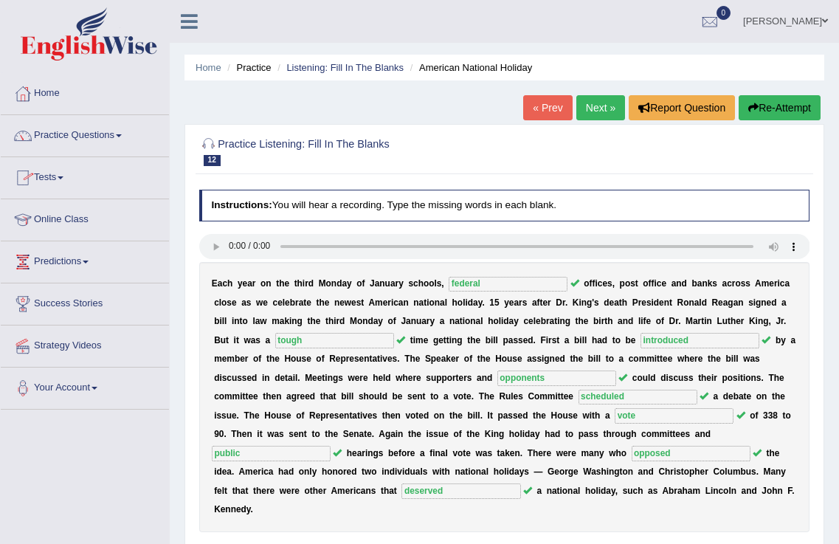
click at [594, 111] on link "Next »" at bounding box center [601, 107] width 49 height 25
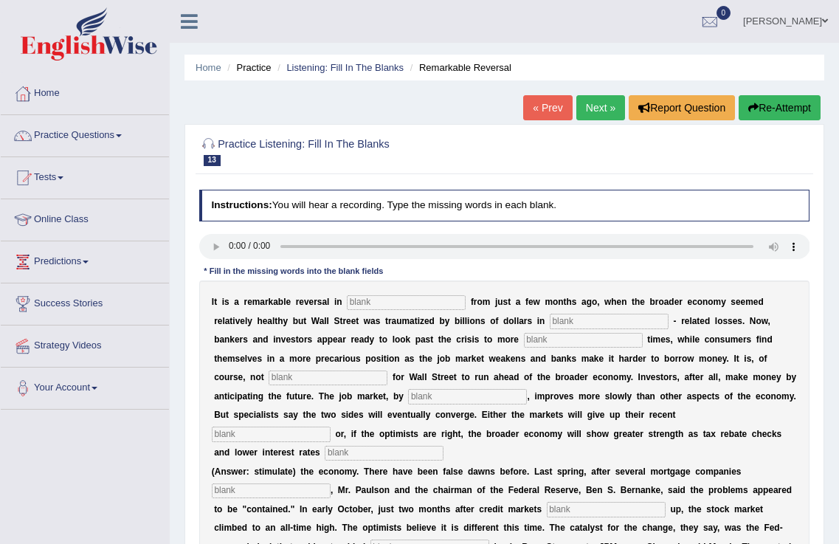
click at [404, 303] on input "text" at bounding box center [406, 302] width 119 height 15
type input "attitudes"
click at [645, 323] on input "text" at bounding box center [609, 321] width 119 height 15
type input "mortgage"
click at [572, 351] on div "I t i s a r e m a r k a b l e r e v e r s a l i n attitudes f r o m j u s t a f…" at bounding box center [504, 444] width 611 height 326
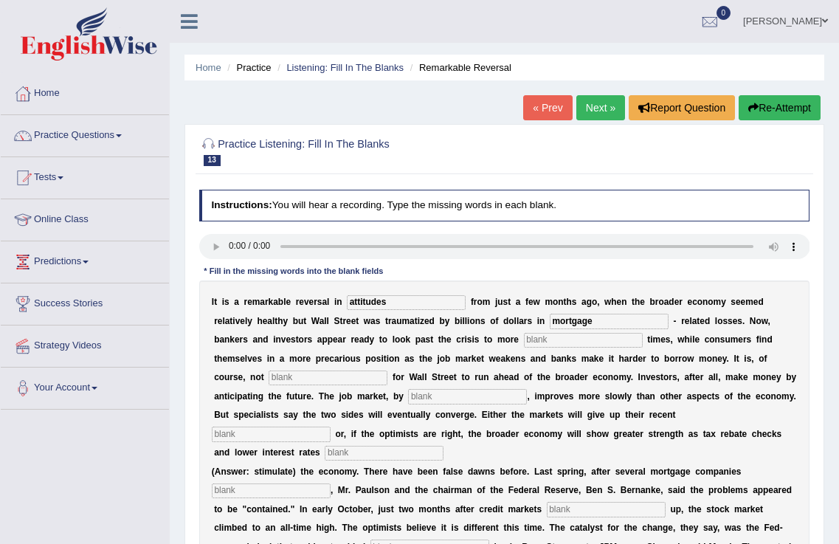
click at [577, 337] on input "text" at bounding box center [583, 340] width 119 height 15
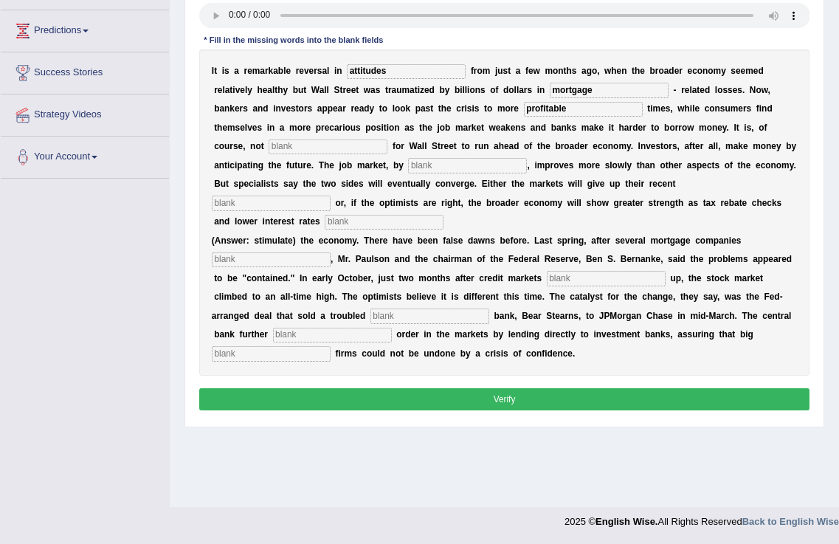
type input "profitable"
click at [285, 146] on input "text" at bounding box center [328, 147] width 119 height 15
type input "uncommon"
click at [442, 166] on input "text" at bounding box center [467, 165] width 119 height 15
type input "conntraast"
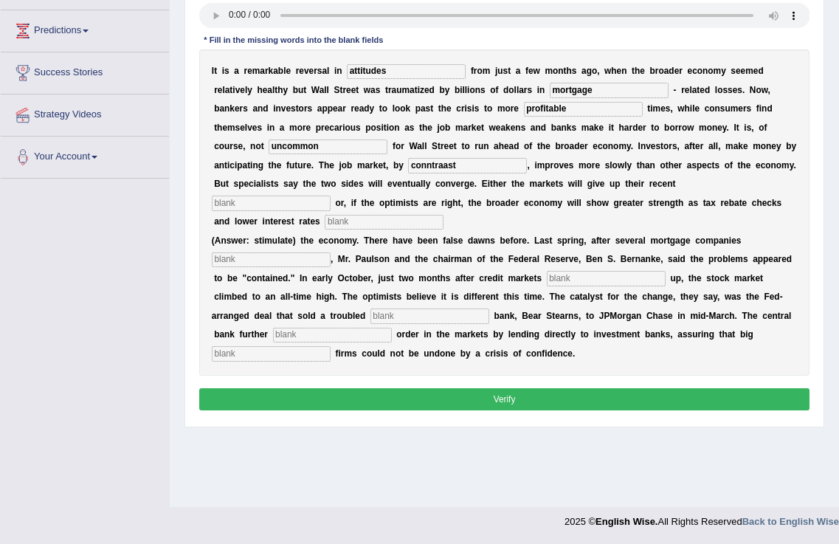
click at [444, 154] on div "I t i s a r e m a r k a b l e r e v e r s a l i n attitudes f r o m j u s t a f…" at bounding box center [504, 212] width 611 height 326
click at [446, 162] on input "conntraast" at bounding box center [467, 165] width 119 height 15
click at [282, 205] on input "text" at bounding box center [271, 203] width 119 height 15
type input "gains"
click at [447, 166] on input "conntraast" at bounding box center [467, 165] width 119 height 15
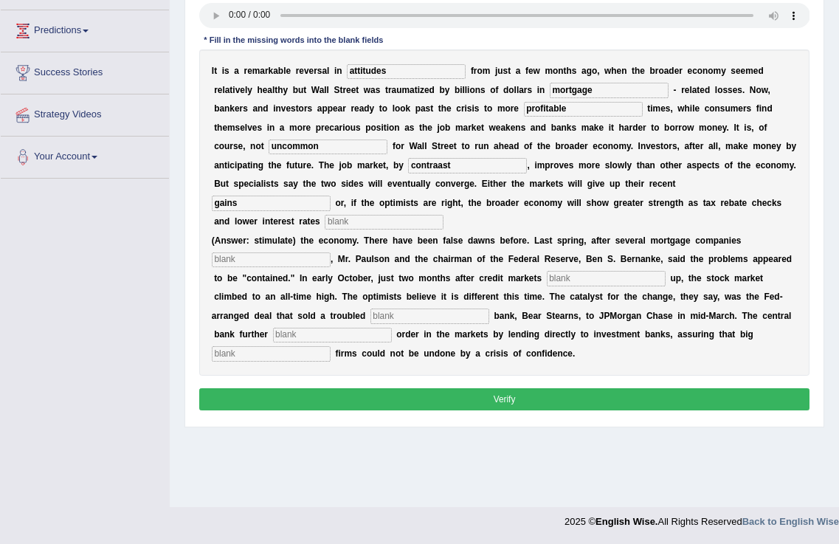
click at [457, 167] on input "contraast" at bounding box center [467, 165] width 119 height 15
type input "contrast"
click at [399, 227] on input "text" at bounding box center [384, 222] width 119 height 15
type input "stimulate"
click at [244, 264] on input "text" at bounding box center [271, 260] width 119 height 15
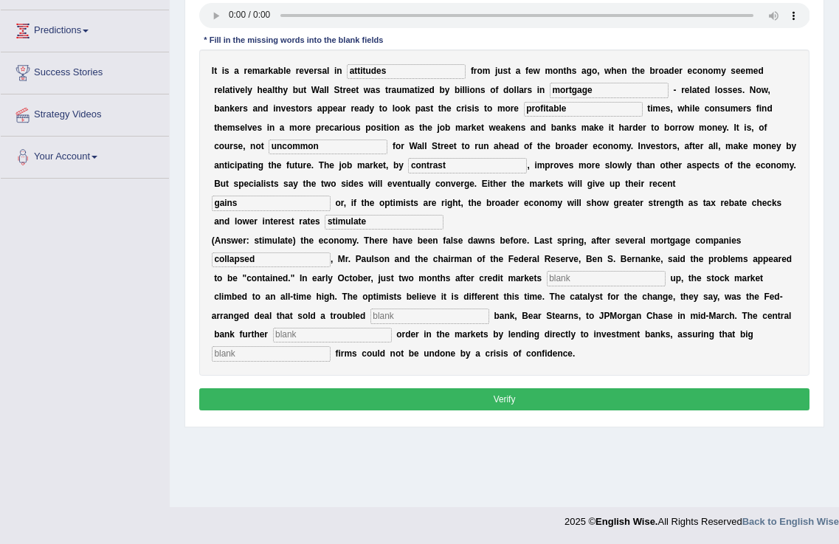
type input "collapsed"
click at [629, 278] on input "text" at bounding box center [606, 278] width 119 height 15
type input "froze"
click at [433, 310] on input "text" at bounding box center [430, 316] width 119 height 15
type input "investment"
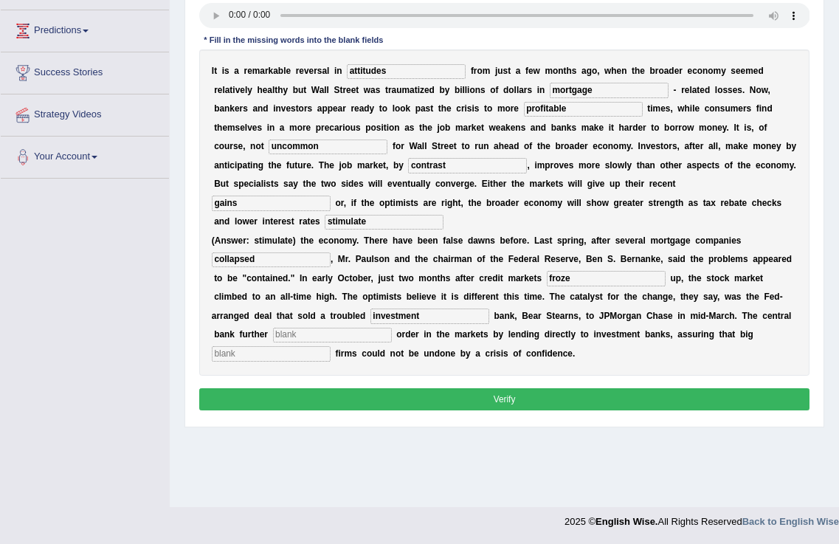
click at [310, 331] on input "text" at bounding box center [332, 335] width 119 height 15
type input "restored"
drag, startPoint x: 324, startPoint y: 354, endPoint x: 336, endPoint y: 360, distance: 13.2
click at [331, 360] on input "text" at bounding box center [271, 353] width 119 height 15
type input "securities"
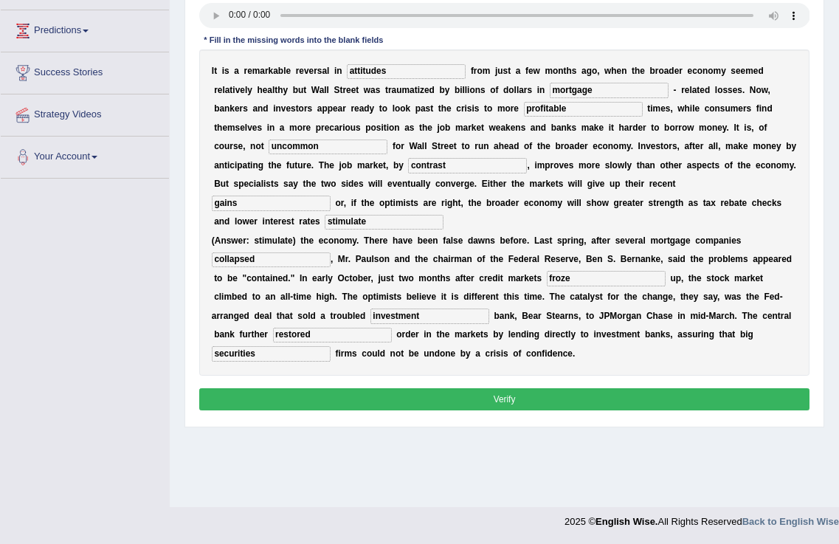
click at [278, 389] on button "Verify" at bounding box center [504, 398] width 611 height 21
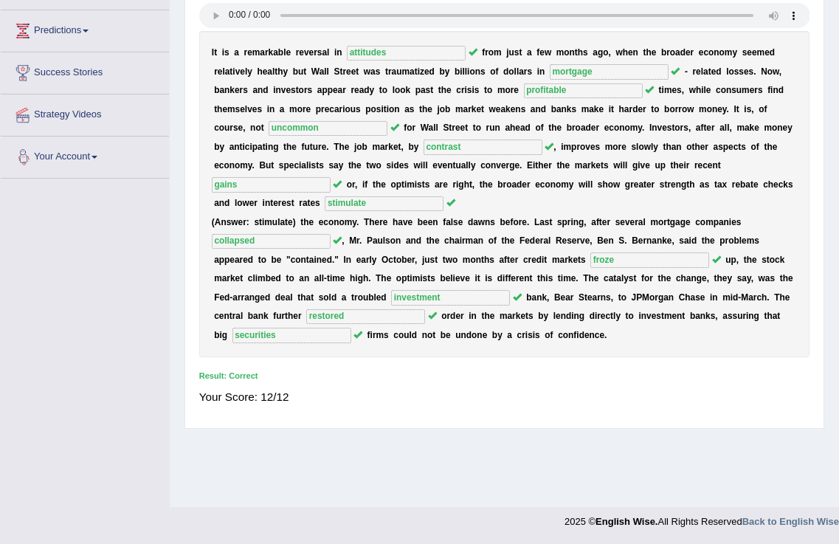
scroll to position [0, 0]
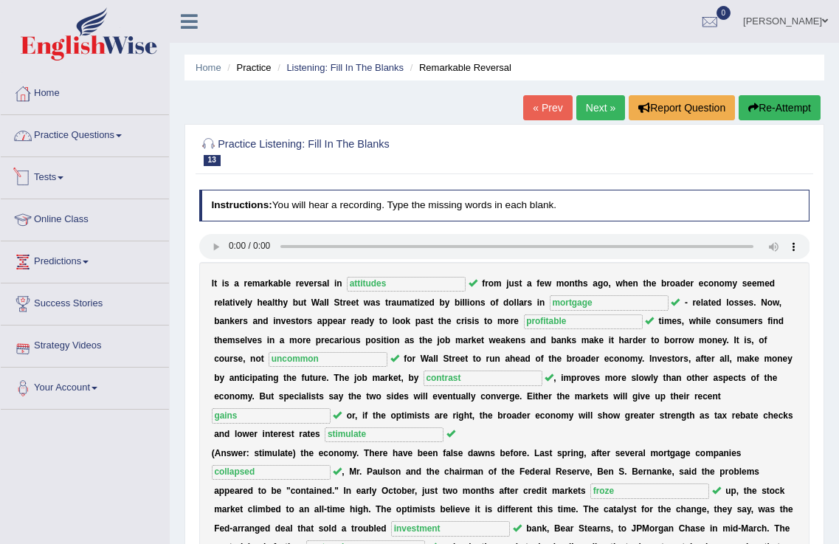
click at [47, 171] on link "Tests" at bounding box center [85, 175] width 168 height 37
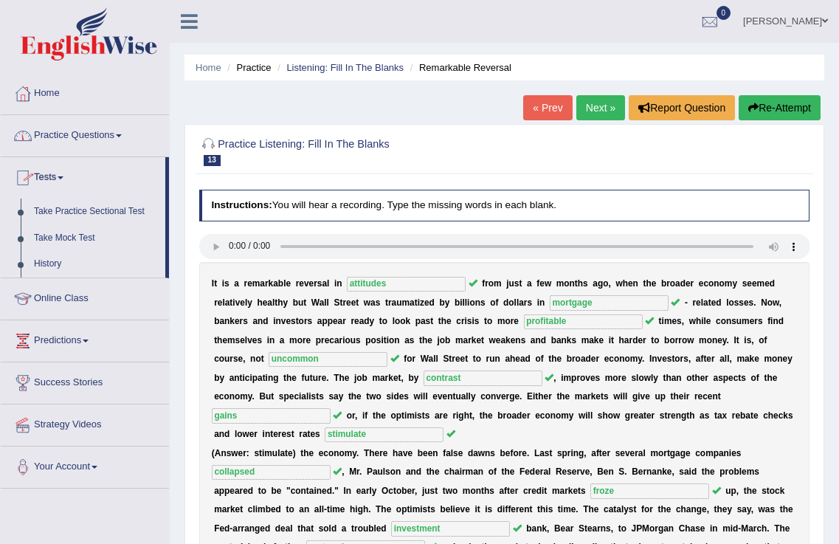
click at [60, 142] on link "Practice Questions" at bounding box center [85, 133] width 168 height 37
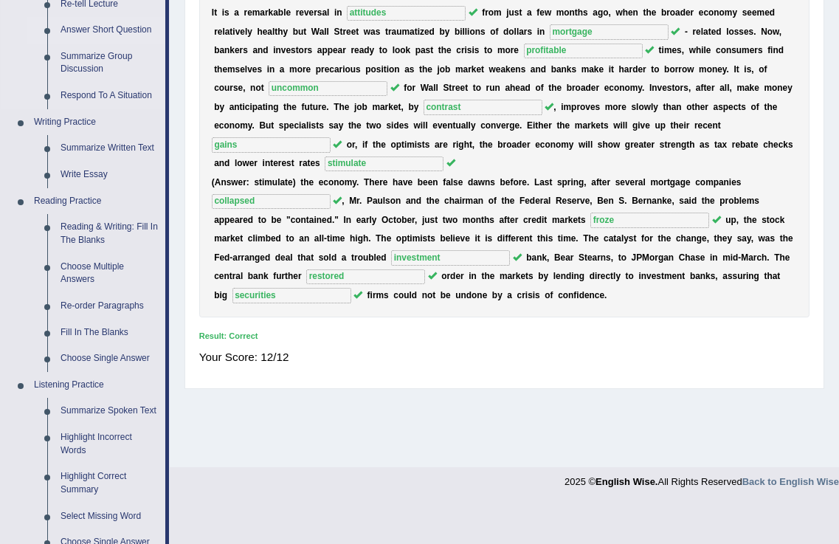
scroll to position [541, 0]
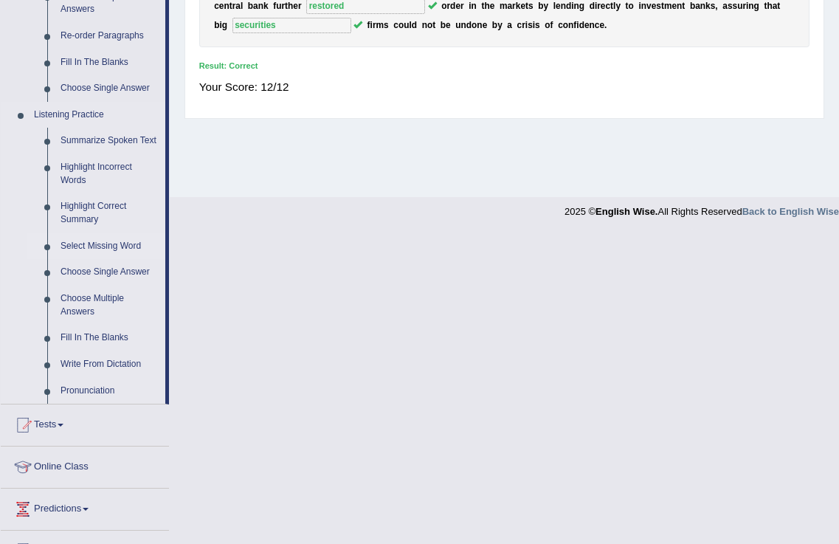
click at [89, 247] on link "Select Missing Word" at bounding box center [109, 246] width 111 height 27
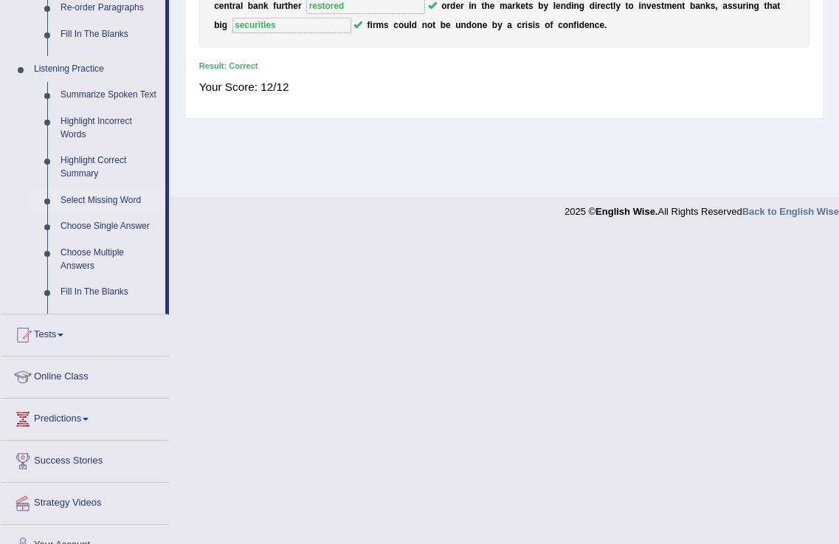
scroll to position [231, 0]
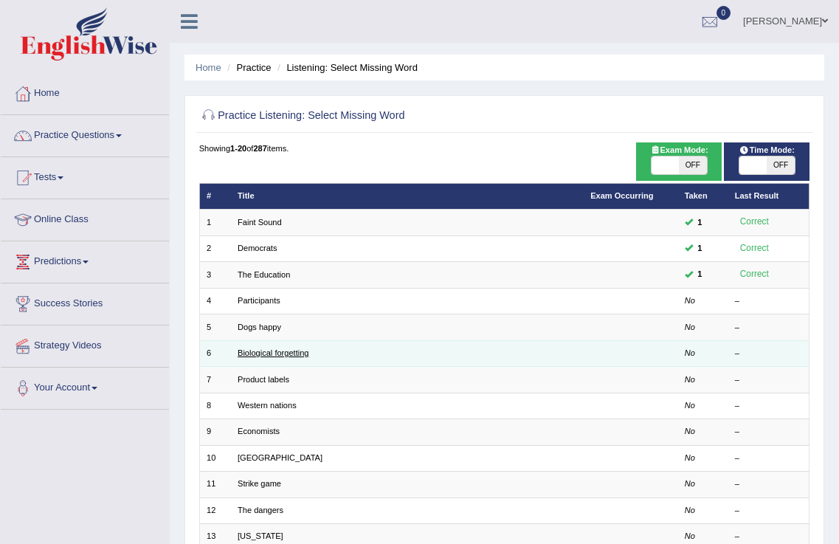
drag, startPoint x: 0, startPoint y: 0, endPoint x: 287, endPoint y: 356, distance: 457.3
click at [287, 356] on link "Biological forgetting" at bounding box center [273, 352] width 71 height 9
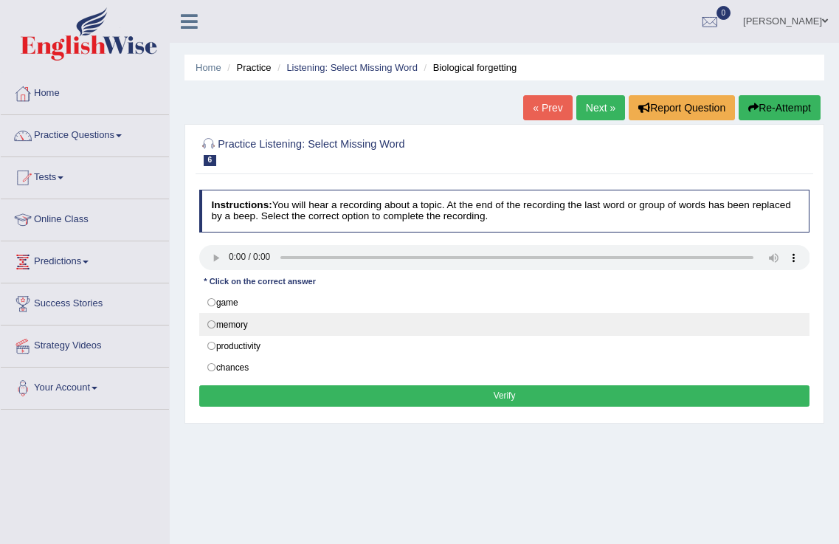
click at [300, 318] on label "memory" at bounding box center [504, 324] width 611 height 22
radio input "true"
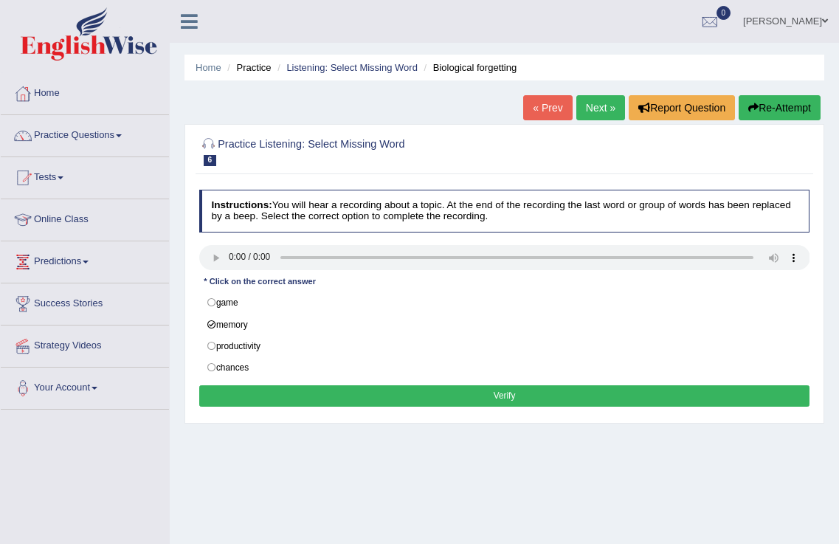
click at [396, 399] on button "Verify" at bounding box center [504, 395] width 611 height 21
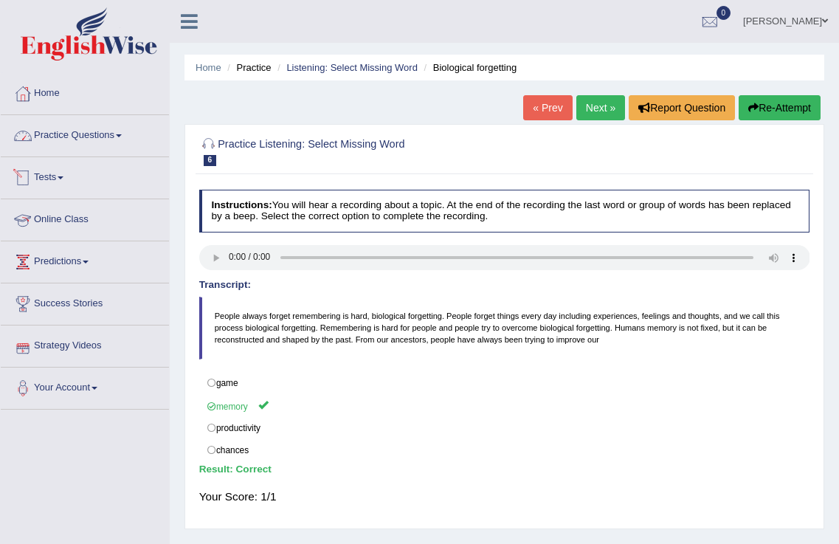
click at [55, 138] on link "Practice Questions" at bounding box center [85, 133] width 168 height 37
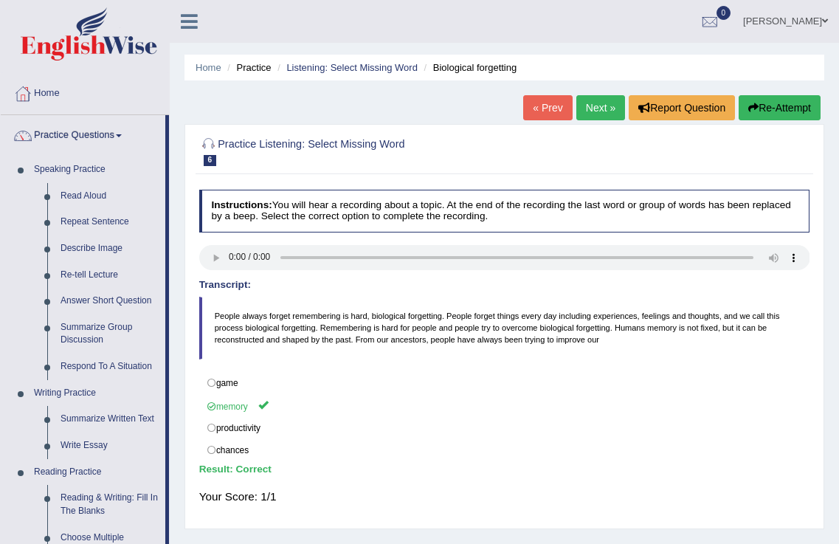
click at [799, 22] on link "[PERSON_NAME]" at bounding box center [785, 19] width 107 height 38
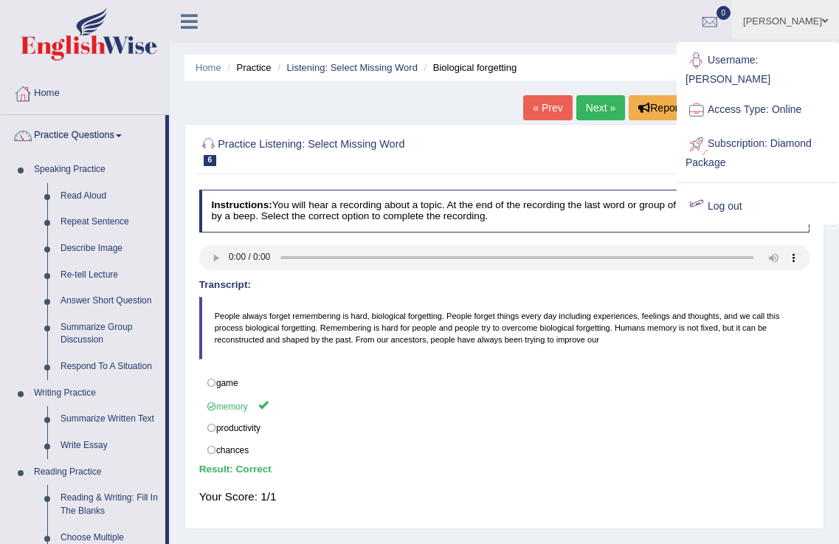
click at [715, 190] on link "Log out" at bounding box center [758, 207] width 159 height 34
